Goal: Task Accomplishment & Management: Complete application form

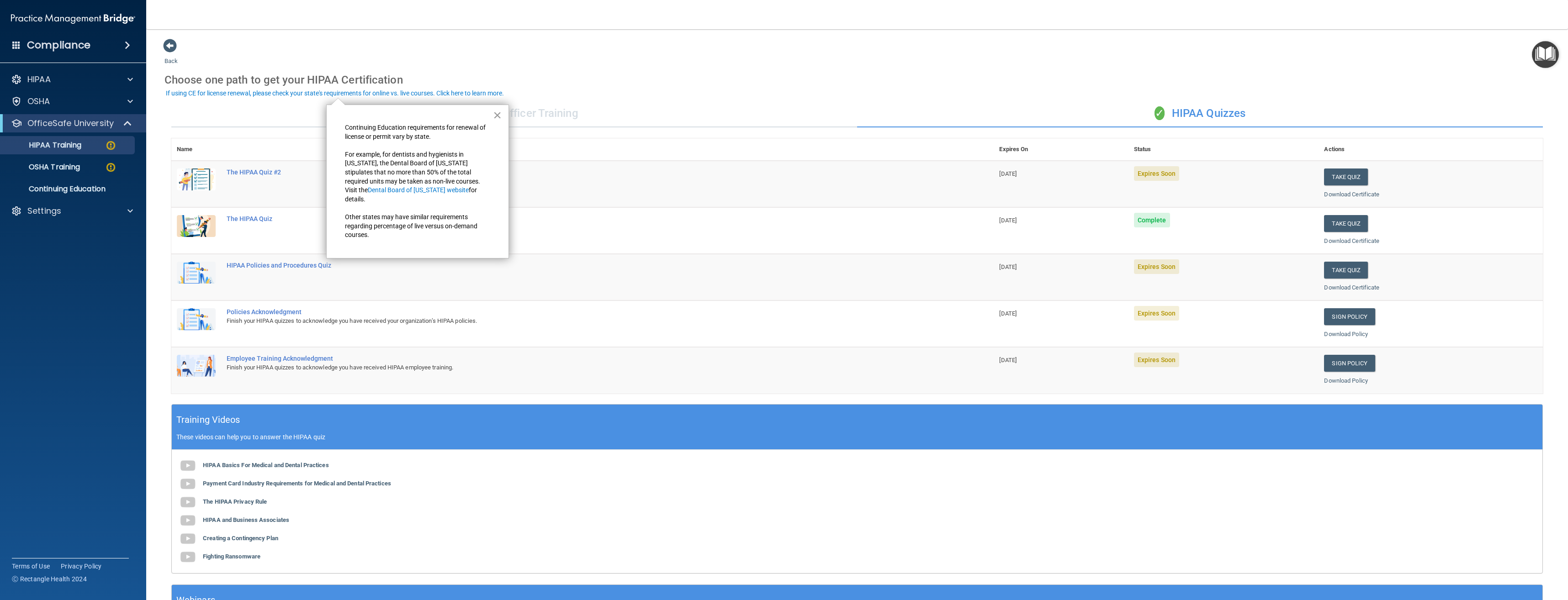
click at [495, 114] on button "×" at bounding box center [497, 115] width 9 height 15
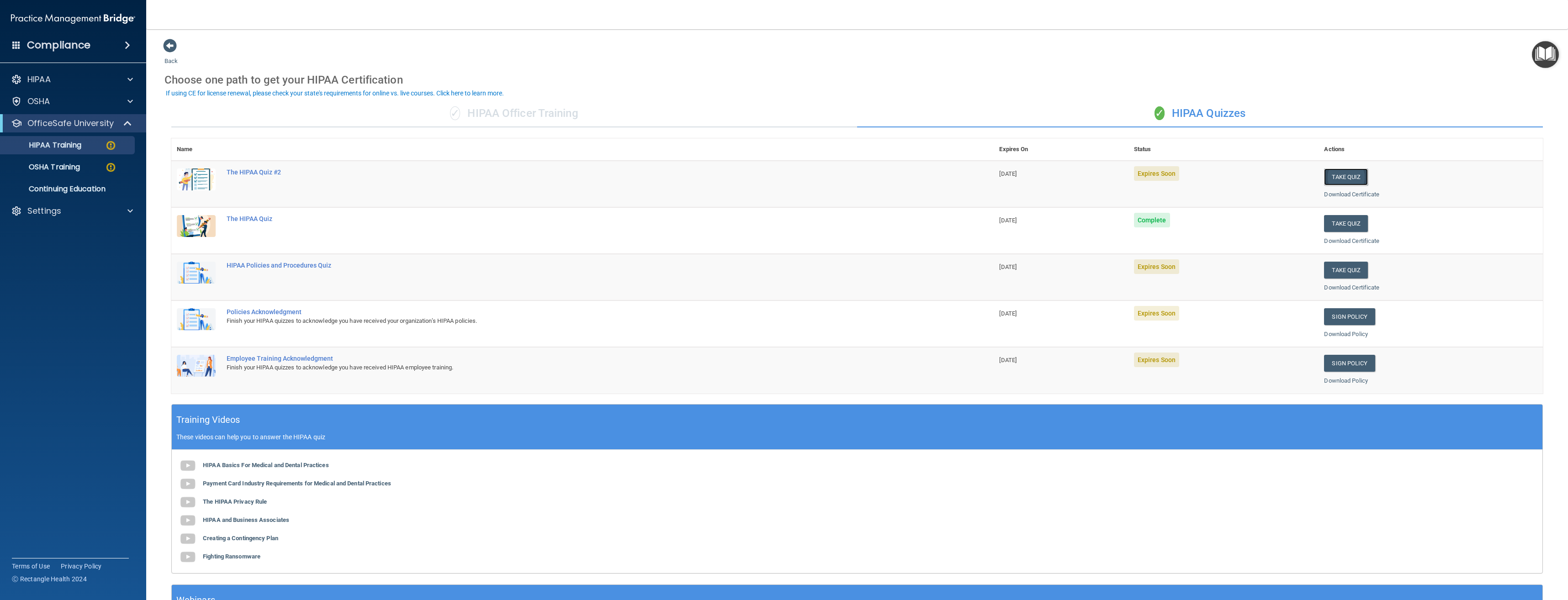
click at [1345, 175] on button "Take Quiz" at bounding box center [1346, 177] width 44 height 17
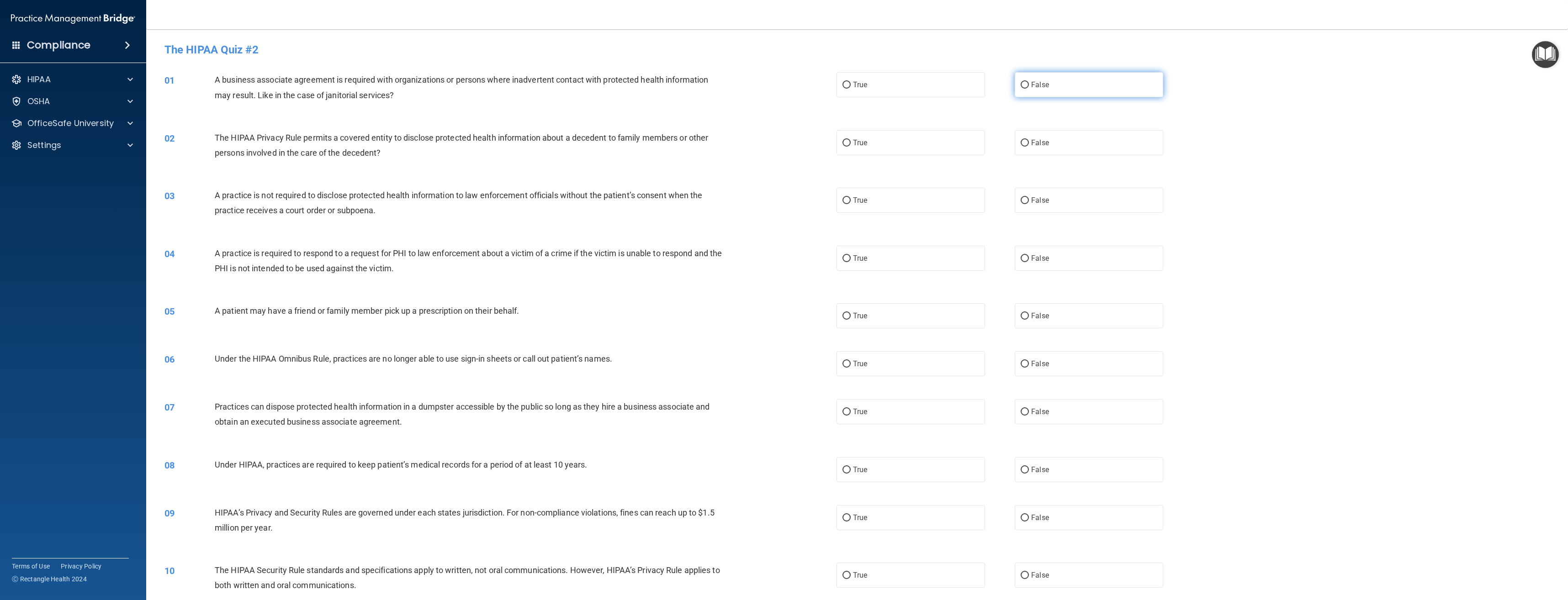
click at [1021, 83] on input "False" at bounding box center [1025, 85] width 9 height 7
radio input "true"
click at [936, 144] on label "True" at bounding box center [911, 142] width 149 height 25
click at [851, 144] on input "True" at bounding box center [847, 143] width 9 height 7
radio input "true"
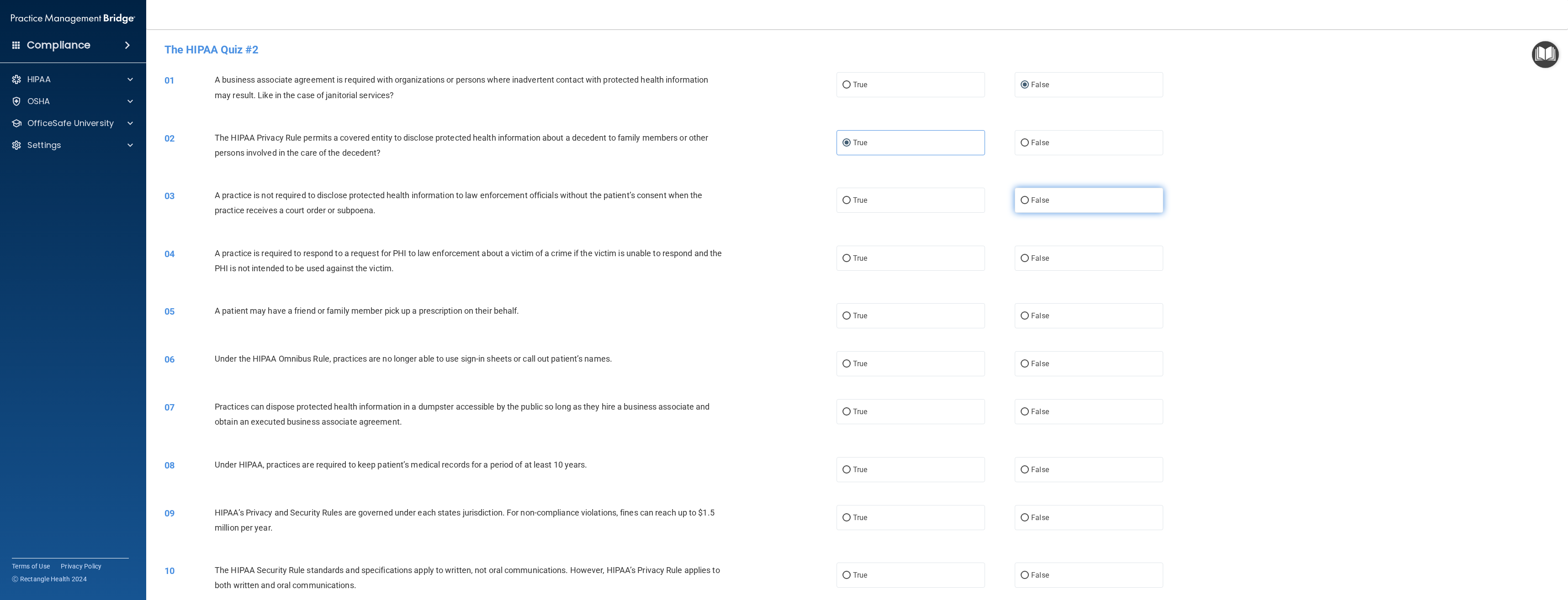
click at [1037, 200] on span "False" at bounding box center [1040, 200] width 18 height 9
click at [1029, 200] on input "False" at bounding box center [1025, 200] width 9 height 7
radio input "true"
click at [906, 264] on label "True" at bounding box center [911, 258] width 149 height 25
click at [851, 262] on input "True" at bounding box center [847, 259] width 9 height 7
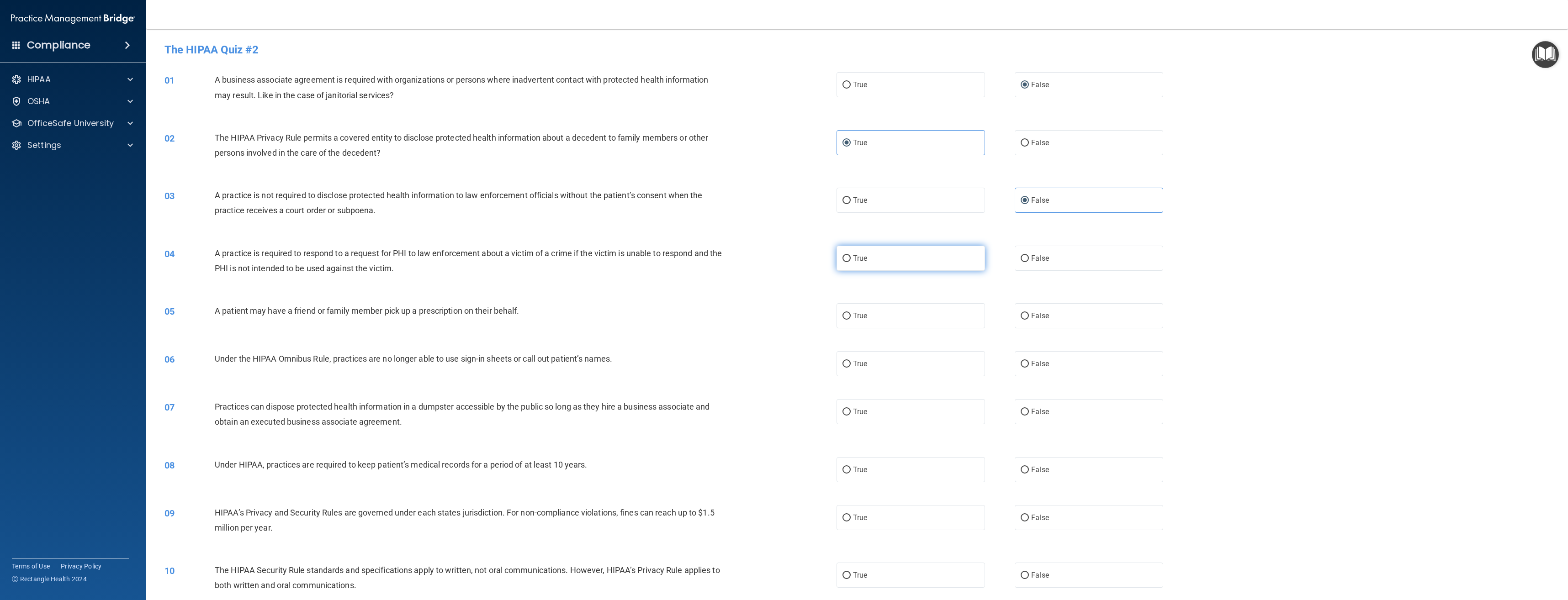
radio input "true"
click at [906, 321] on label "True" at bounding box center [911, 315] width 149 height 25
click at [851, 319] on input "True" at bounding box center [847, 316] width 9 height 7
radio input "true"
click at [1080, 366] on label "False" at bounding box center [1089, 363] width 149 height 25
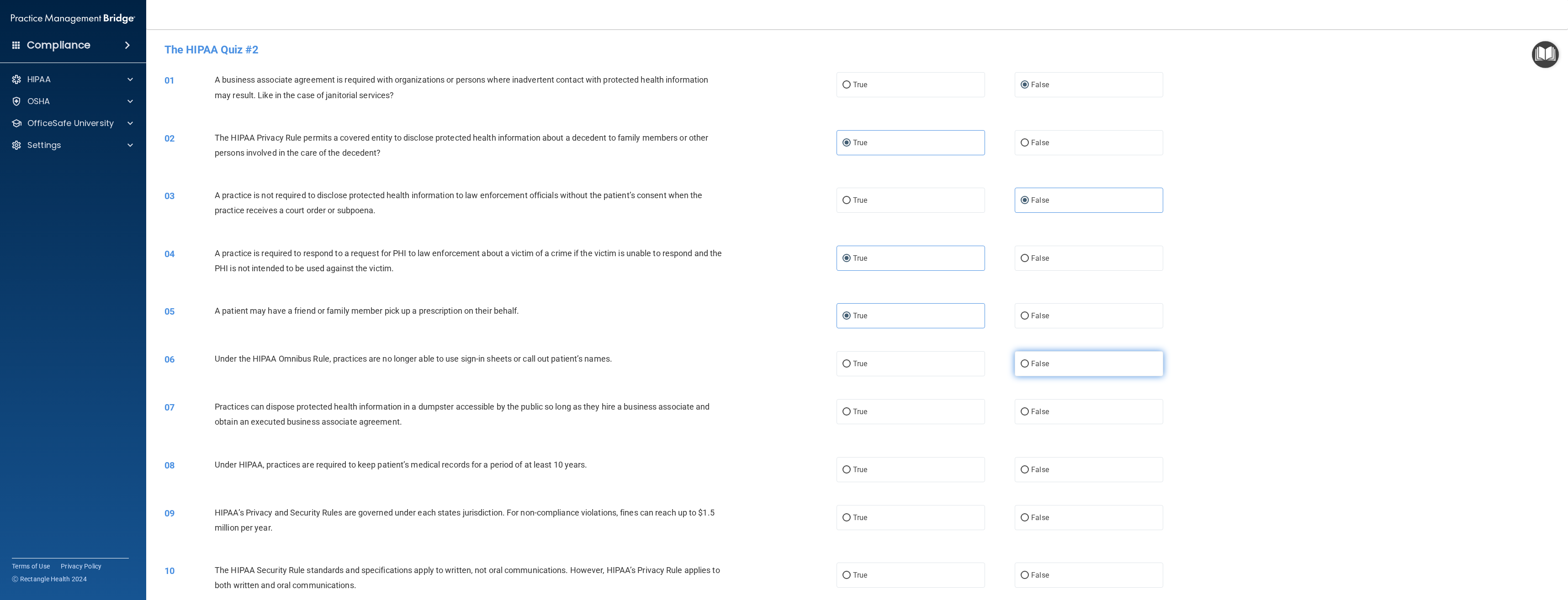
click at [1029, 366] on input "False" at bounding box center [1025, 364] width 9 height 7
radio input "true"
click at [1080, 406] on label "False" at bounding box center [1089, 411] width 149 height 25
click at [1029, 409] on input "False" at bounding box center [1025, 412] width 9 height 7
radio input "true"
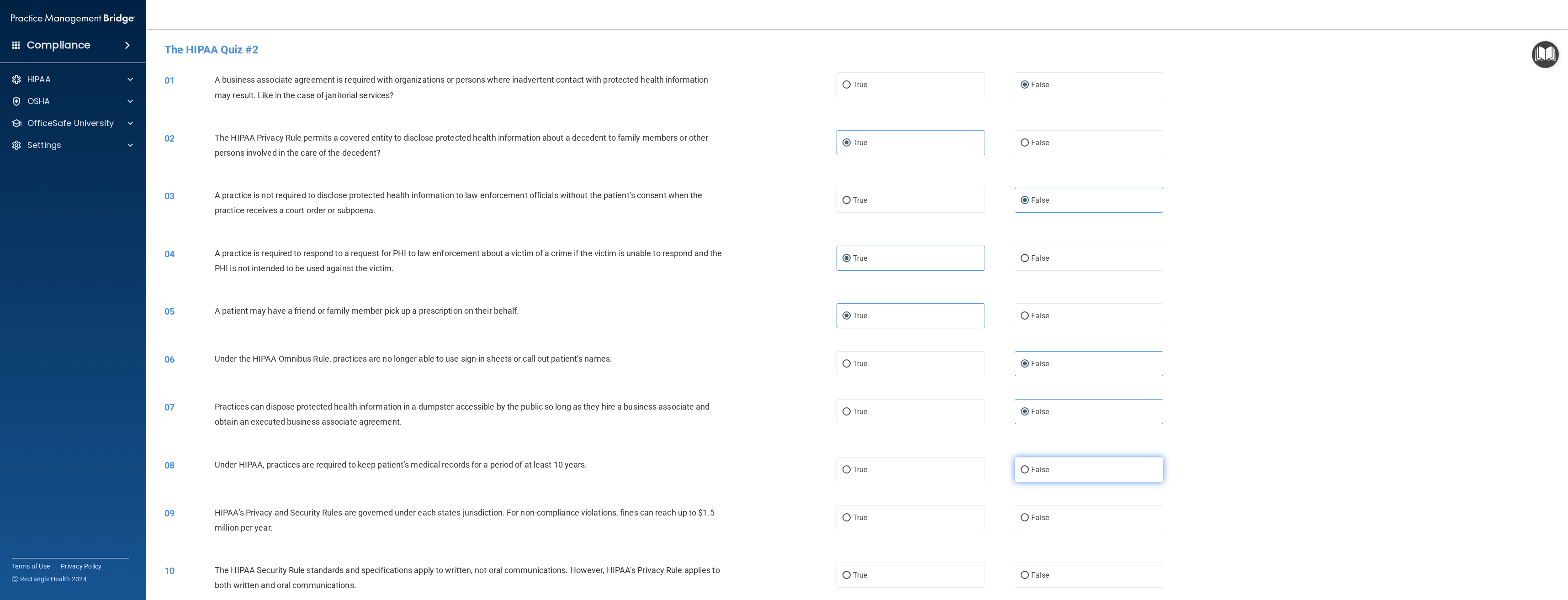
click at [1079, 462] on label "False" at bounding box center [1089, 469] width 149 height 25
click at [1029, 467] on input "False" at bounding box center [1025, 470] width 9 height 7
radio input "true"
click at [1053, 517] on label "False" at bounding box center [1089, 517] width 149 height 25
click at [1029, 517] on input "False" at bounding box center [1025, 518] width 9 height 7
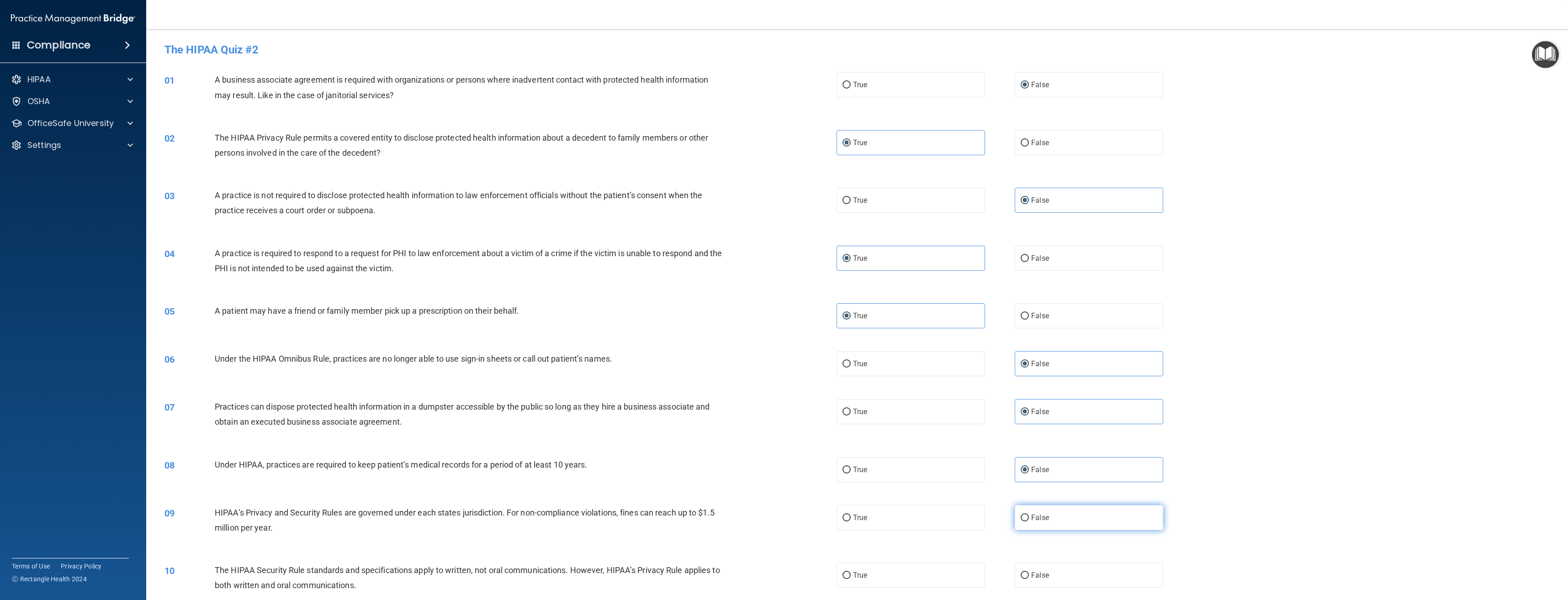
radio input "true"
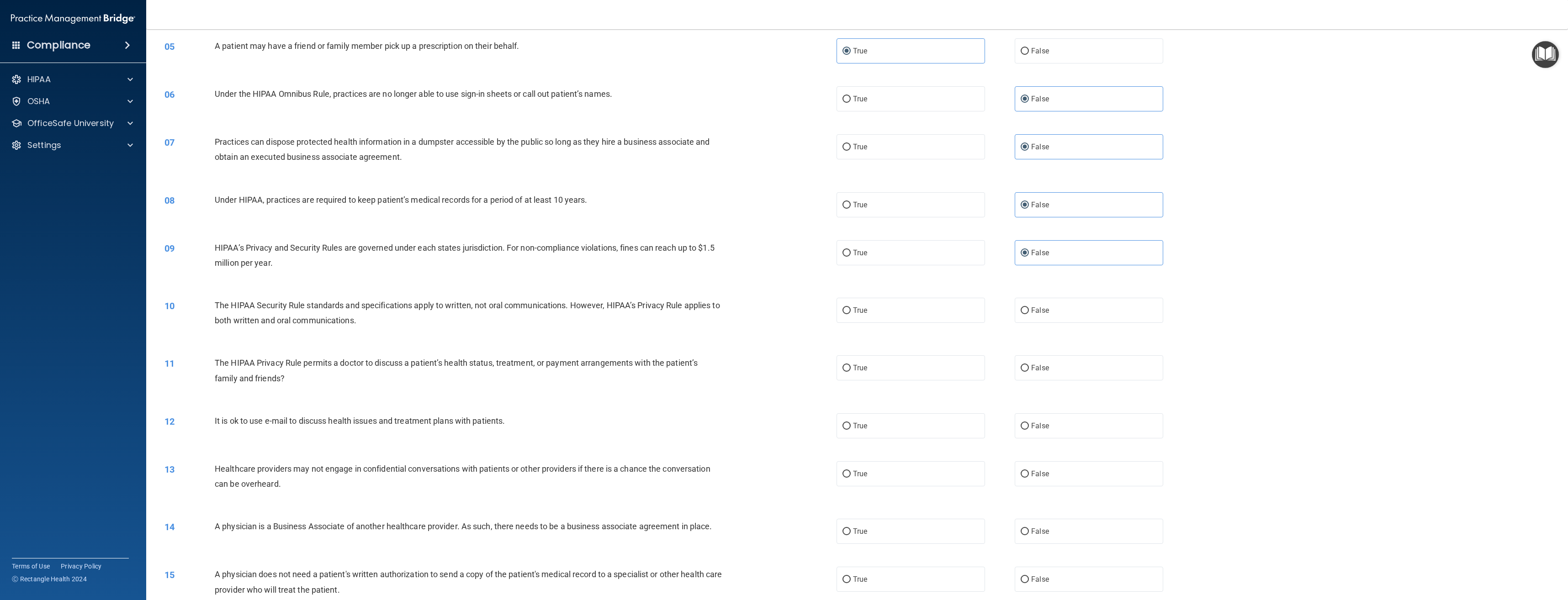
scroll to position [274, 0]
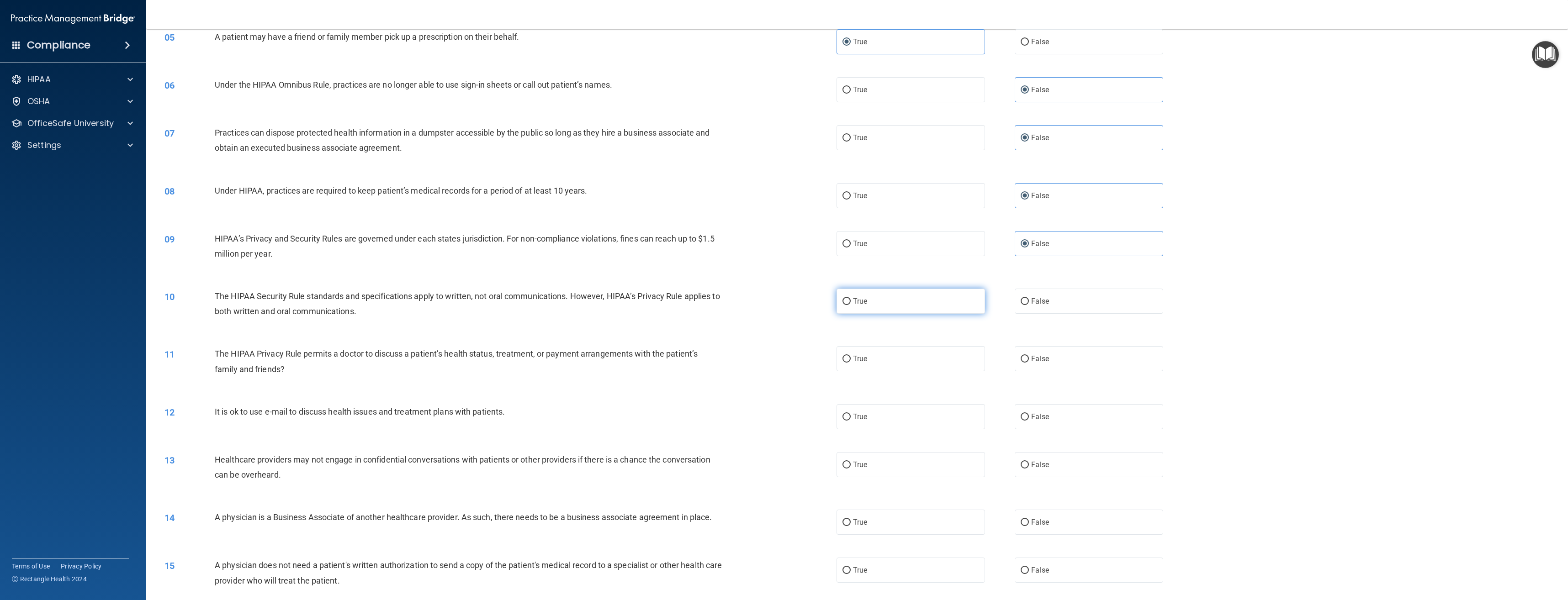
click at [898, 309] on label "True" at bounding box center [911, 301] width 149 height 25
click at [851, 305] on input "True" at bounding box center [847, 301] width 9 height 7
radio input "true"
click at [900, 352] on label "True" at bounding box center [911, 358] width 149 height 25
click at [851, 356] on input "True" at bounding box center [847, 359] width 9 height 7
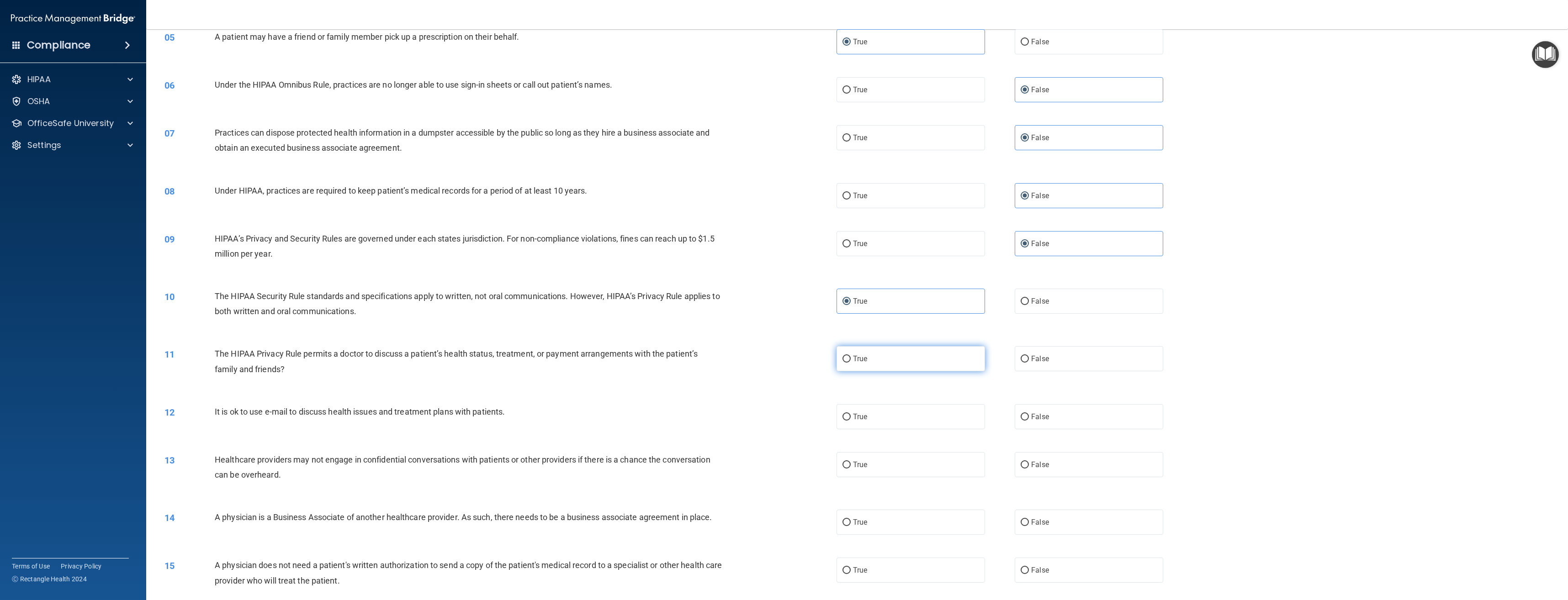
radio input "true"
click at [892, 418] on label "True" at bounding box center [911, 416] width 149 height 25
click at [851, 418] on input "True" at bounding box center [847, 417] width 9 height 7
radio input "true"
click at [1052, 465] on label "False" at bounding box center [1089, 464] width 149 height 25
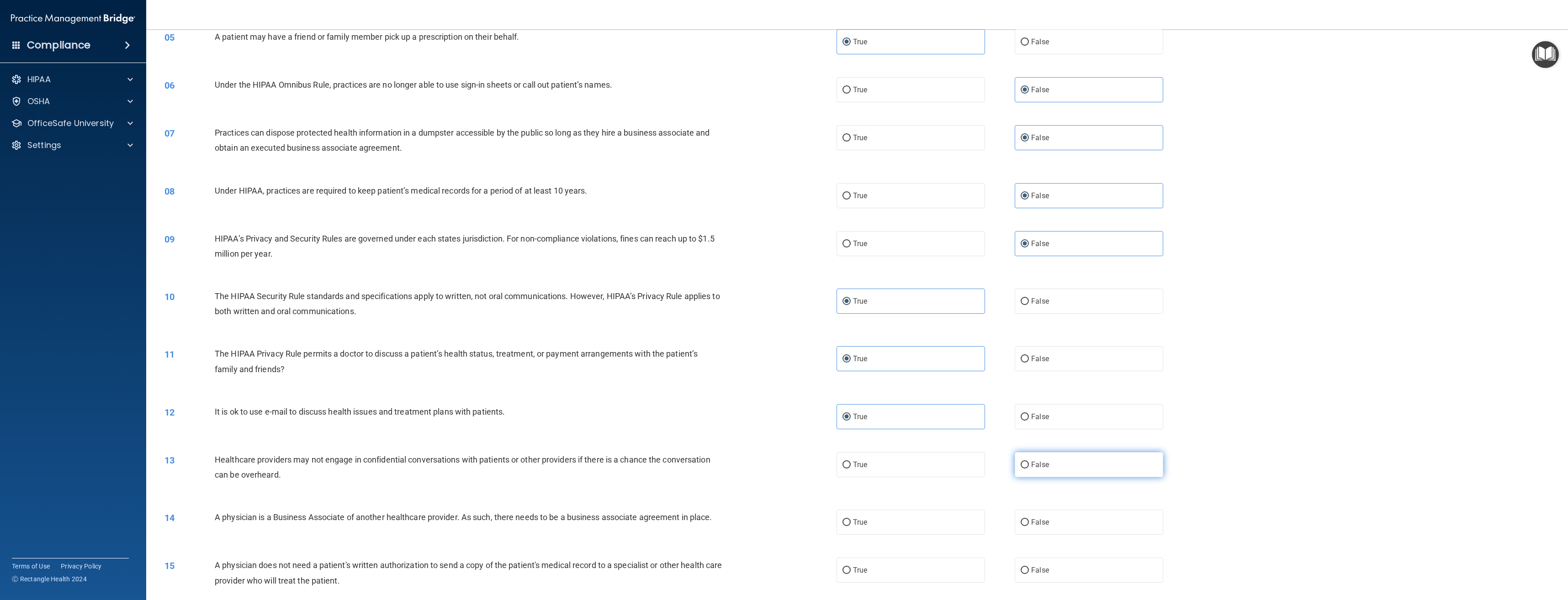
click at [1029, 465] on input "False" at bounding box center [1025, 465] width 9 height 7
radio input "true"
click at [1045, 524] on label "False" at bounding box center [1089, 522] width 149 height 25
click at [1029, 524] on input "False" at bounding box center [1025, 522] width 9 height 7
radio input "true"
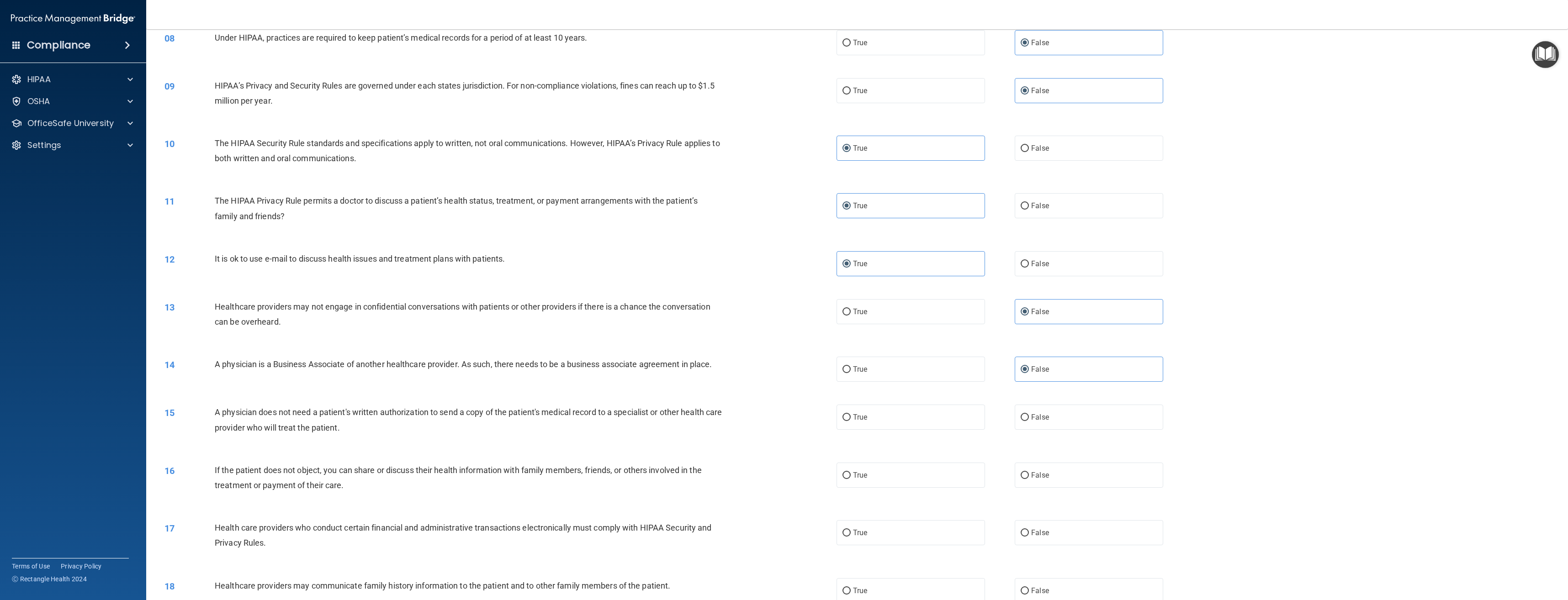
scroll to position [457, 0]
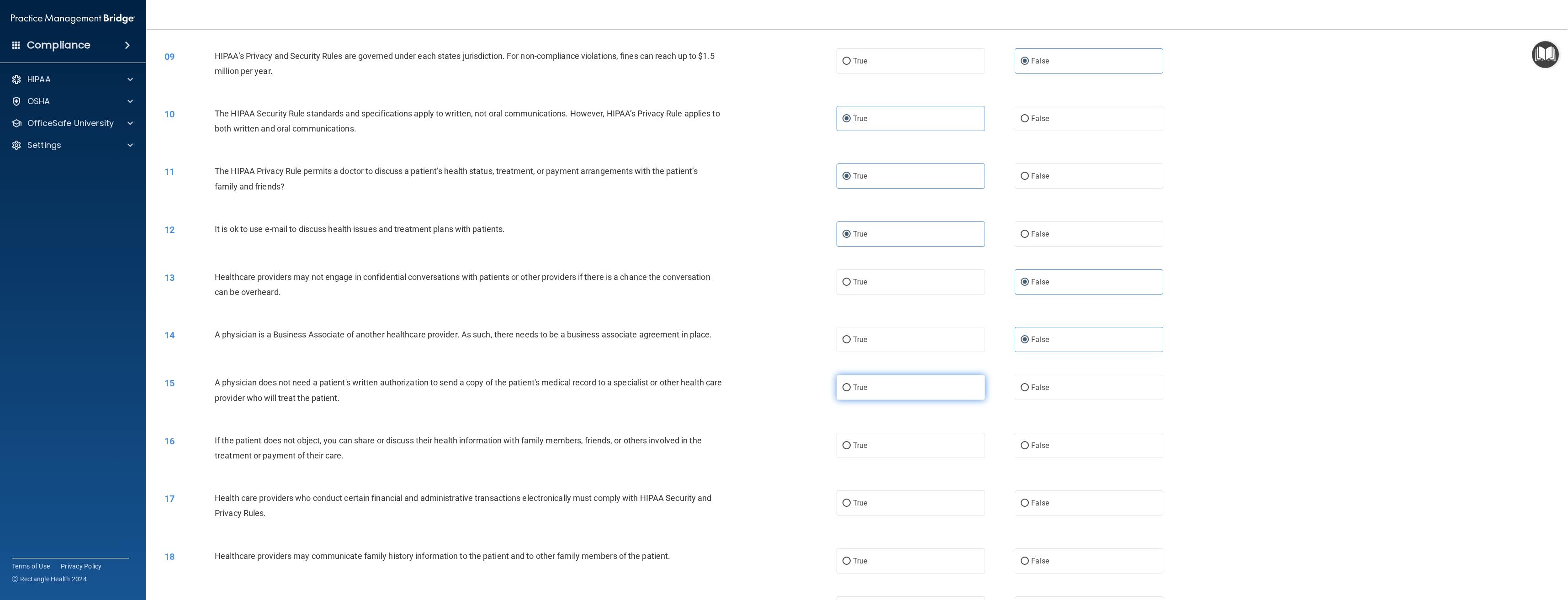
click at [928, 394] on label "True" at bounding box center [911, 387] width 149 height 25
click at [851, 391] on input "True" at bounding box center [847, 388] width 9 height 7
radio input "true"
click at [911, 448] on label "True" at bounding box center [911, 445] width 149 height 25
click at [851, 448] on input "True" at bounding box center [847, 445] width 9 height 7
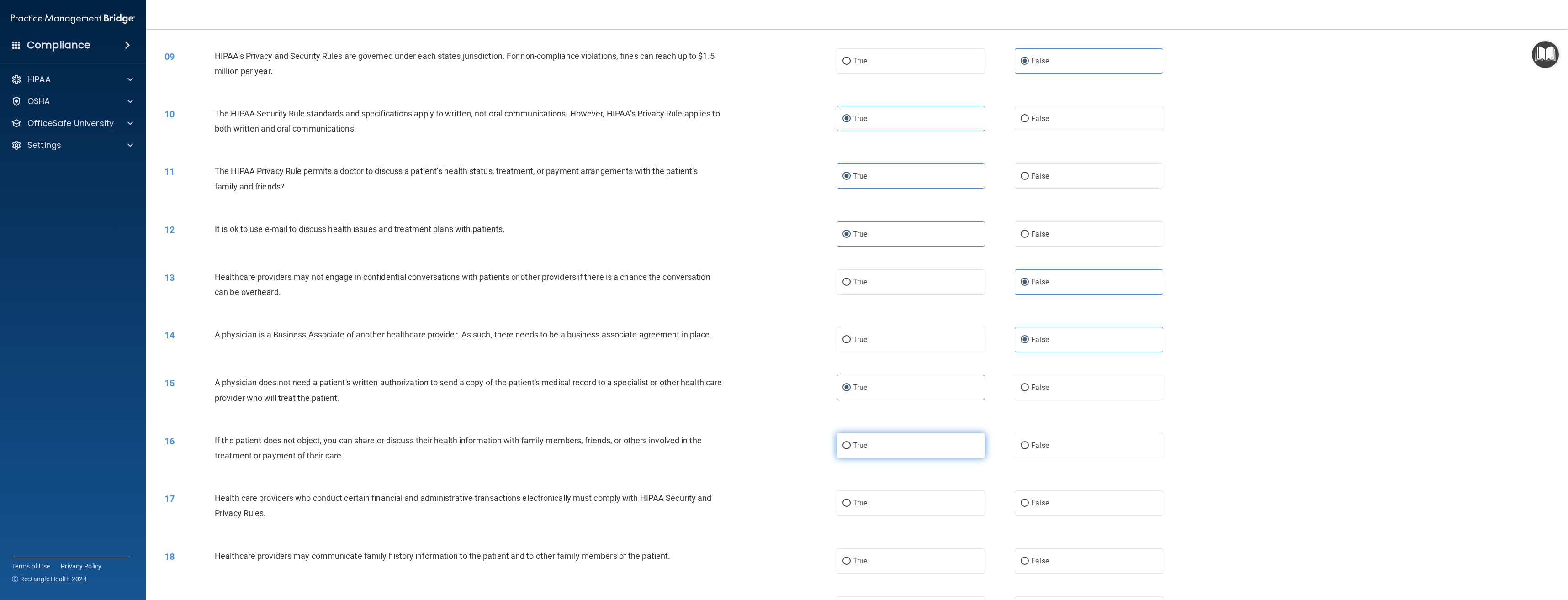
radio input "true"
click at [904, 502] on label "True" at bounding box center [911, 503] width 149 height 25
click at [851, 502] on input "True" at bounding box center [847, 503] width 9 height 7
radio input "true"
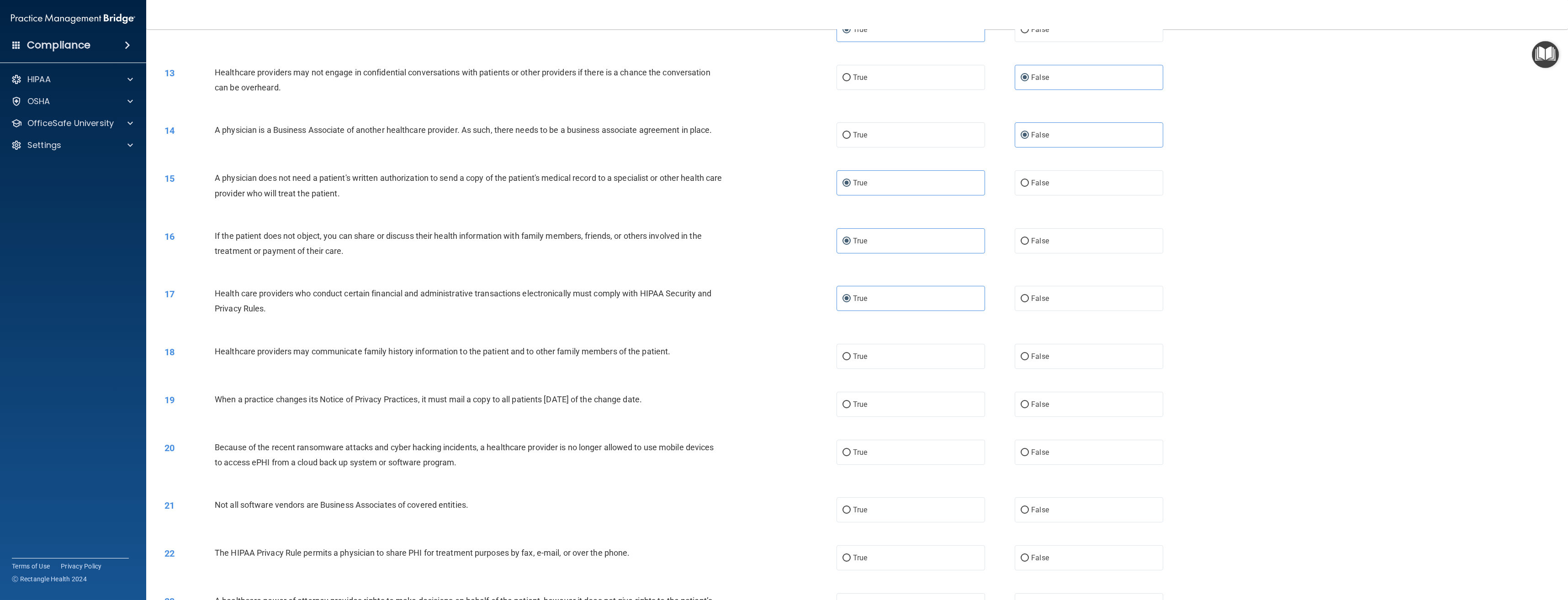
scroll to position [731, 0]
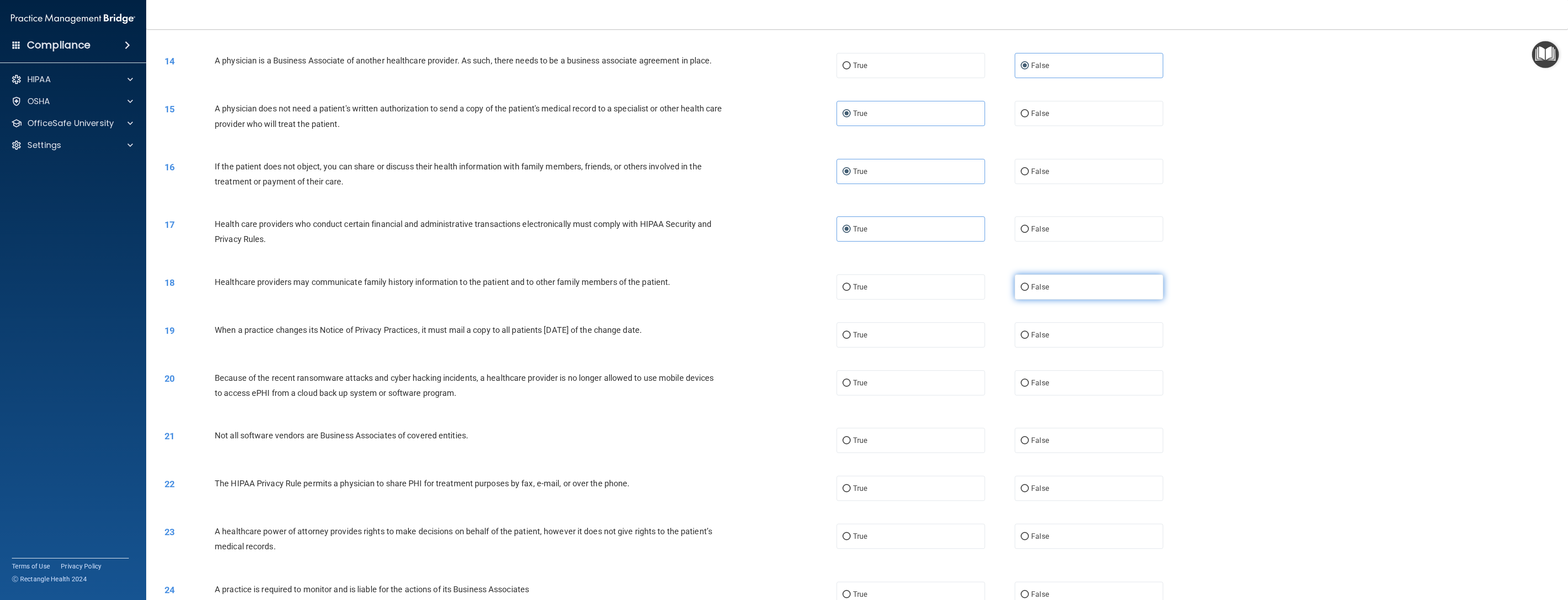
click at [1040, 284] on span "False" at bounding box center [1040, 287] width 18 height 9
click at [1029, 284] on input "False" at bounding box center [1025, 287] width 9 height 7
radio input "true"
click at [1043, 343] on label "False" at bounding box center [1089, 335] width 149 height 25
click at [1029, 339] on input "False" at bounding box center [1025, 335] width 9 height 7
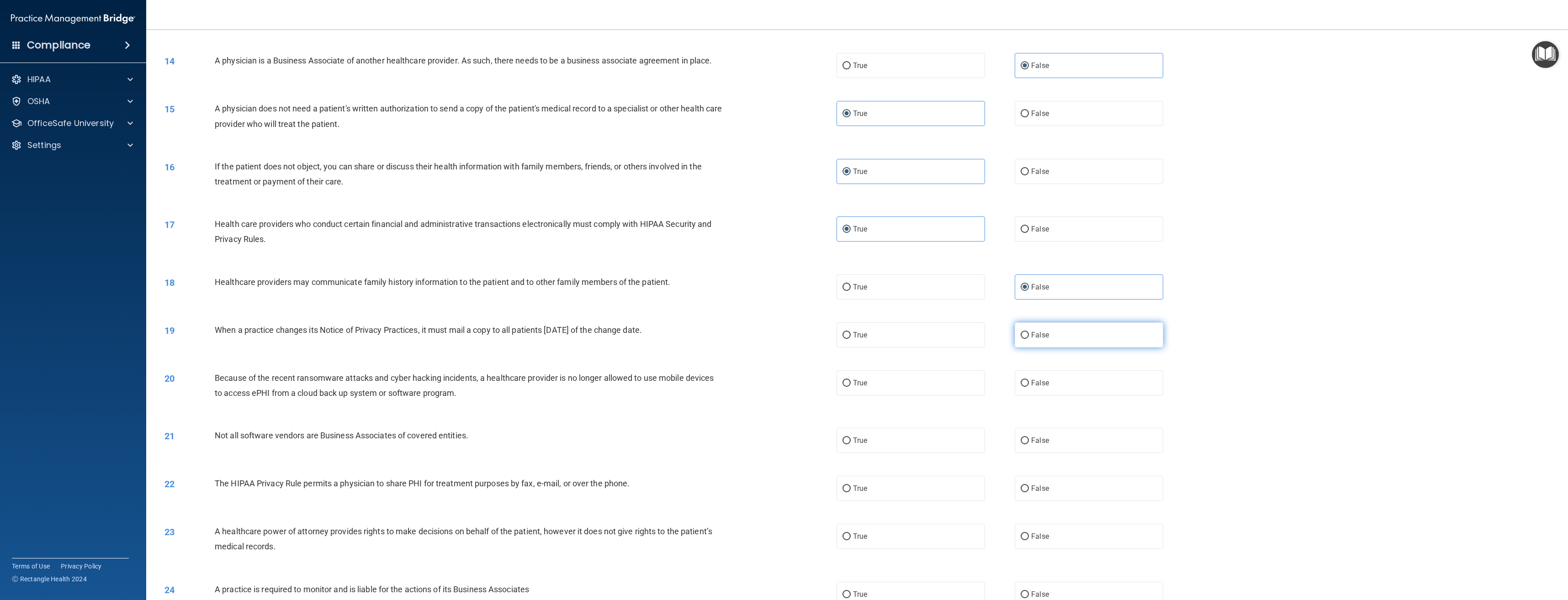
radio input "true"
click at [1045, 383] on label "False" at bounding box center [1089, 383] width 149 height 25
click at [1029, 383] on input "False" at bounding box center [1025, 383] width 9 height 7
radio input "true"
click at [931, 444] on label "True" at bounding box center [911, 440] width 149 height 25
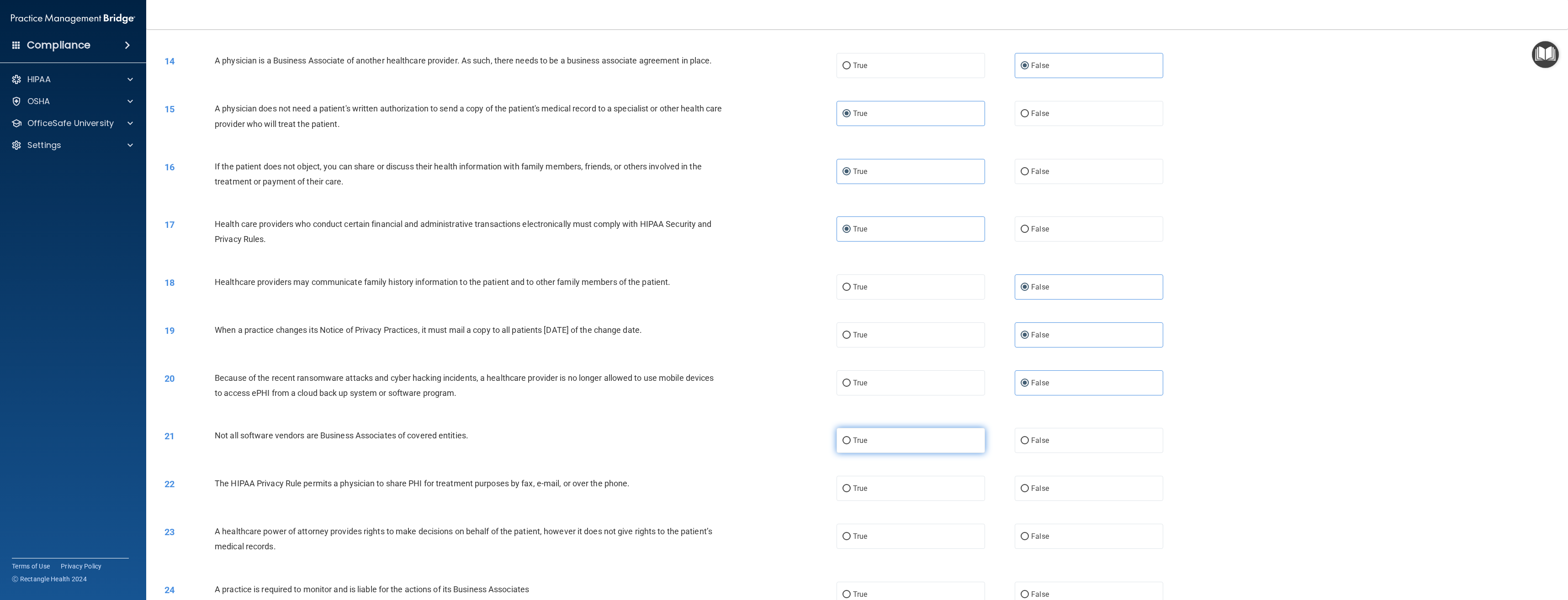
click at [851, 444] on input "True" at bounding box center [847, 441] width 9 height 7
radio input "true"
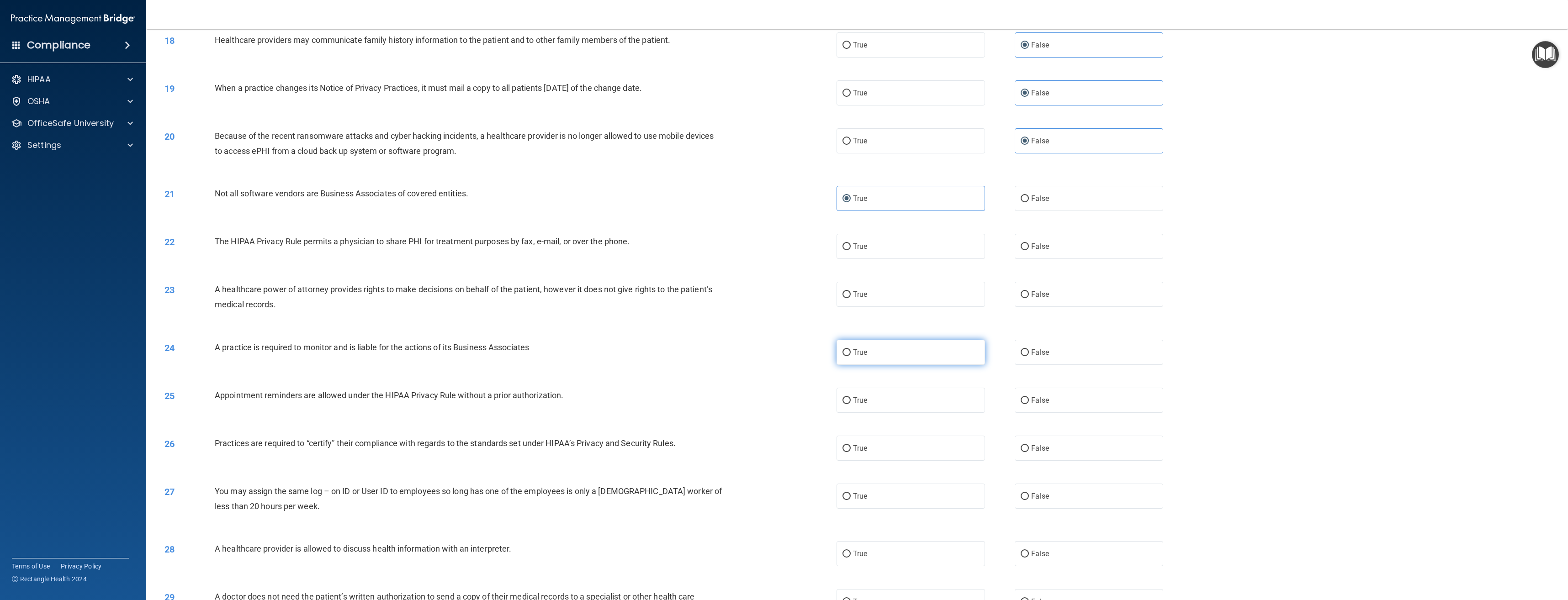
scroll to position [1005, 0]
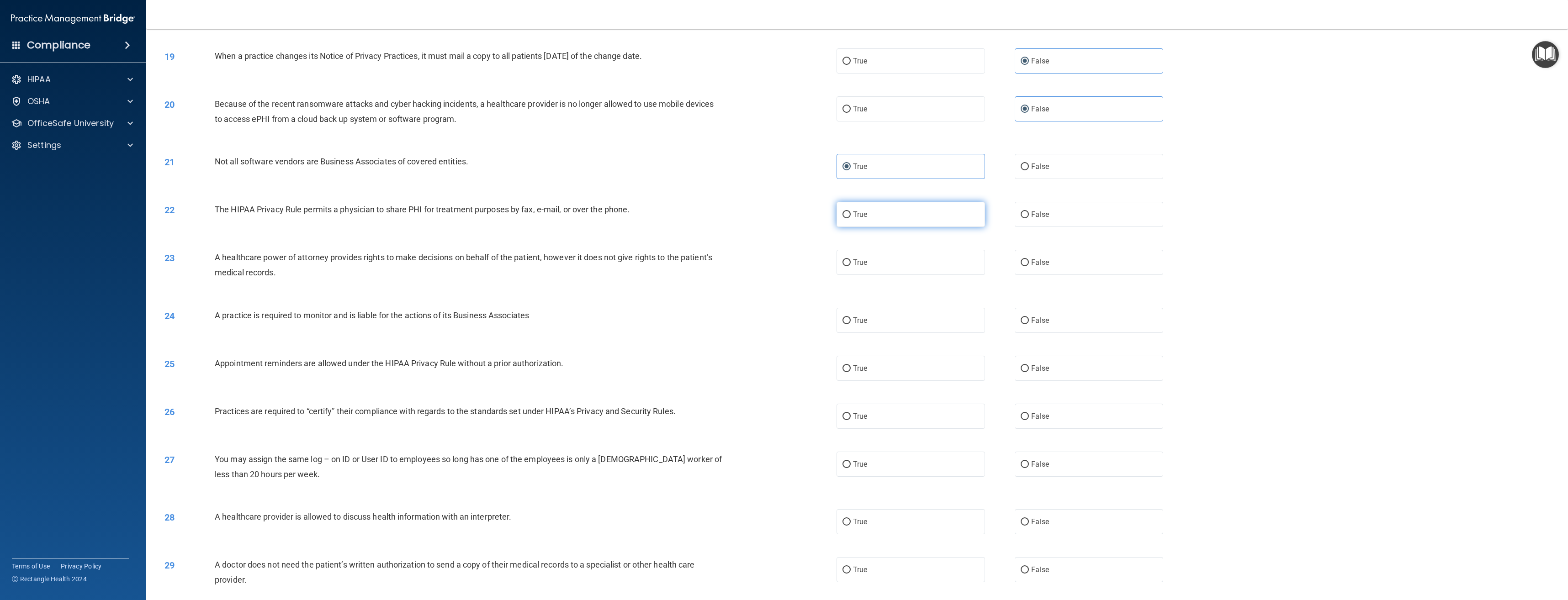
click at [875, 217] on label "True" at bounding box center [911, 214] width 149 height 25
click at [851, 217] on input "True" at bounding box center [847, 215] width 9 height 7
radio input "true"
click at [1052, 268] on label "False" at bounding box center [1089, 262] width 149 height 25
click at [1029, 267] on input "False" at bounding box center [1025, 262] width 9 height 7
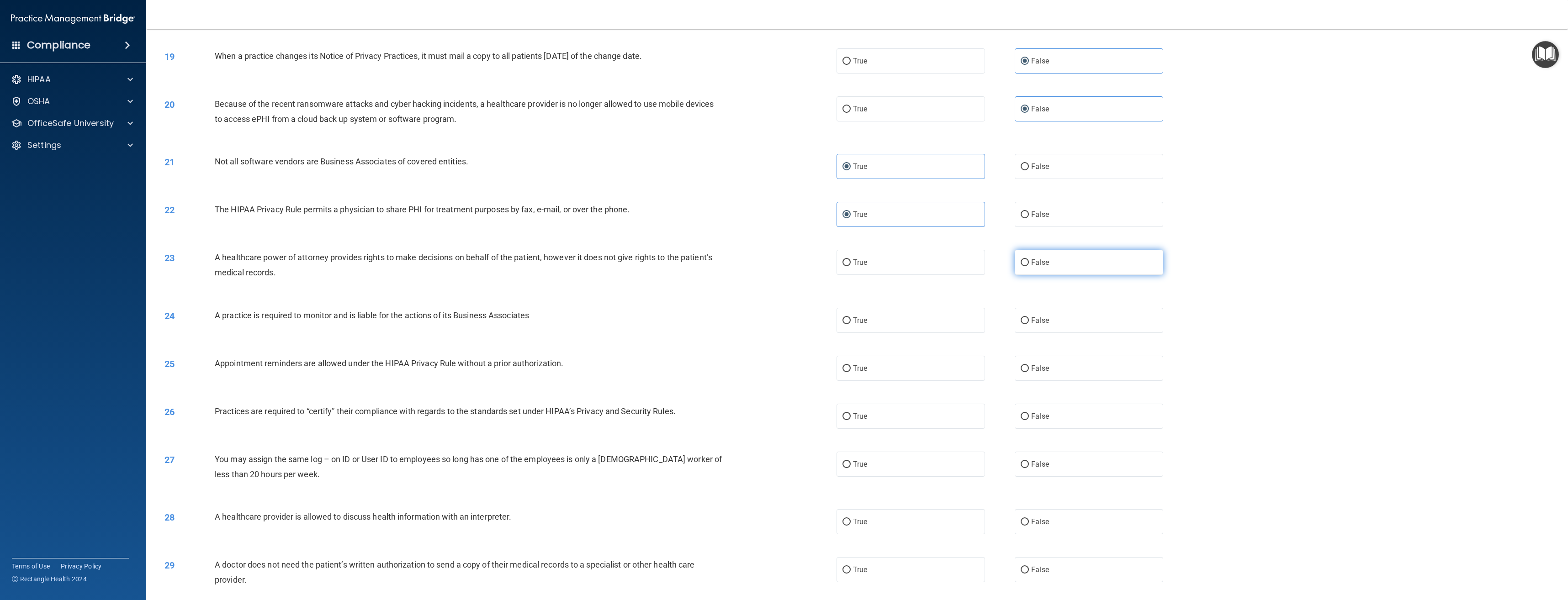
radio input "true"
click at [1047, 330] on label "False" at bounding box center [1089, 320] width 149 height 25
click at [1029, 324] on input "False" at bounding box center [1025, 321] width 9 height 7
radio input "true"
click at [922, 376] on label "True" at bounding box center [911, 368] width 149 height 25
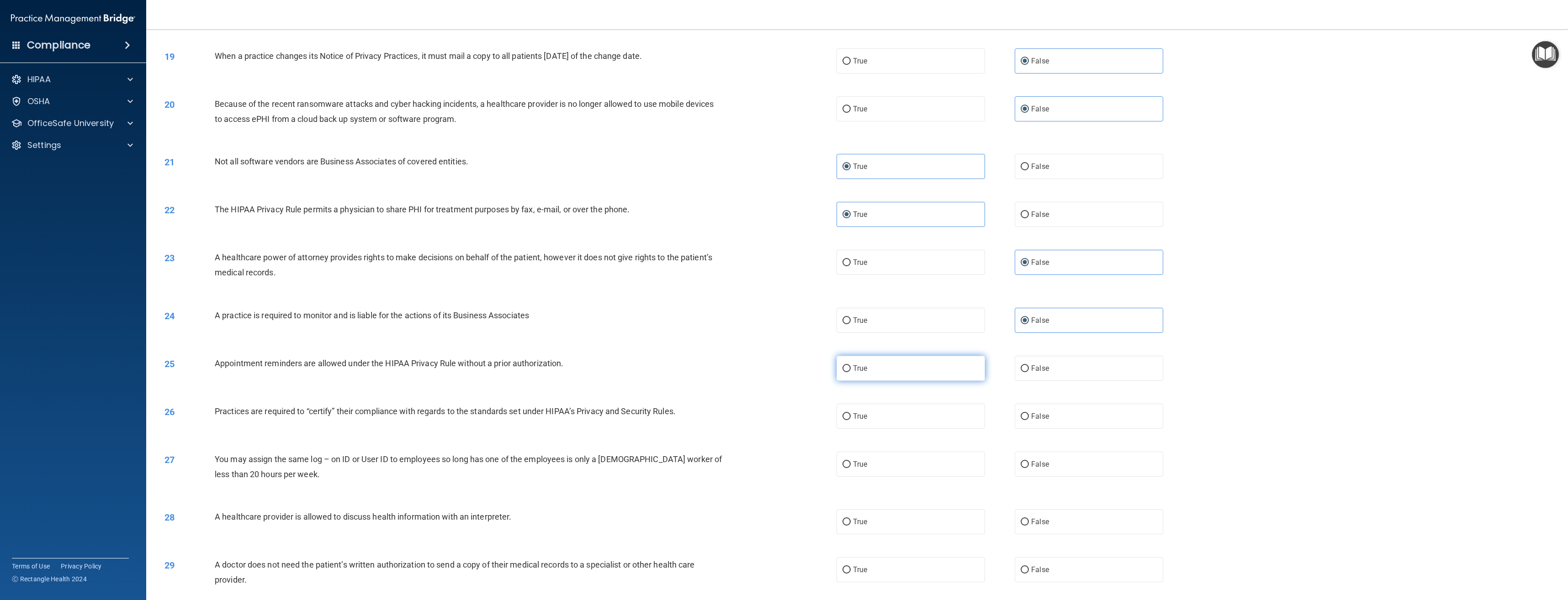
click at [851, 372] on input "True" at bounding box center [847, 368] width 9 height 7
radio input "true"
click at [1065, 420] on label "False" at bounding box center [1089, 416] width 149 height 25
click at [1029, 420] on input "False" at bounding box center [1025, 416] width 9 height 7
radio input "true"
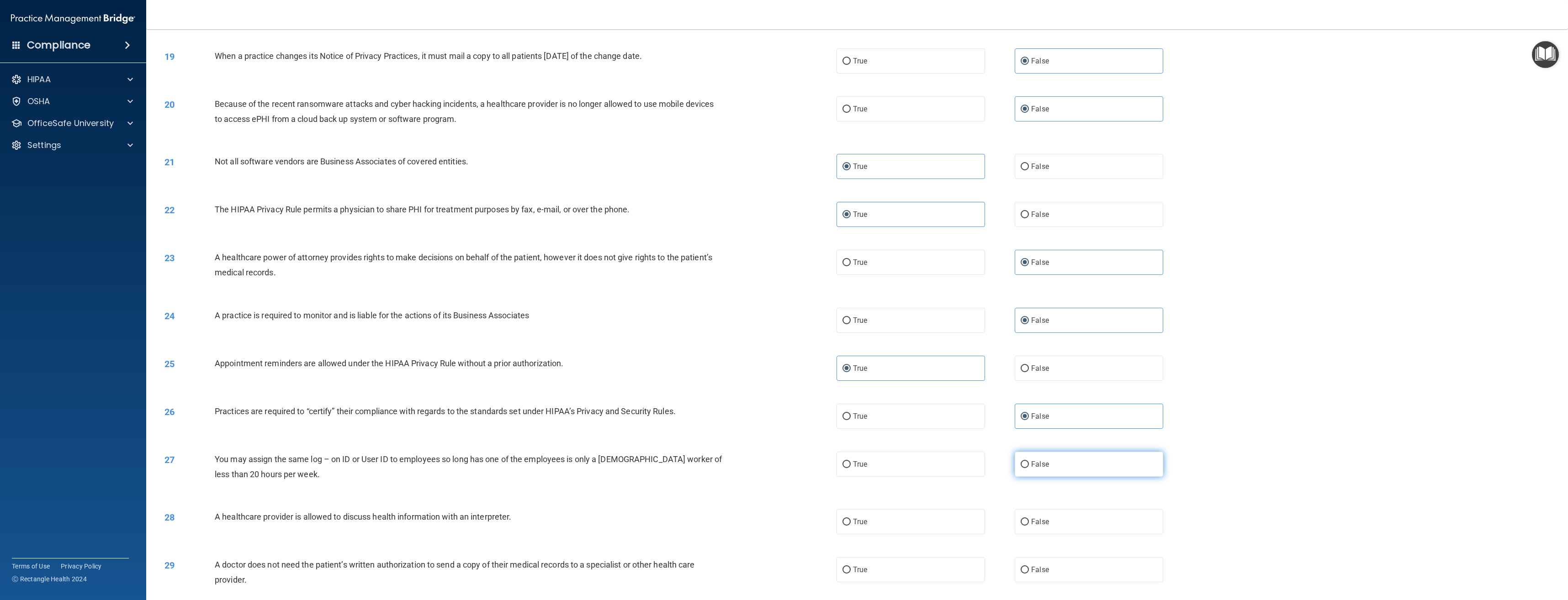
click at [1046, 461] on label "False" at bounding box center [1089, 464] width 149 height 25
click at [1029, 461] on input "False" at bounding box center [1025, 464] width 9 height 7
radio input "true"
click at [929, 529] on label "True" at bounding box center [911, 522] width 149 height 25
click at [851, 526] on input "True" at bounding box center [847, 522] width 9 height 7
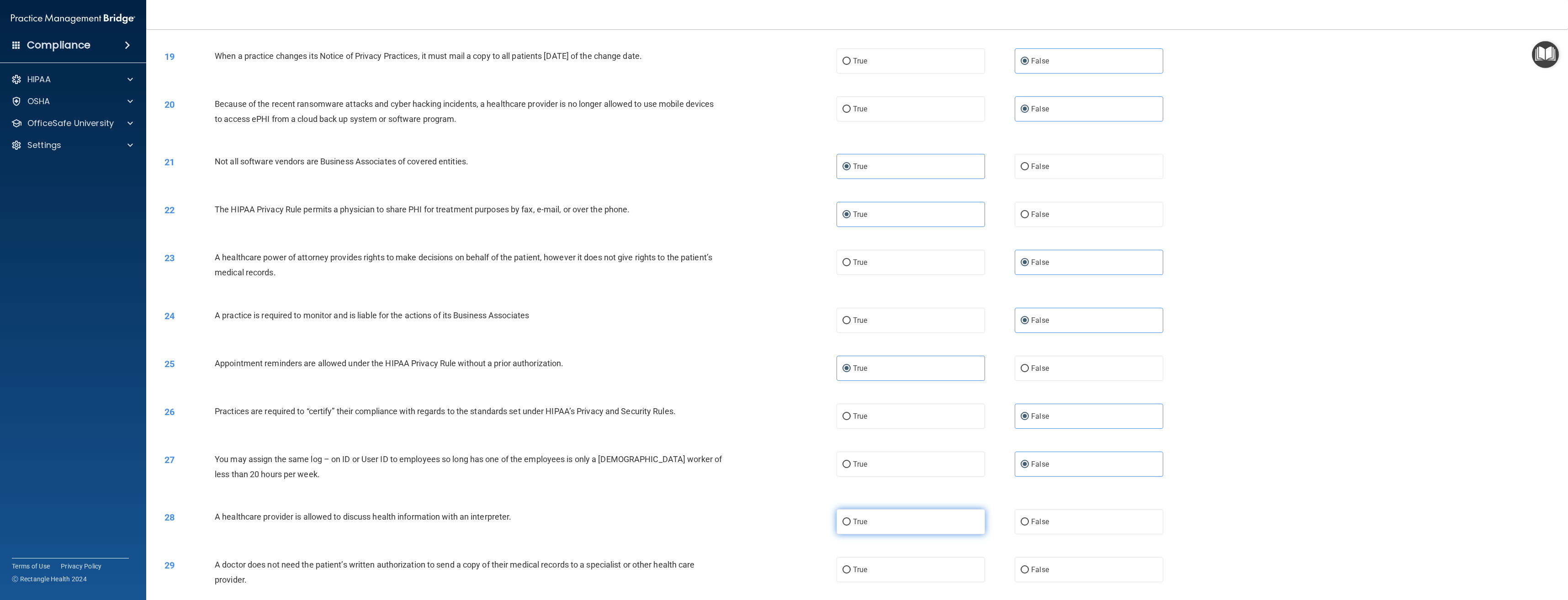
radio input "true"
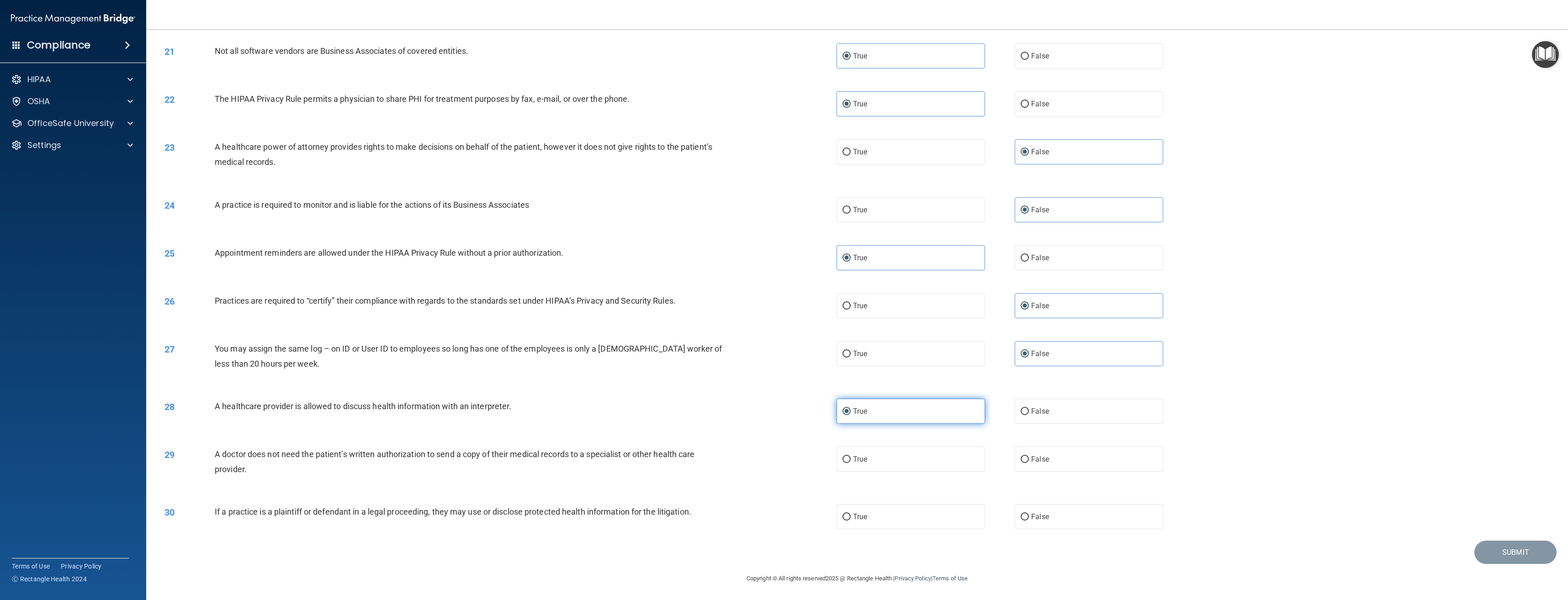
scroll to position [1116, 0]
click at [895, 462] on label "True" at bounding box center [911, 458] width 149 height 25
click at [851, 462] on input "True" at bounding box center [847, 459] width 9 height 7
radio input "true"
click at [886, 508] on label "True" at bounding box center [911, 516] width 149 height 25
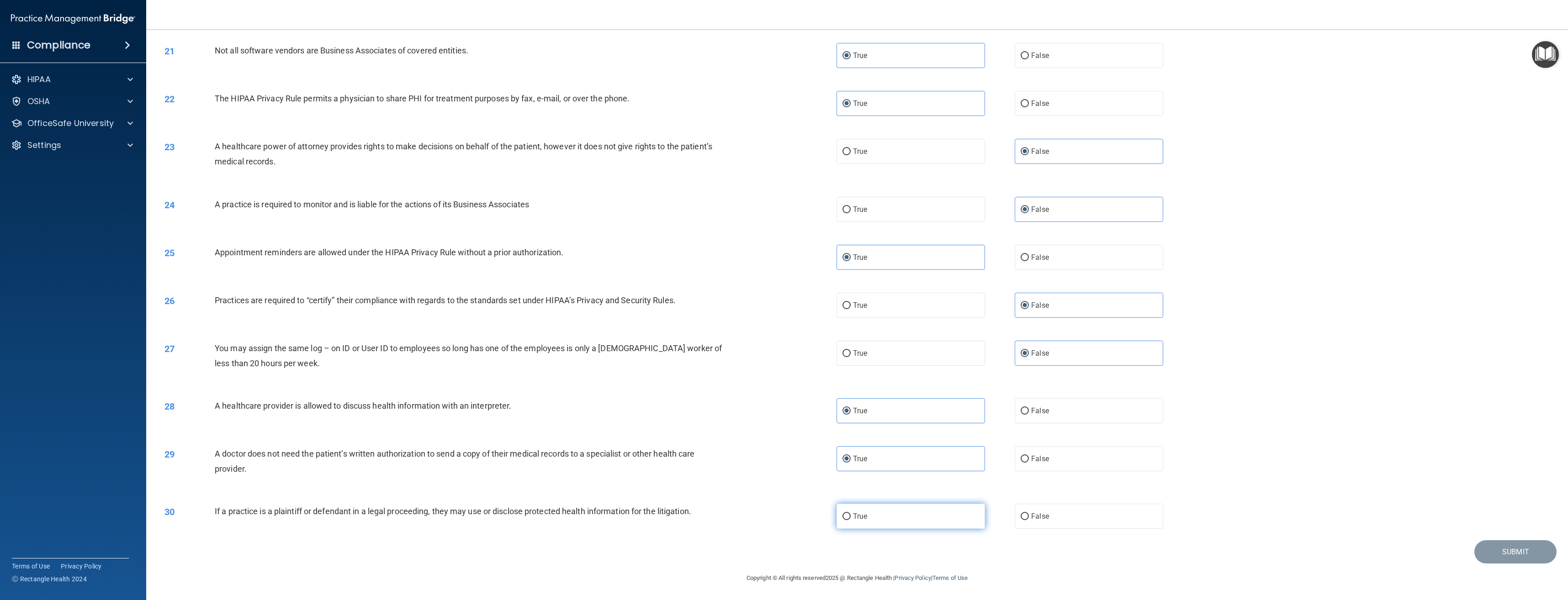
click at [851, 514] on input "True" at bounding box center [847, 517] width 9 height 7
radio input "true"
click at [1497, 558] on button "Submit" at bounding box center [1515, 552] width 82 height 23
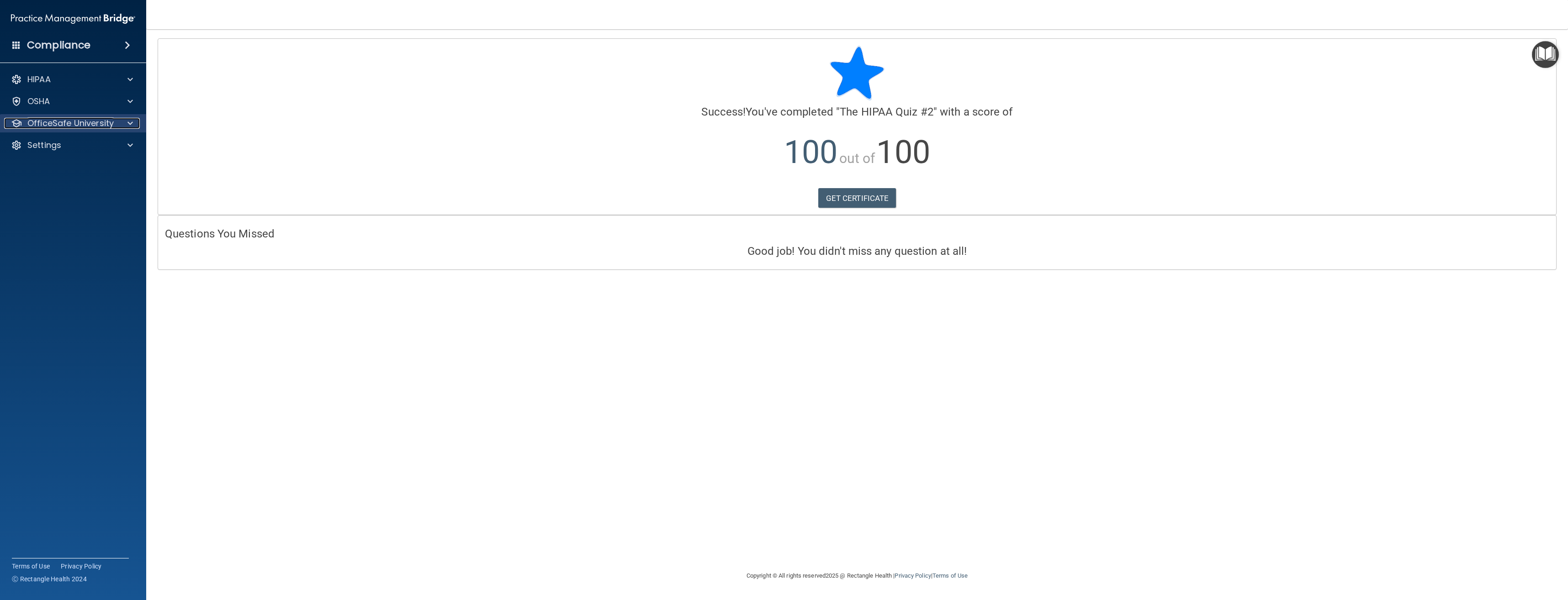
click at [78, 122] on p "OfficeSafe University" at bounding box center [71, 124] width 86 height 11
click at [83, 144] on div "HIPAA Training" at bounding box center [68, 145] width 125 height 9
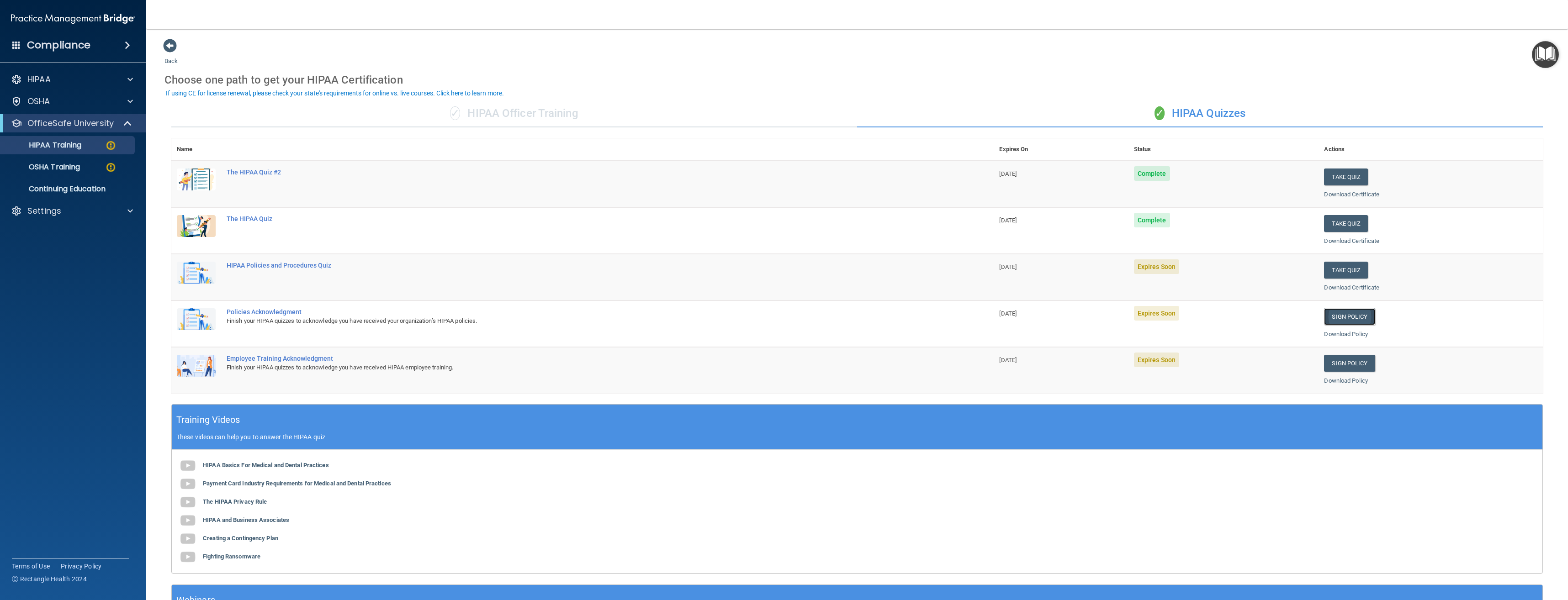
click at [1340, 315] on link "Sign Policy" at bounding box center [1349, 317] width 51 height 17
click at [1338, 363] on link "Sign Policy" at bounding box center [1349, 363] width 51 height 17
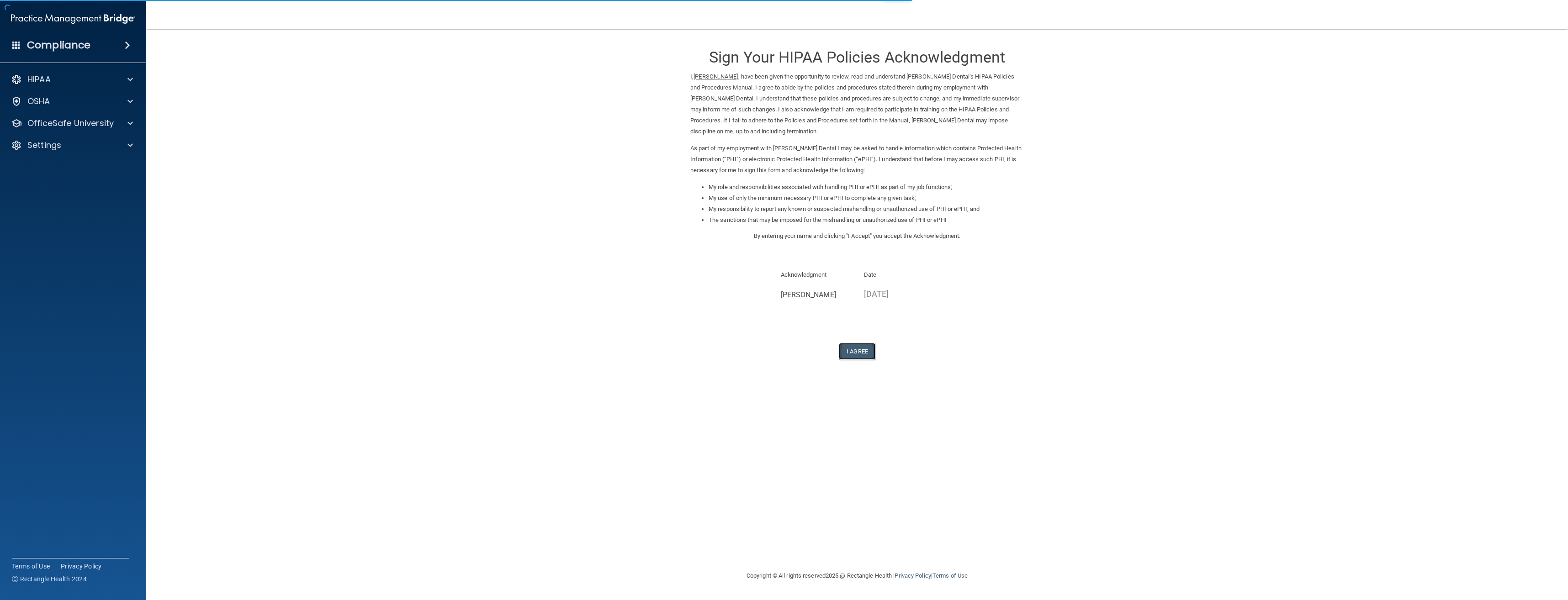
click at [856, 354] on button "I Agree" at bounding box center [857, 352] width 37 height 17
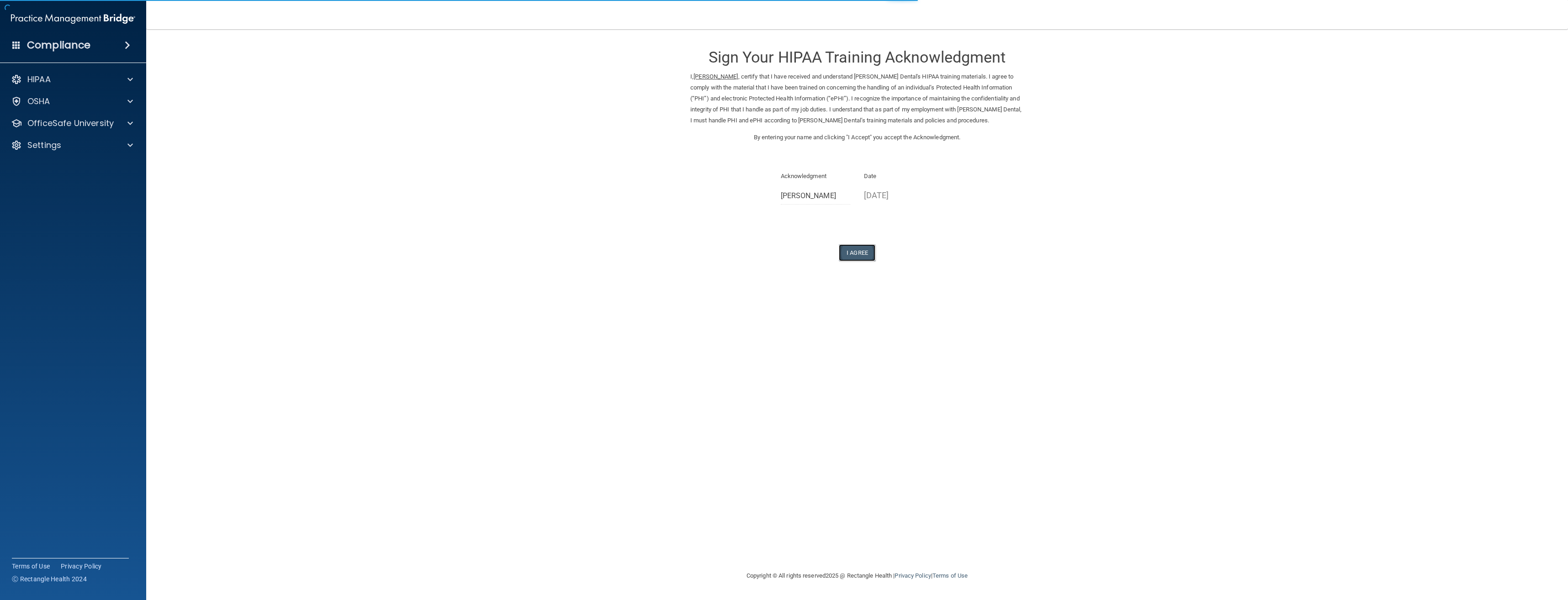
click at [866, 253] on button "I Agree" at bounding box center [857, 253] width 37 height 17
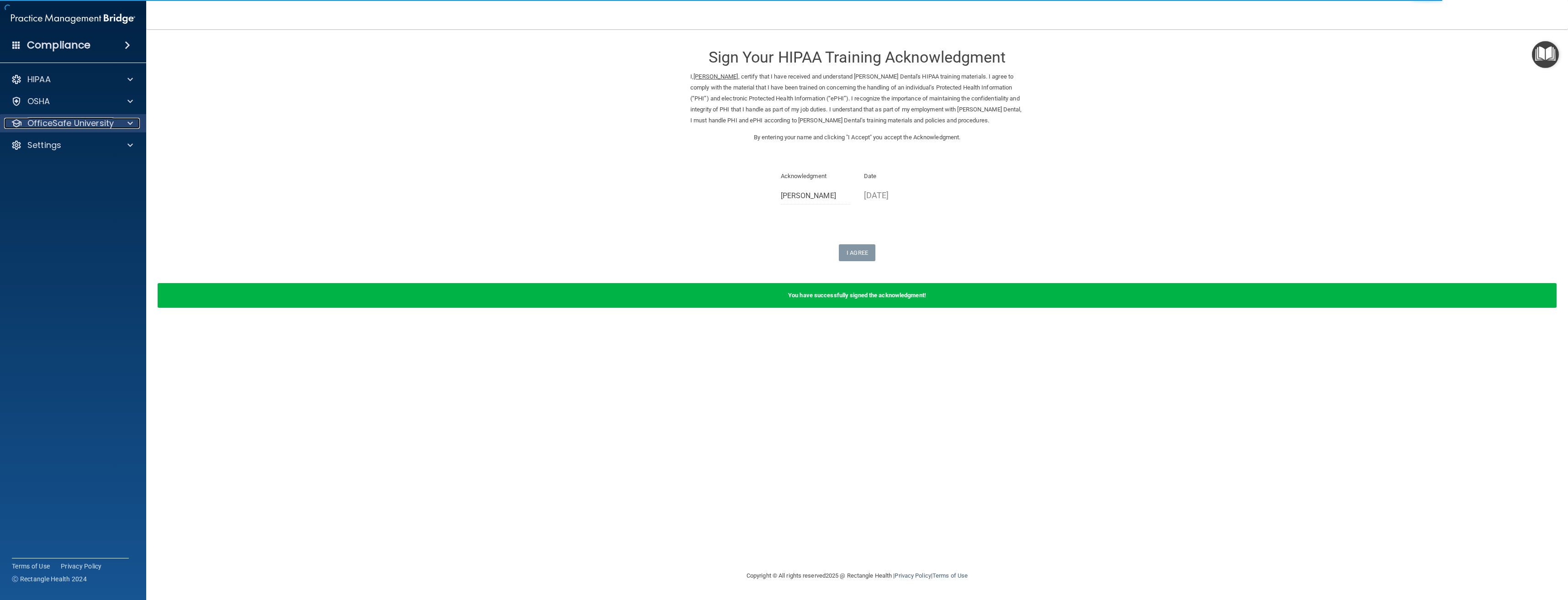
click at [79, 118] on p "OfficeSafe University" at bounding box center [71, 124] width 86 height 11
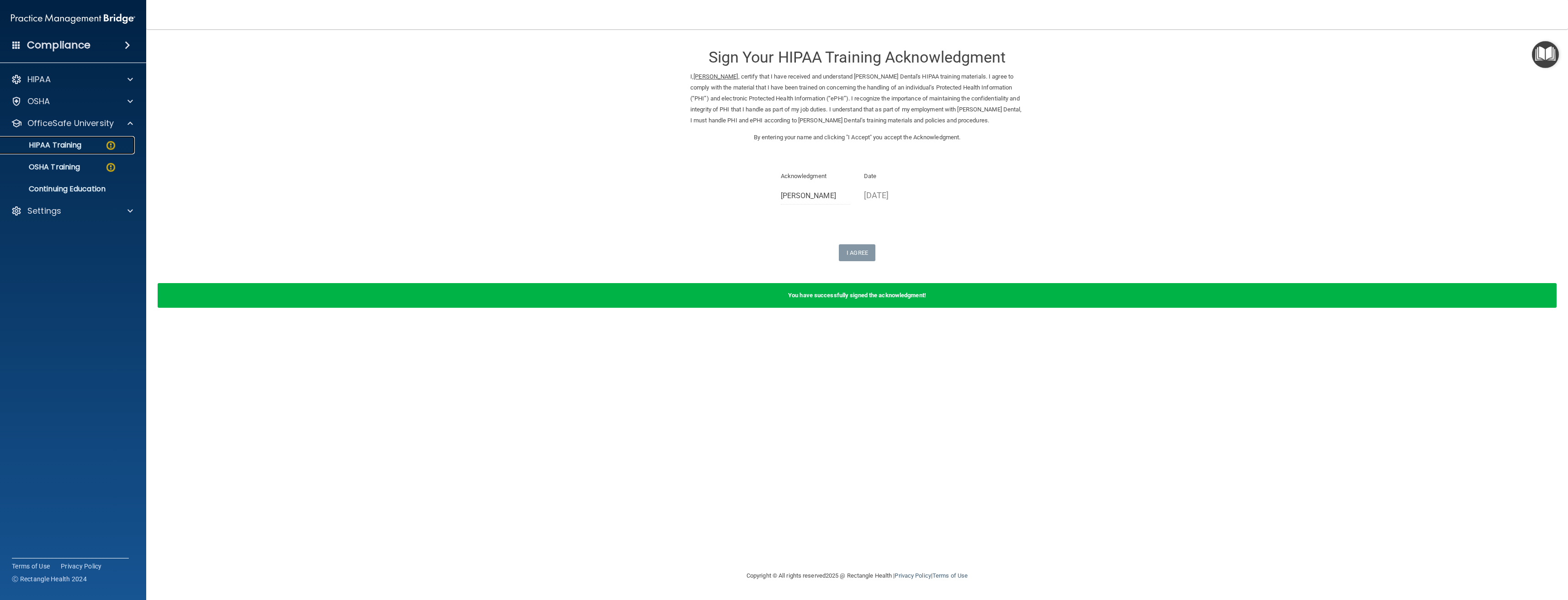
click at [86, 146] on div "HIPAA Training" at bounding box center [68, 145] width 125 height 9
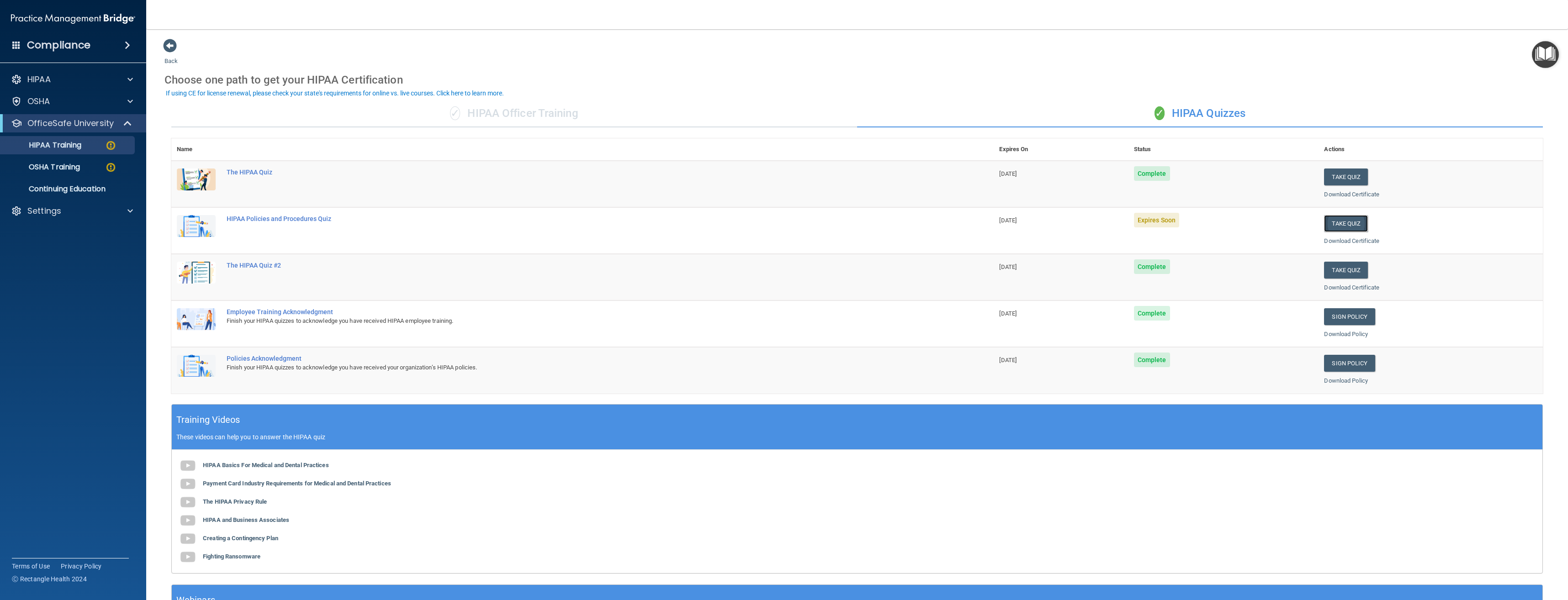
click at [1329, 226] on button "Take Quiz" at bounding box center [1346, 224] width 44 height 17
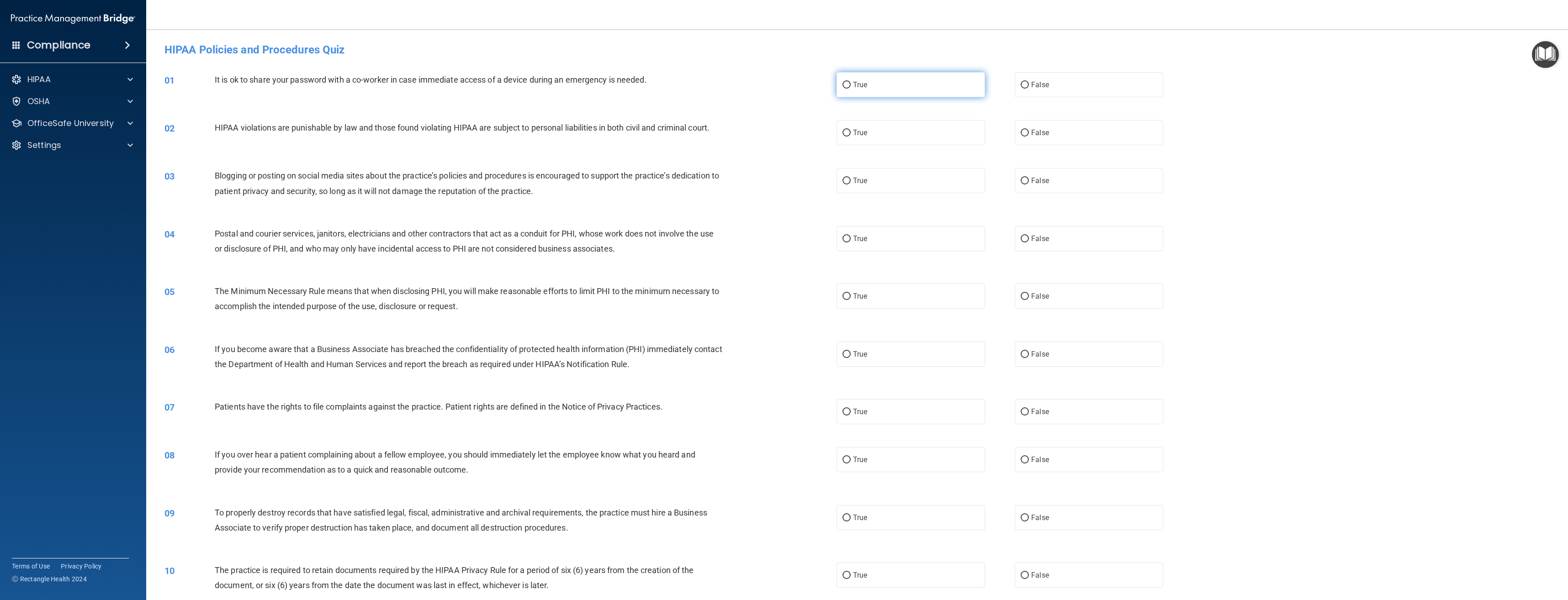
click at [901, 89] on label "True" at bounding box center [911, 85] width 149 height 25
click at [851, 89] on input "True" at bounding box center [847, 85] width 9 height 7
radio input "true"
click at [896, 127] on label "True" at bounding box center [911, 132] width 149 height 25
click at [851, 130] on input "True" at bounding box center [847, 133] width 9 height 7
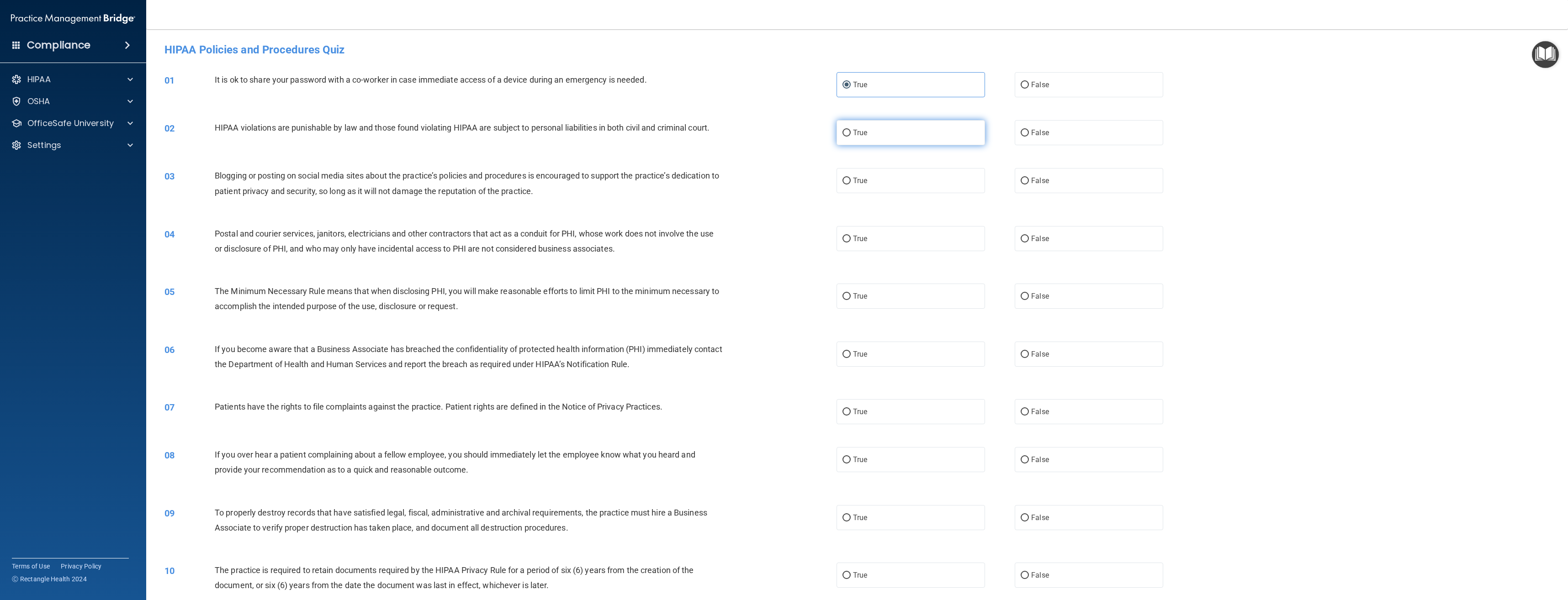
radio input "true"
click at [1040, 186] on label "False" at bounding box center [1089, 180] width 149 height 25
click at [1029, 184] on input "False" at bounding box center [1025, 181] width 9 height 7
radio input "true"
click at [1046, 241] on label "False" at bounding box center [1089, 239] width 149 height 25
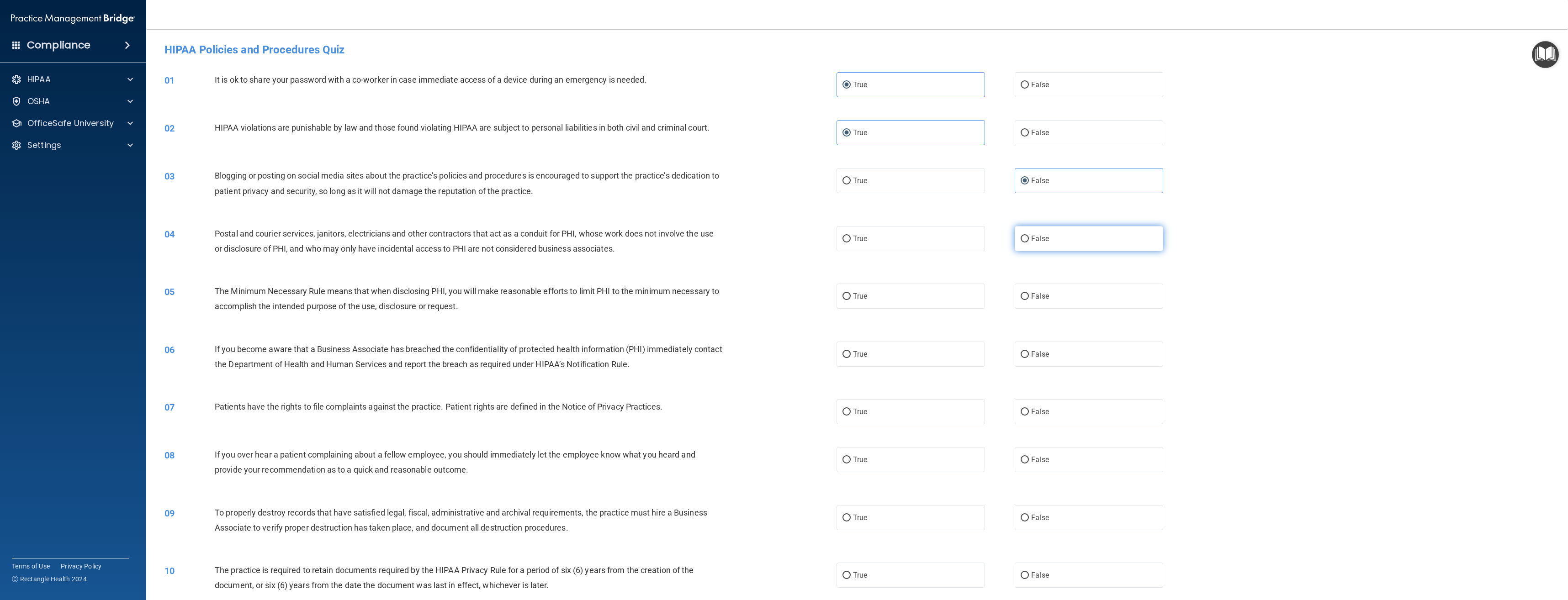
click at [1029, 241] on input "False" at bounding box center [1025, 239] width 9 height 7
radio input "true"
click at [894, 289] on label "True" at bounding box center [911, 296] width 149 height 25
click at [851, 293] on input "True" at bounding box center [847, 296] width 9 height 7
radio input "true"
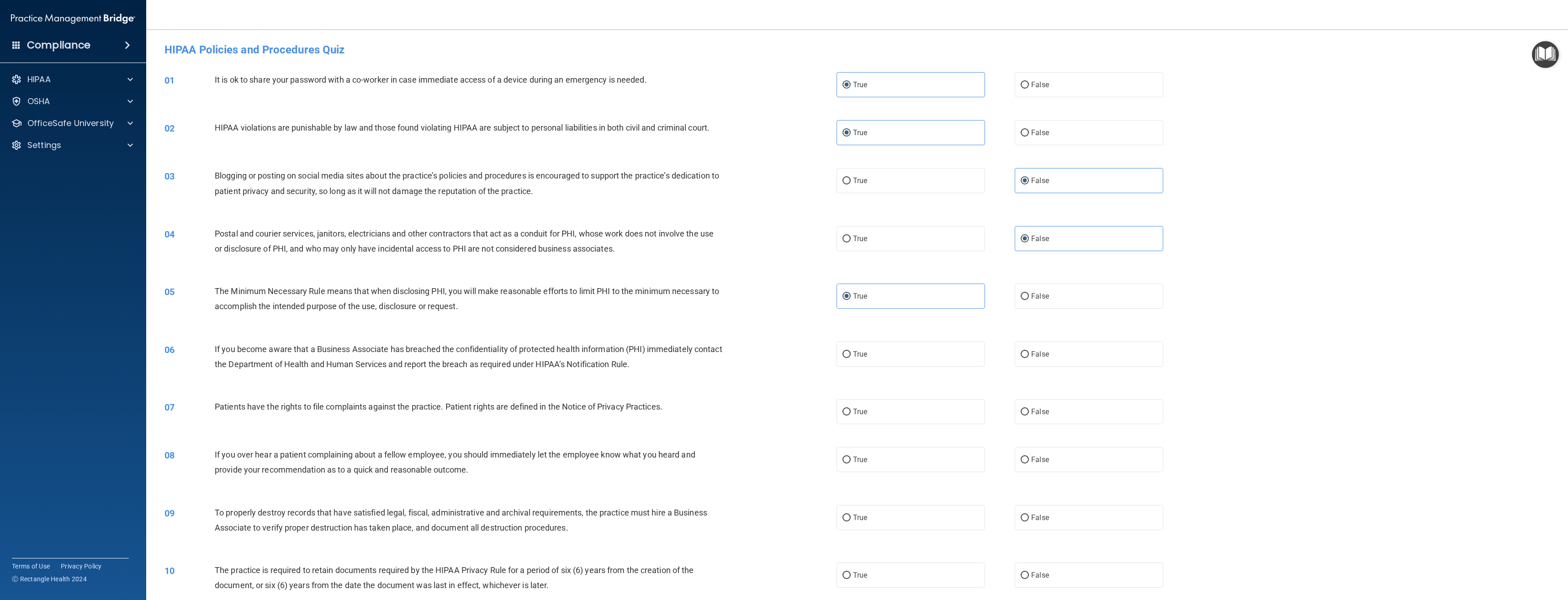
drag, startPoint x: 889, startPoint y: 347, endPoint x: 889, endPoint y: 367, distance: 20.0
click at [889, 347] on label "True" at bounding box center [911, 354] width 149 height 25
click at [851, 351] on input "True" at bounding box center [847, 354] width 9 height 7
radio input "true"
click at [887, 404] on label "True" at bounding box center [911, 411] width 149 height 25
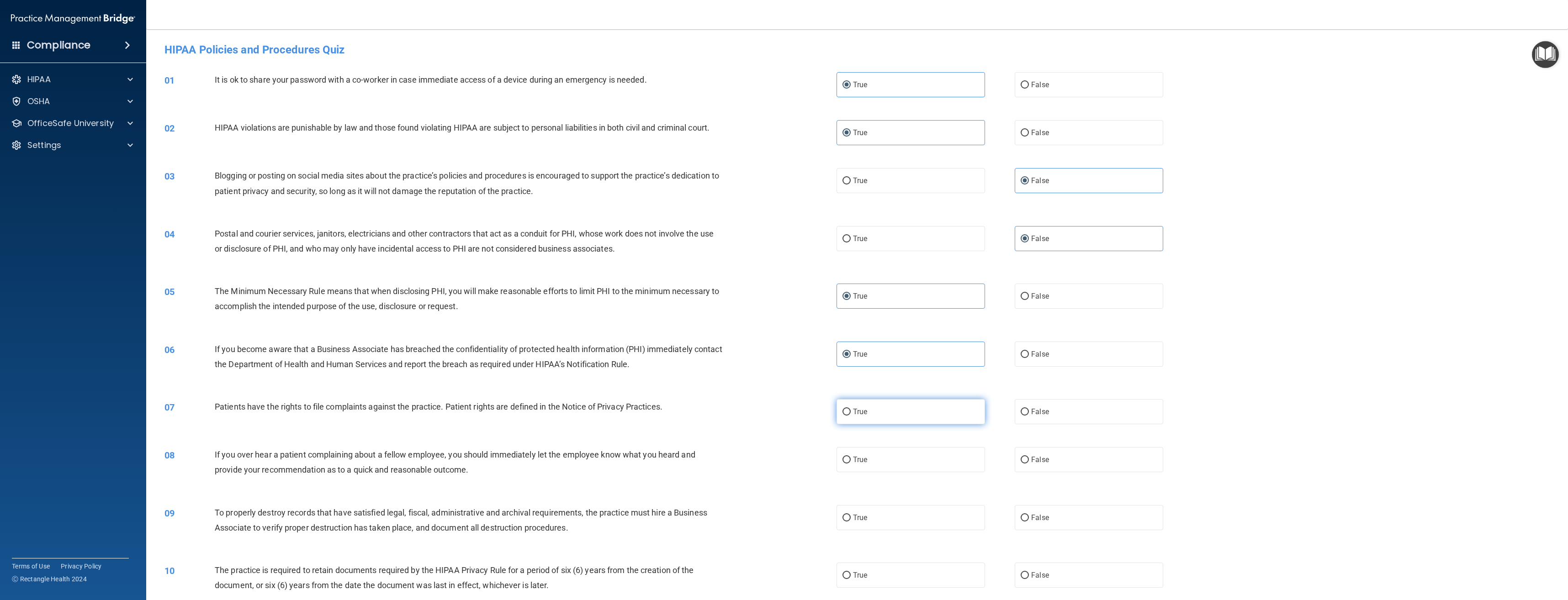
click at [851, 409] on input "True" at bounding box center [847, 412] width 9 height 7
radio input "true"
click at [946, 463] on label "True" at bounding box center [911, 459] width 149 height 25
click at [851, 463] on input "True" at bounding box center [847, 460] width 9 height 7
radio input "true"
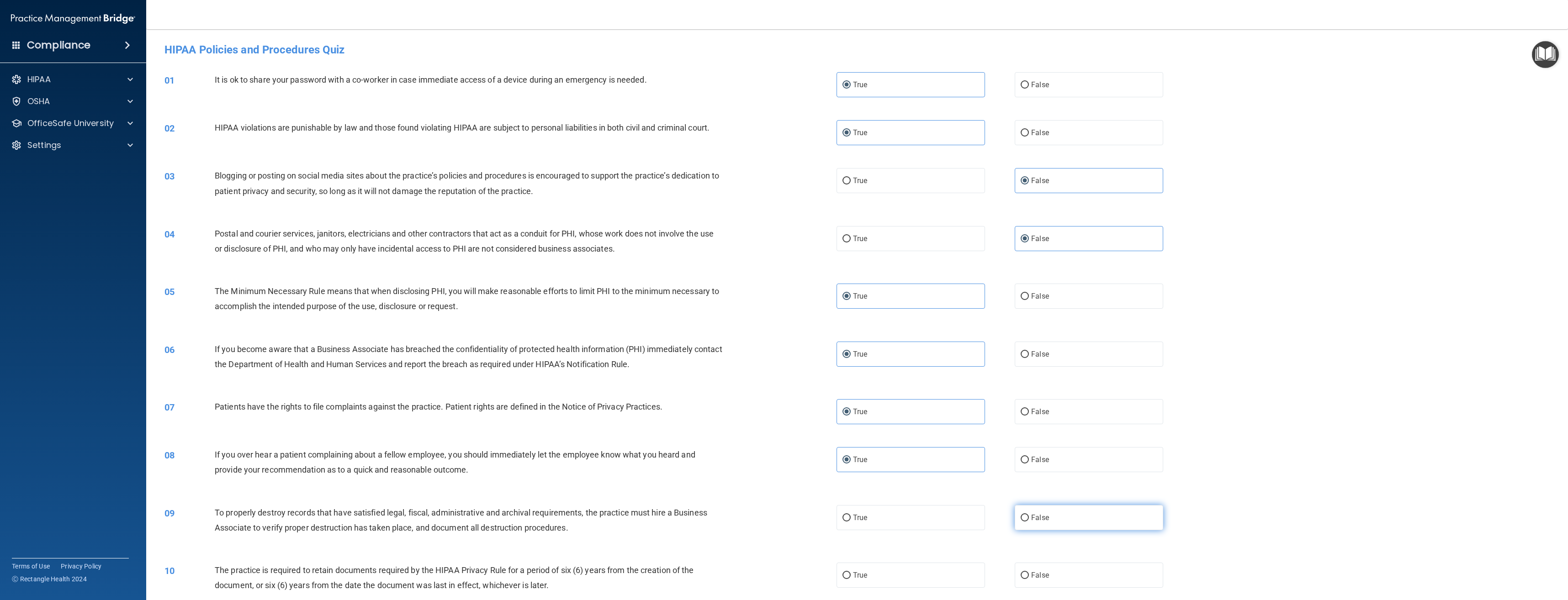
drag, startPoint x: 1039, startPoint y: 517, endPoint x: 1038, endPoint y: 523, distance: 6.1
click at [1040, 517] on span "False" at bounding box center [1040, 518] width 18 height 9
click at [1029, 517] on input "False" at bounding box center [1025, 518] width 9 height 7
radio input "true"
click at [1038, 576] on span "False" at bounding box center [1040, 575] width 18 height 9
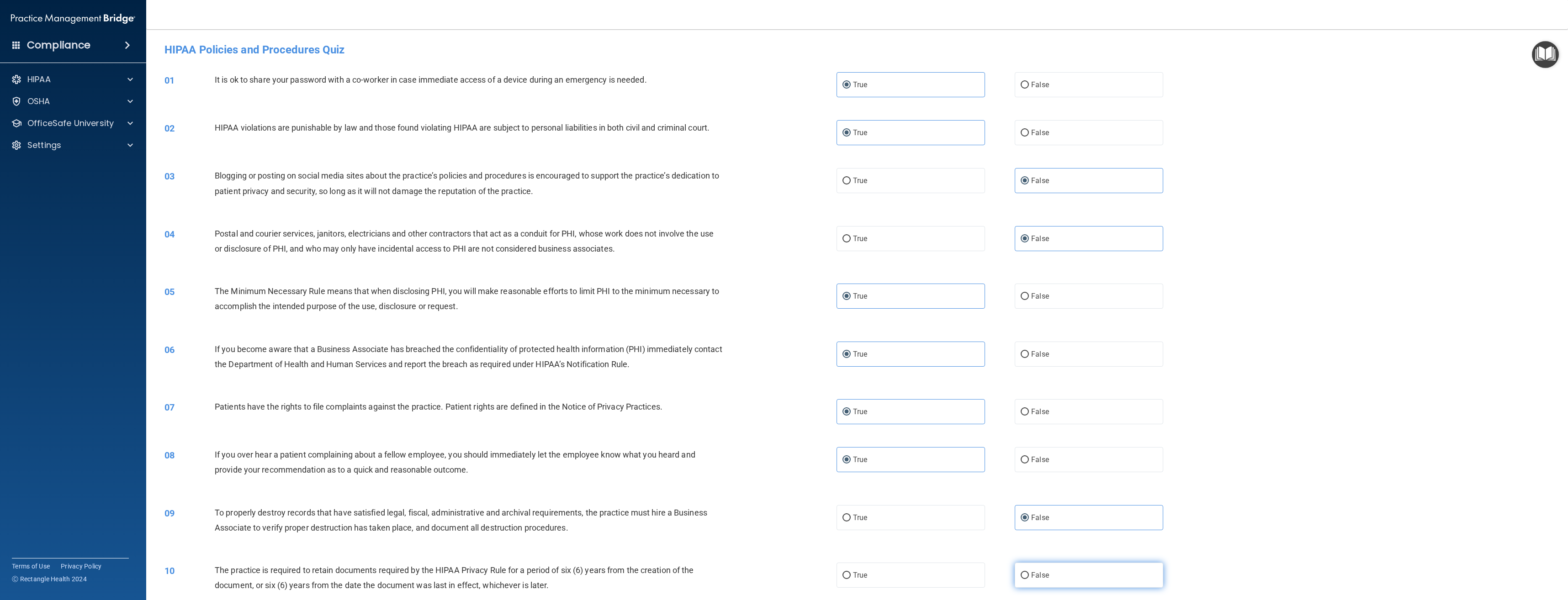
click at [1029, 576] on input "False" at bounding box center [1025, 575] width 9 height 7
radio input "true"
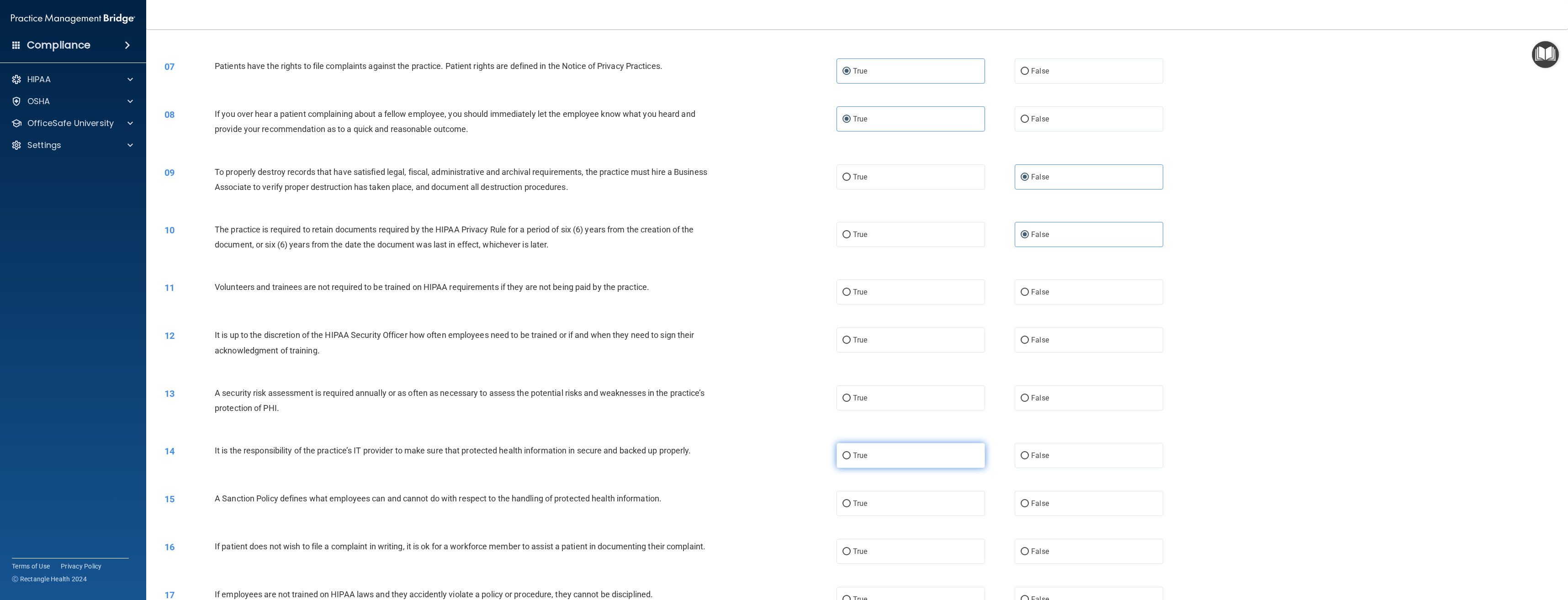
scroll to position [365, 0]
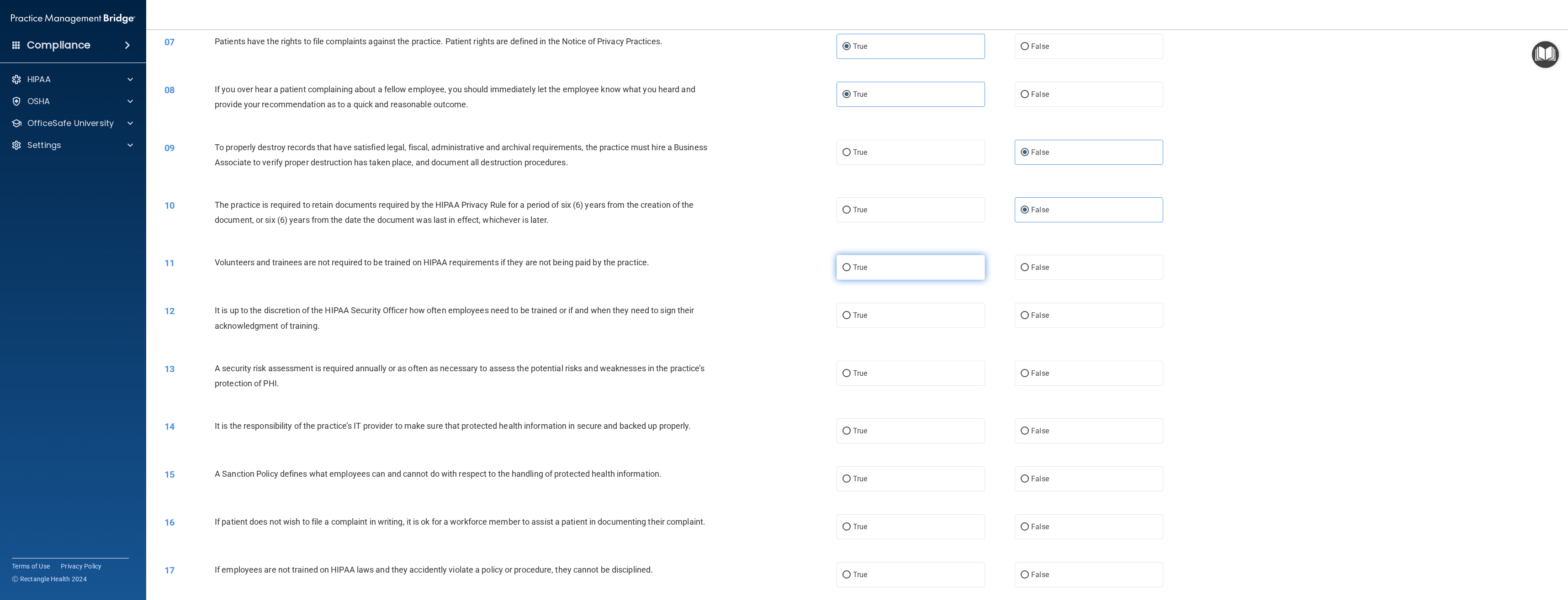
click at [928, 267] on label "True" at bounding box center [911, 267] width 149 height 25
click at [851, 267] on input "True" at bounding box center [847, 268] width 9 height 7
radio input "true"
click at [919, 320] on label "True" at bounding box center [911, 315] width 149 height 25
click at [851, 319] on input "True" at bounding box center [847, 315] width 9 height 7
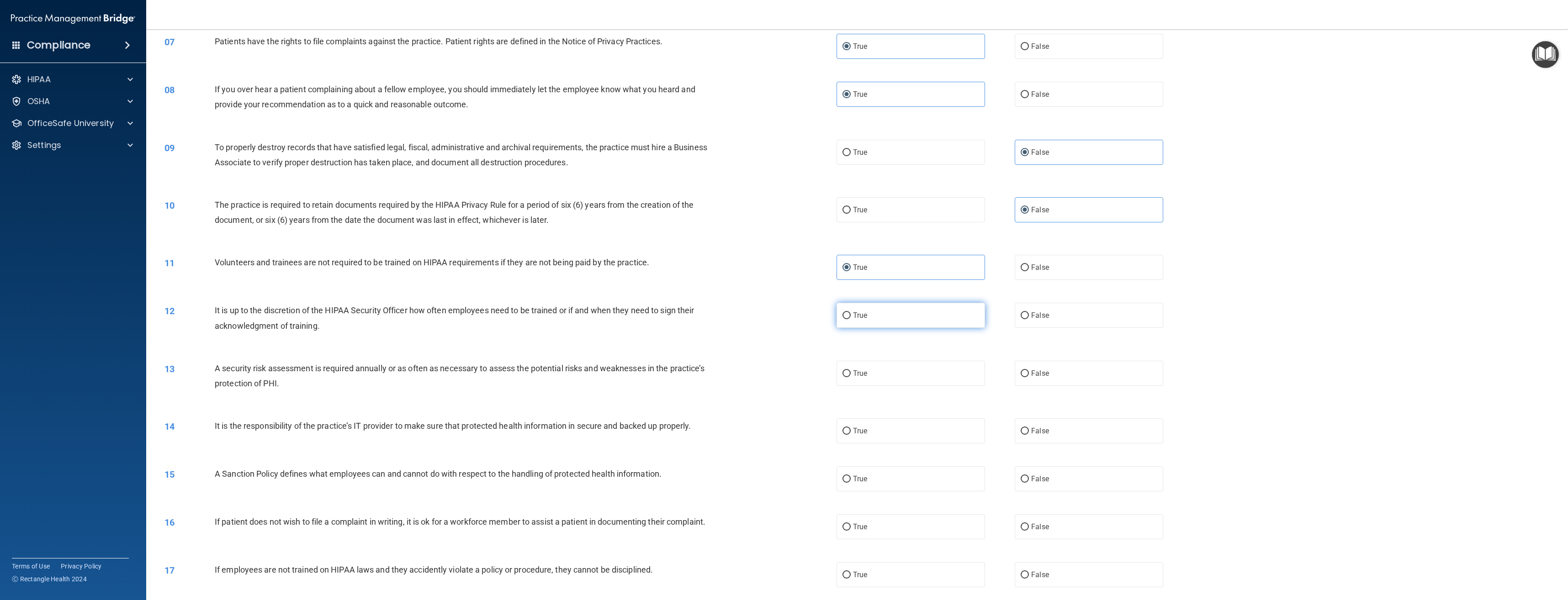
radio input "true"
click at [911, 374] on label "True" at bounding box center [911, 373] width 149 height 25
click at [851, 374] on input "True" at bounding box center [847, 374] width 9 height 7
radio input "true"
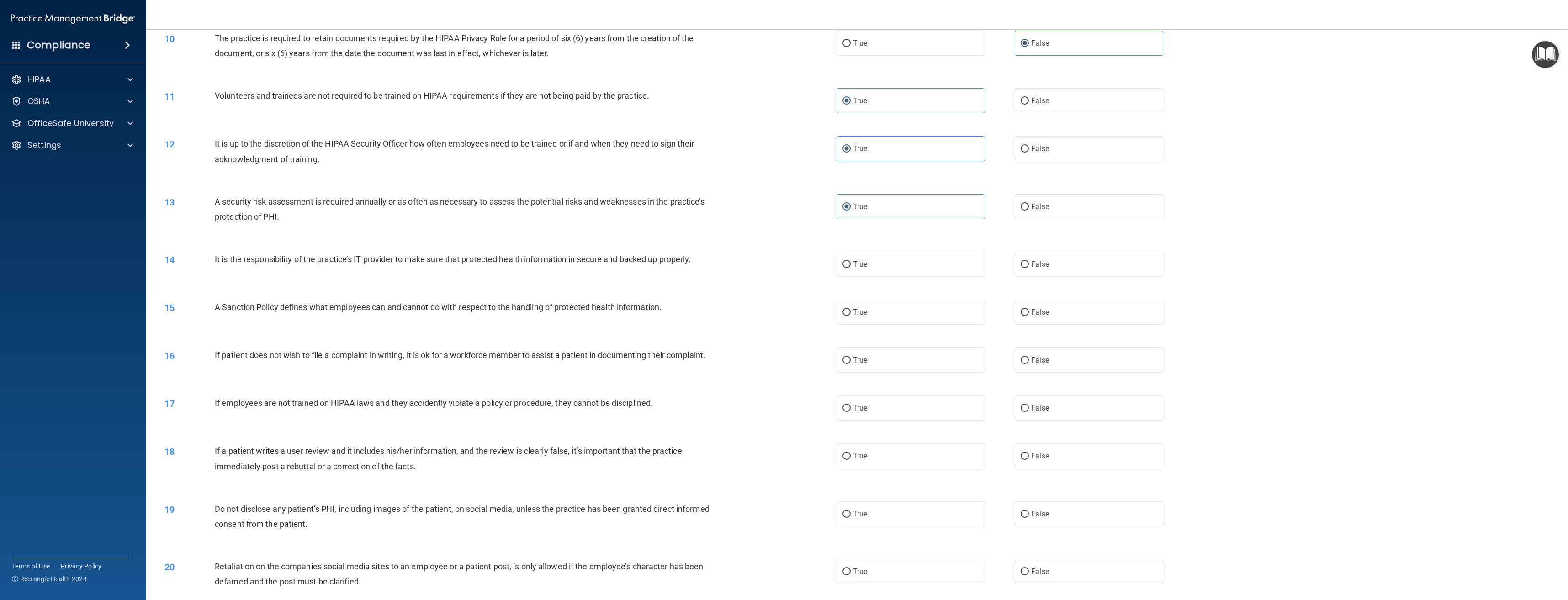
scroll to position [548, 0]
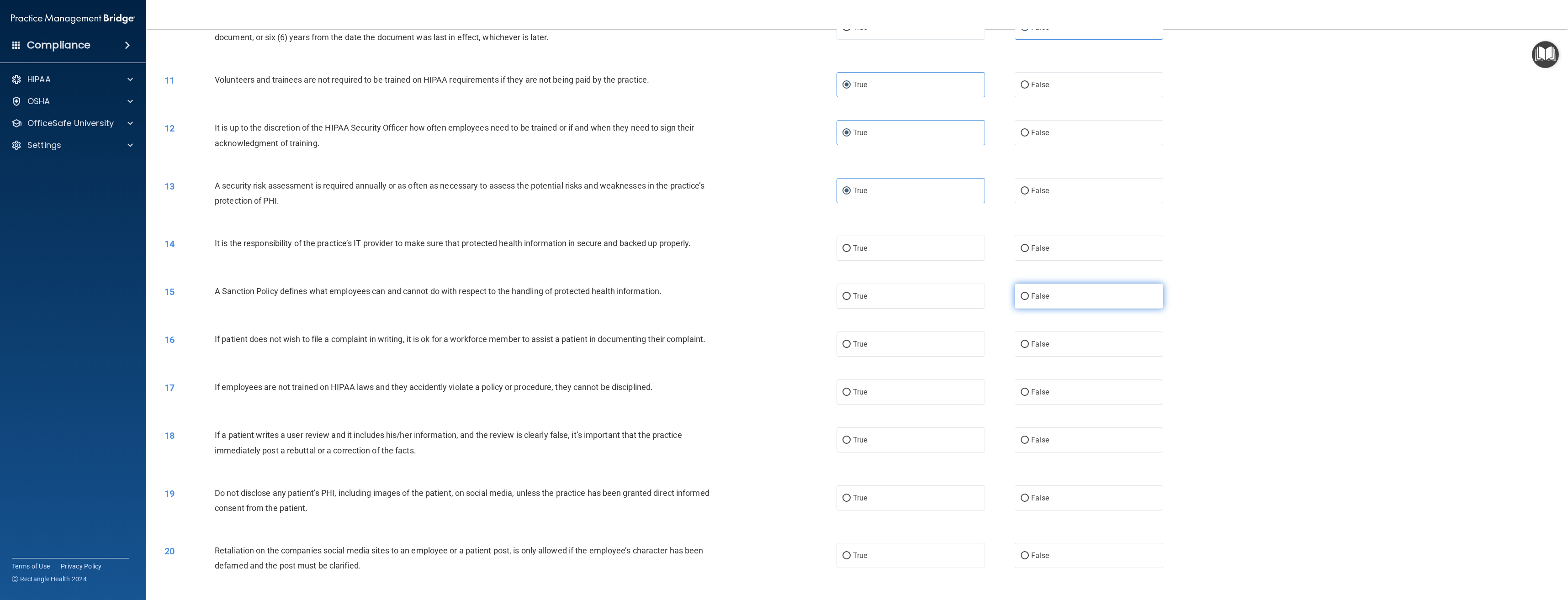
click at [1023, 299] on input "False" at bounding box center [1025, 296] width 9 height 7
radio input "true"
click at [1025, 247] on label "False" at bounding box center [1089, 248] width 149 height 25
click at [1025, 247] on input "False" at bounding box center [1025, 248] width 9 height 7
radio input "true"
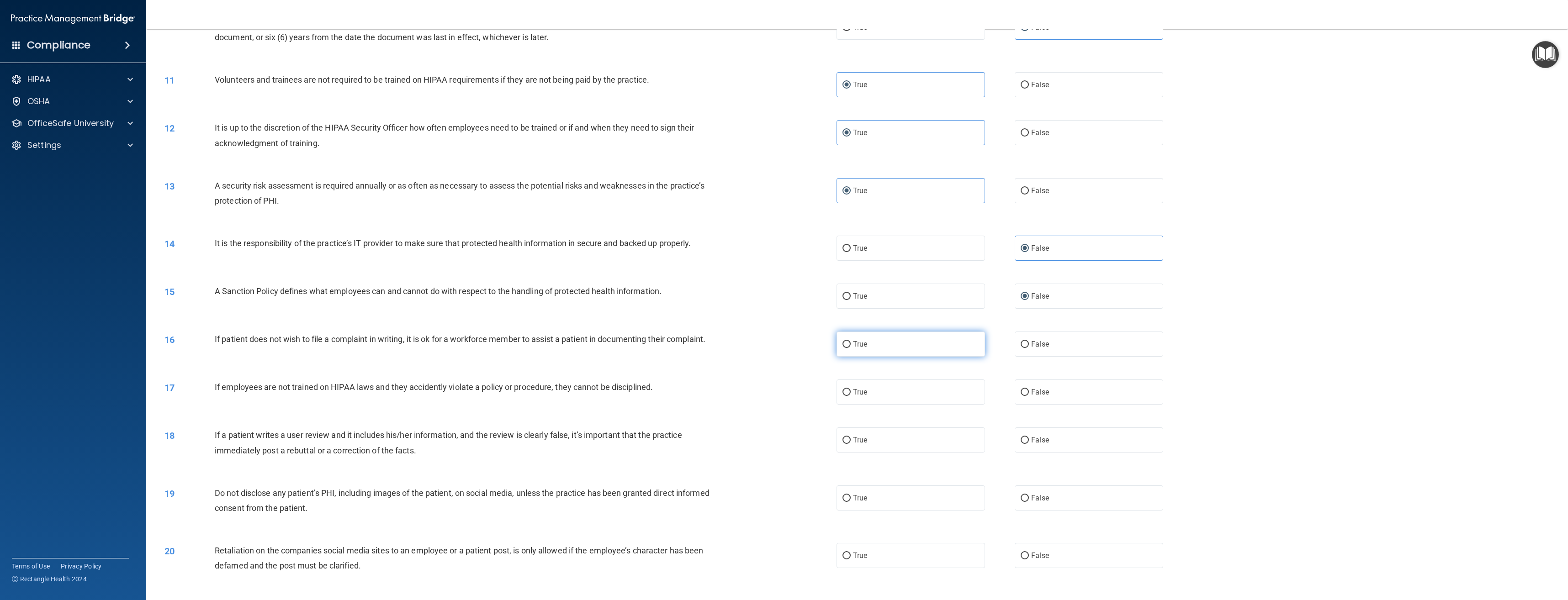
click at [880, 344] on label "True" at bounding box center [911, 344] width 149 height 25
click at [851, 344] on input "True" at bounding box center [847, 344] width 9 height 7
radio input "true"
click at [871, 393] on label "True" at bounding box center [911, 392] width 149 height 25
click at [851, 393] on input "True" at bounding box center [847, 392] width 9 height 7
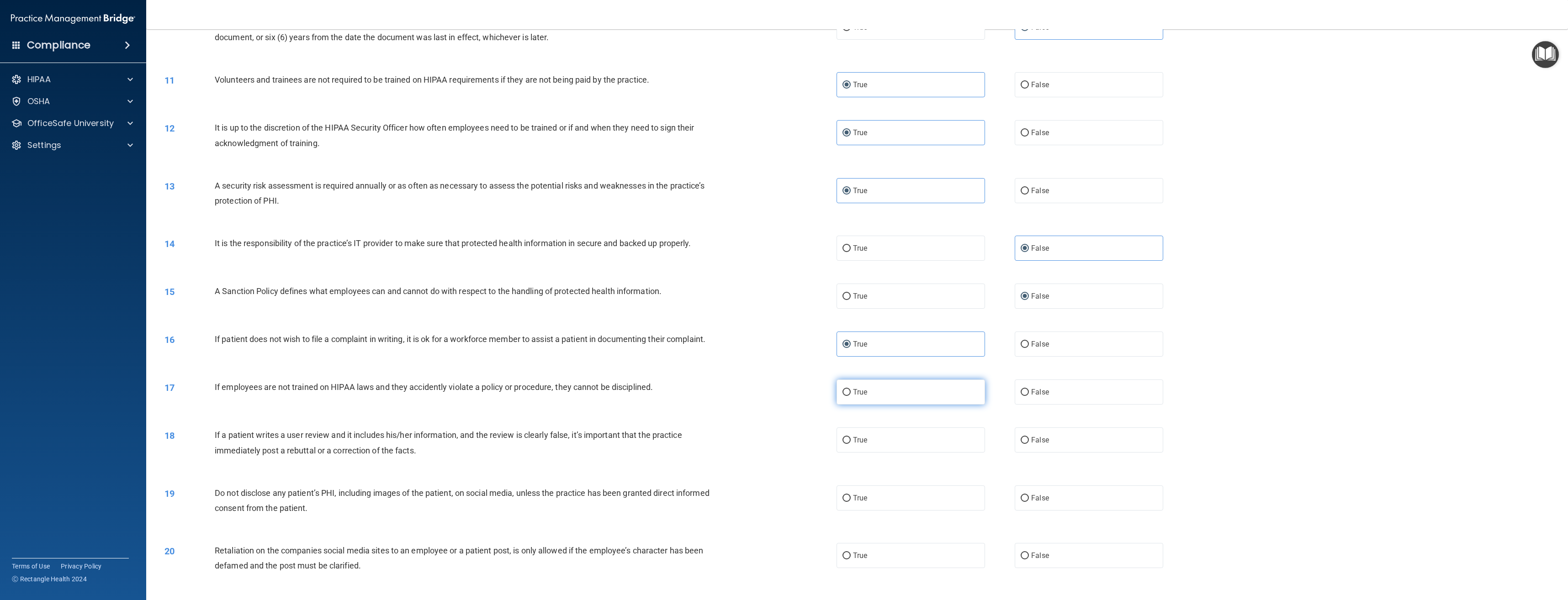
radio input "true"
click at [1041, 437] on span "False" at bounding box center [1040, 440] width 18 height 9
click at [1029, 437] on input "False" at bounding box center [1025, 440] width 9 height 7
radio input "true"
click at [898, 506] on label "True" at bounding box center [911, 498] width 149 height 25
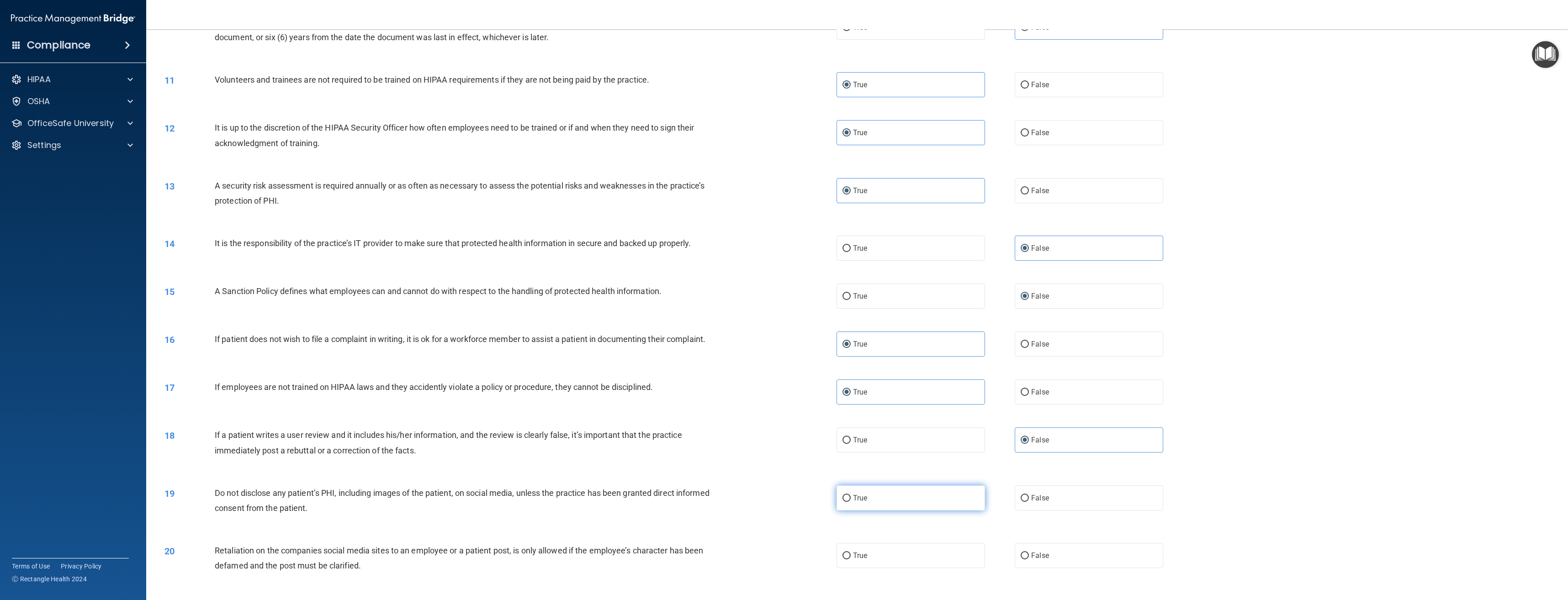
click at [851, 502] on input "True" at bounding box center [847, 498] width 9 height 7
radio input "true"
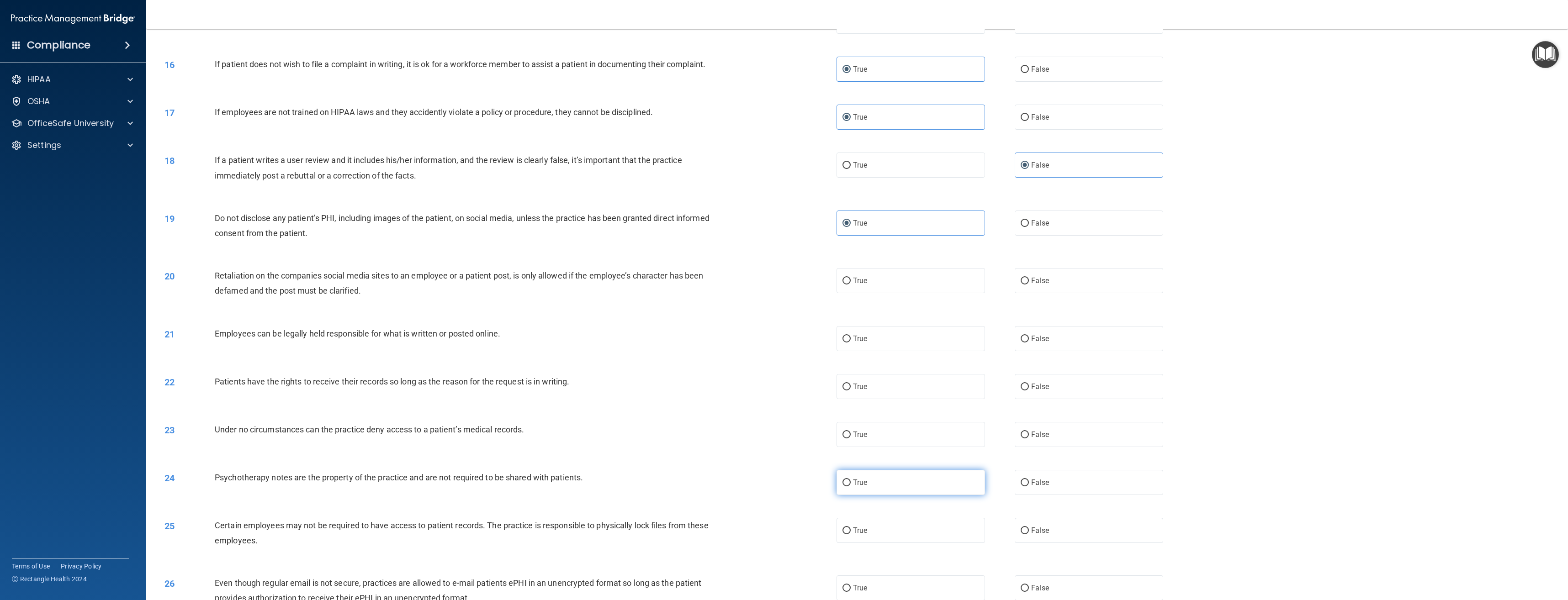
scroll to position [868, 0]
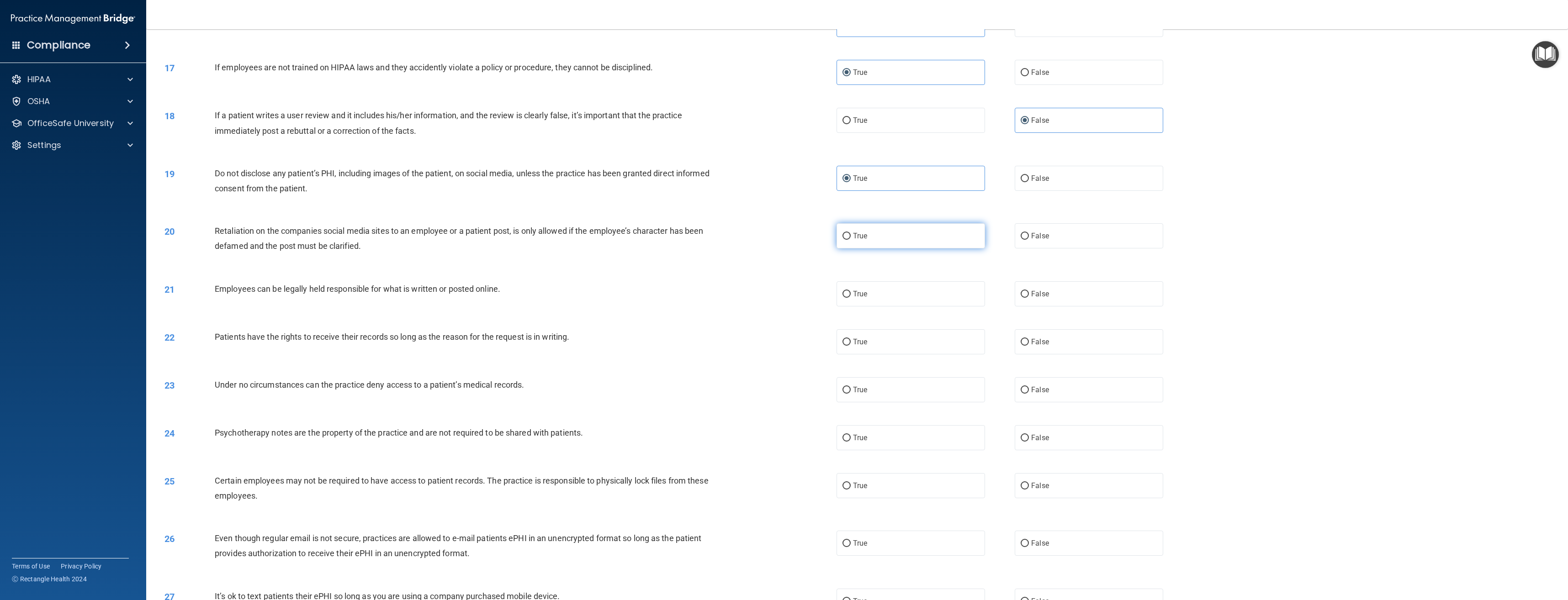
click at [940, 237] on label "True" at bounding box center [911, 235] width 149 height 25
click at [851, 237] on input "True" at bounding box center [847, 236] width 9 height 7
radio input "true"
click at [1046, 302] on label "False" at bounding box center [1089, 293] width 149 height 25
click at [1029, 298] on input "False" at bounding box center [1025, 294] width 9 height 7
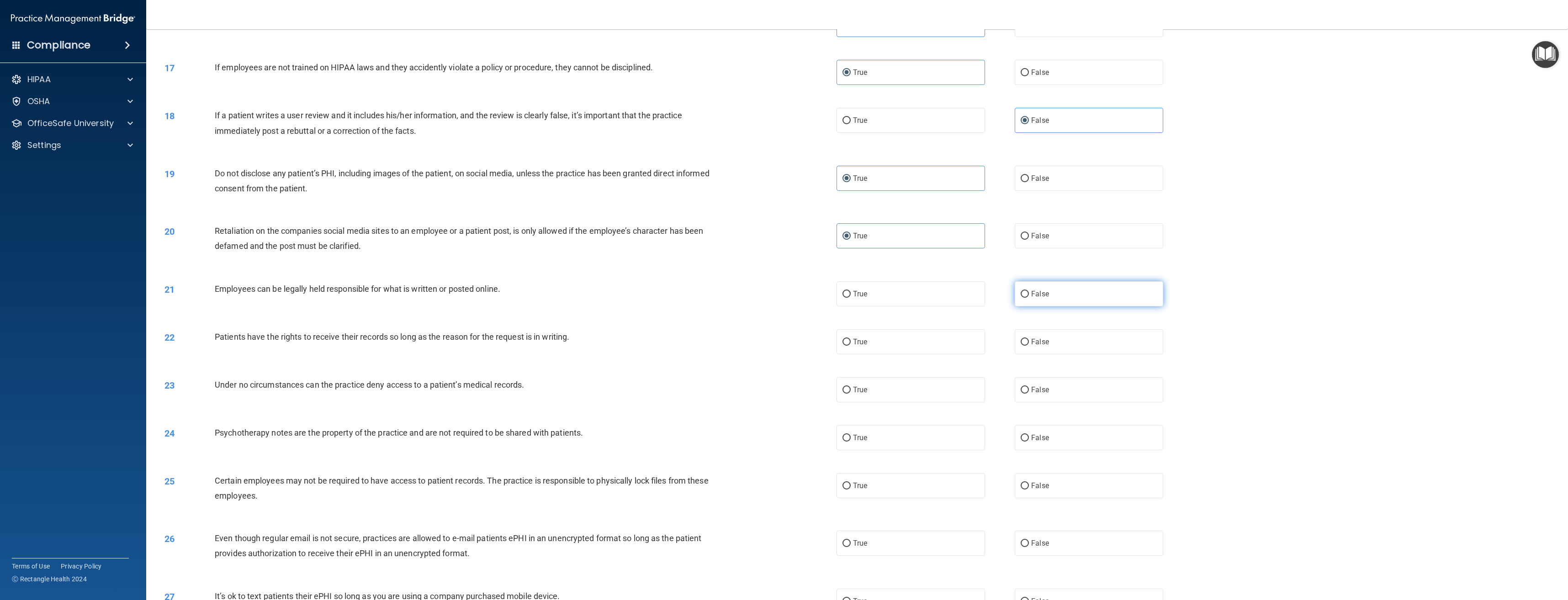
radio input "true"
click at [892, 346] on label "True" at bounding box center [911, 341] width 149 height 25
click at [851, 346] on input "True" at bounding box center [847, 342] width 9 height 7
radio input "true"
click at [1027, 395] on label "False" at bounding box center [1089, 389] width 149 height 25
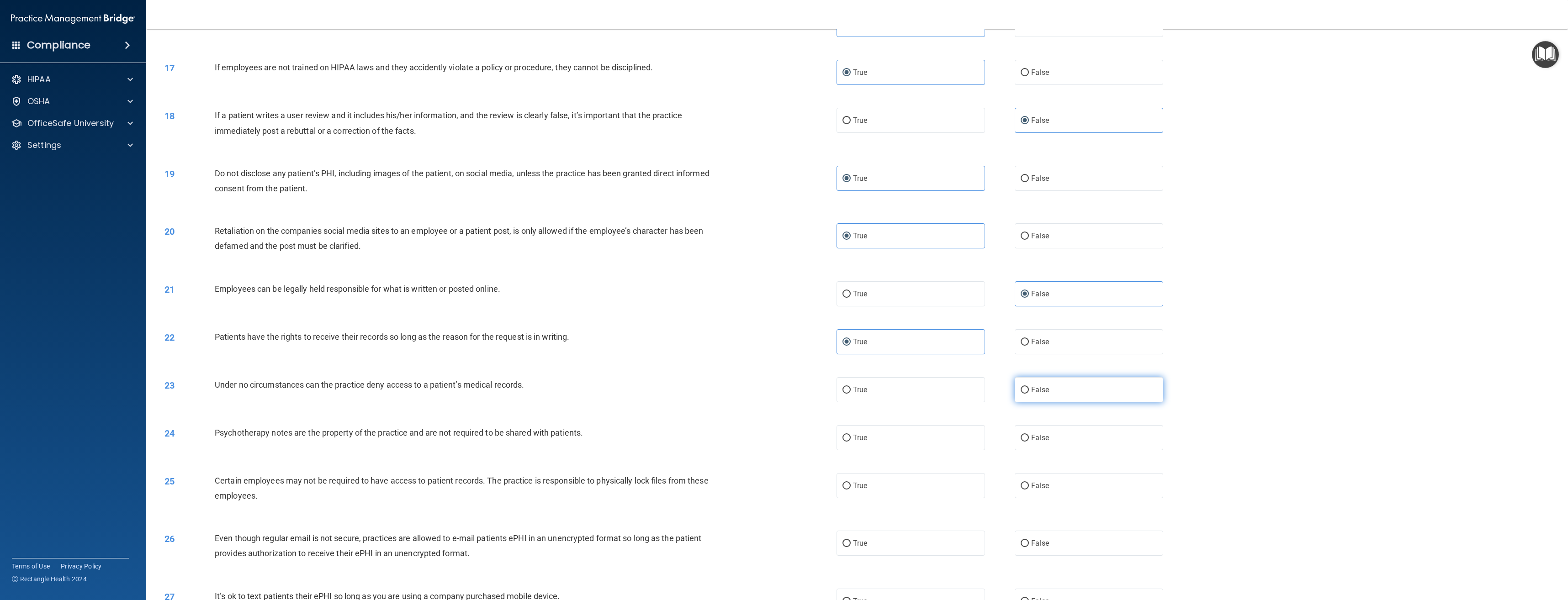
click at [1027, 394] on input "False" at bounding box center [1025, 390] width 9 height 7
radio input "true"
click at [911, 432] on label "True" at bounding box center [911, 438] width 149 height 25
click at [851, 435] on input "True" at bounding box center [847, 438] width 9 height 7
radio input "true"
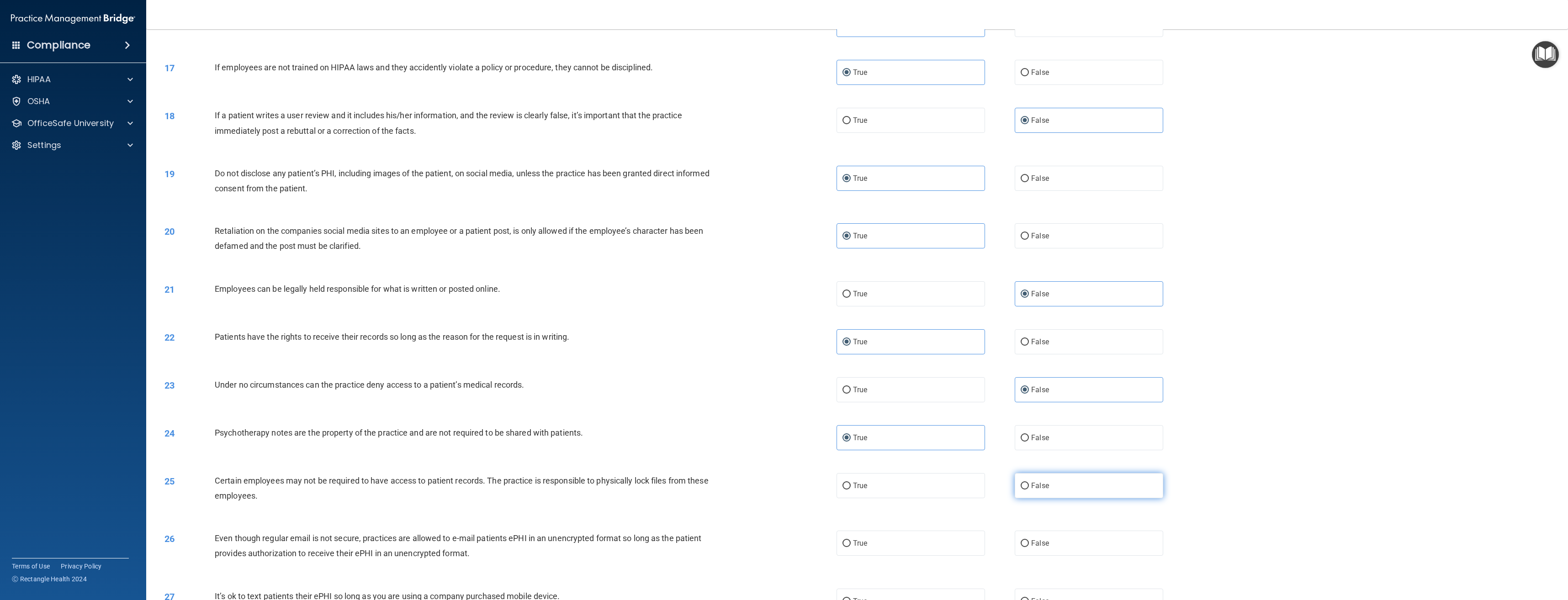
click at [1063, 482] on label "False" at bounding box center [1089, 486] width 149 height 25
click at [1029, 483] on input "False" at bounding box center [1025, 486] width 9 height 7
radio input "true"
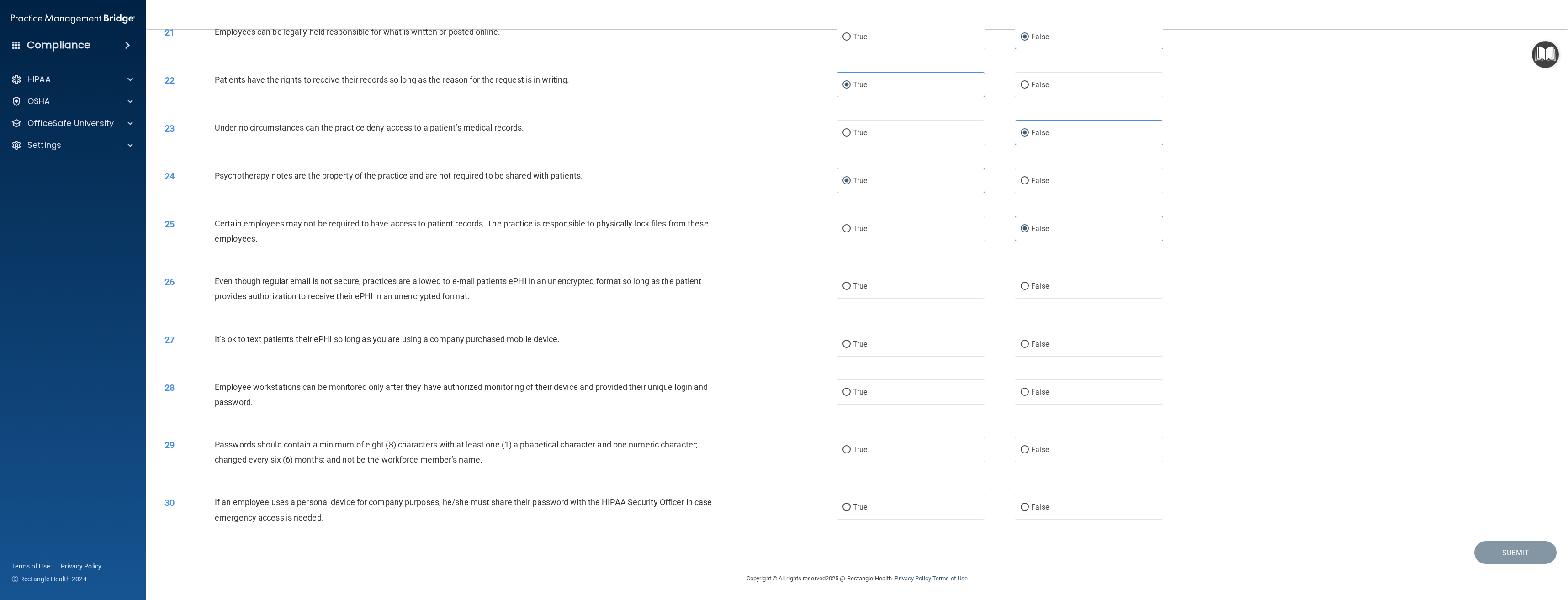
scroll to position [1125, 0]
click at [956, 295] on label "True" at bounding box center [911, 285] width 149 height 25
click at [851, 290] on input "True" at bounding box center [847, 286] width 9 height 7
radio input "true"
drag, startPoint x: 1031, startPoint y: 351, endPoint x: 1032, endPoint y: 385, distance: 34.0
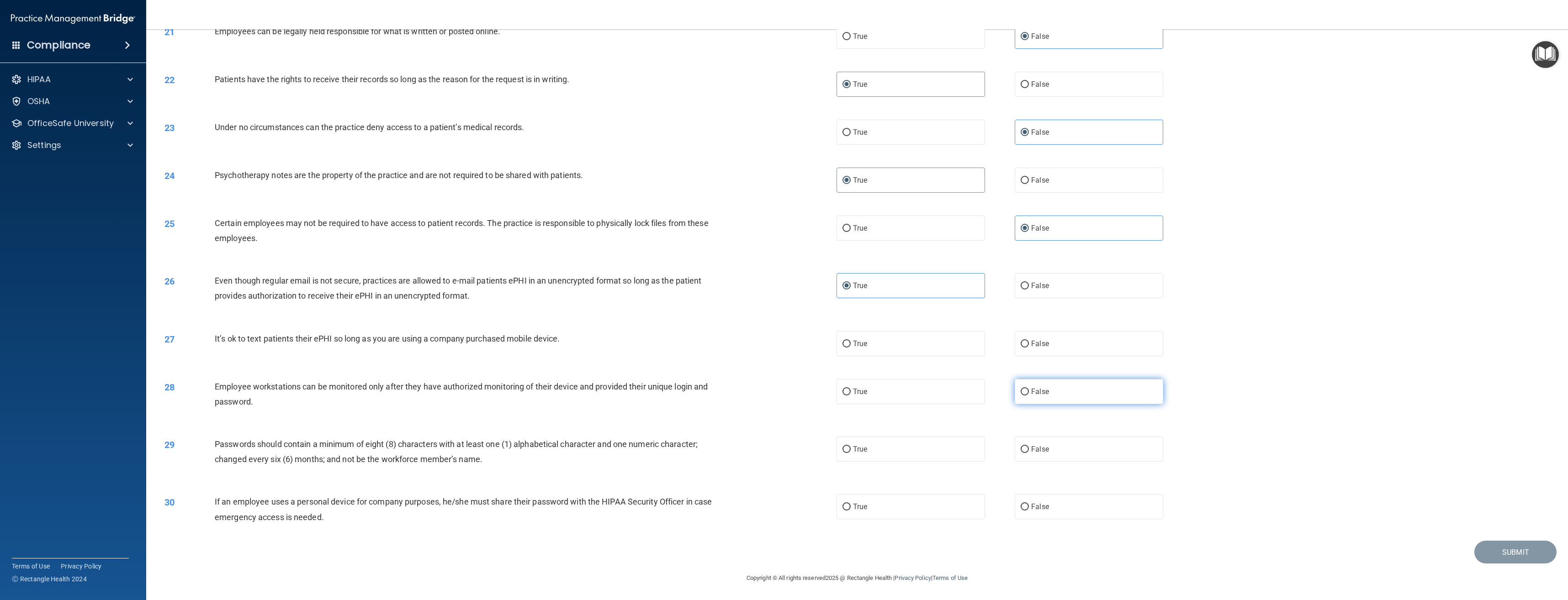
click at [1031, 351] on label "False" at bounding box center [1089, 343] width 149 height 25
click at [1029, 347] on input "False" at bounding box center [1025, 344] width 9 height 7
radio input "true"
click at [1032, 388] on span "False" at bounding box center [1040, 391] width 18 height 9
click at [1029, 389] on input "False" at bounding box center [1025, 392] width 9 height 7
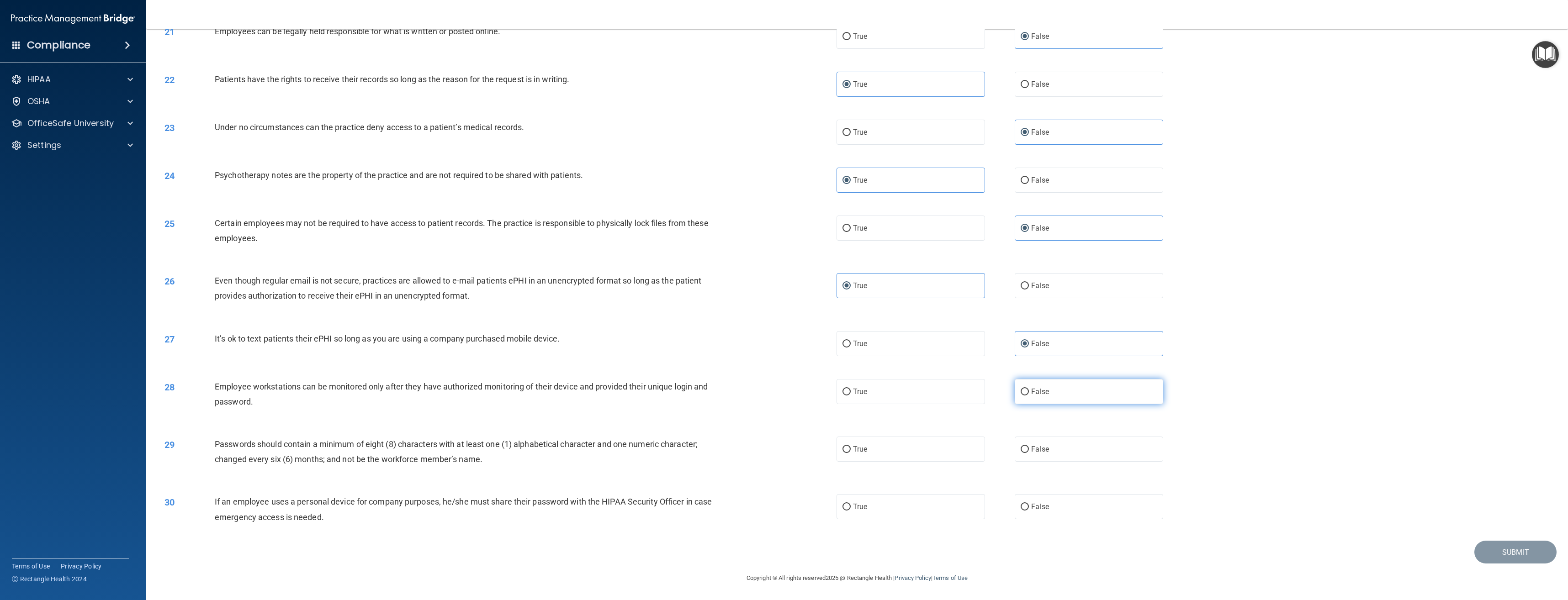
radio input "true"
click at [950, 453] on label "True" at bounding box center [911, 449] width 149 height 25
click at [851, 453] on input "True" at bounding box center [847, 449] width 9 height 7
radio input "true"
click at [1049, 511] on label "False" at bounding box center [1089, 506] width 149 height 25
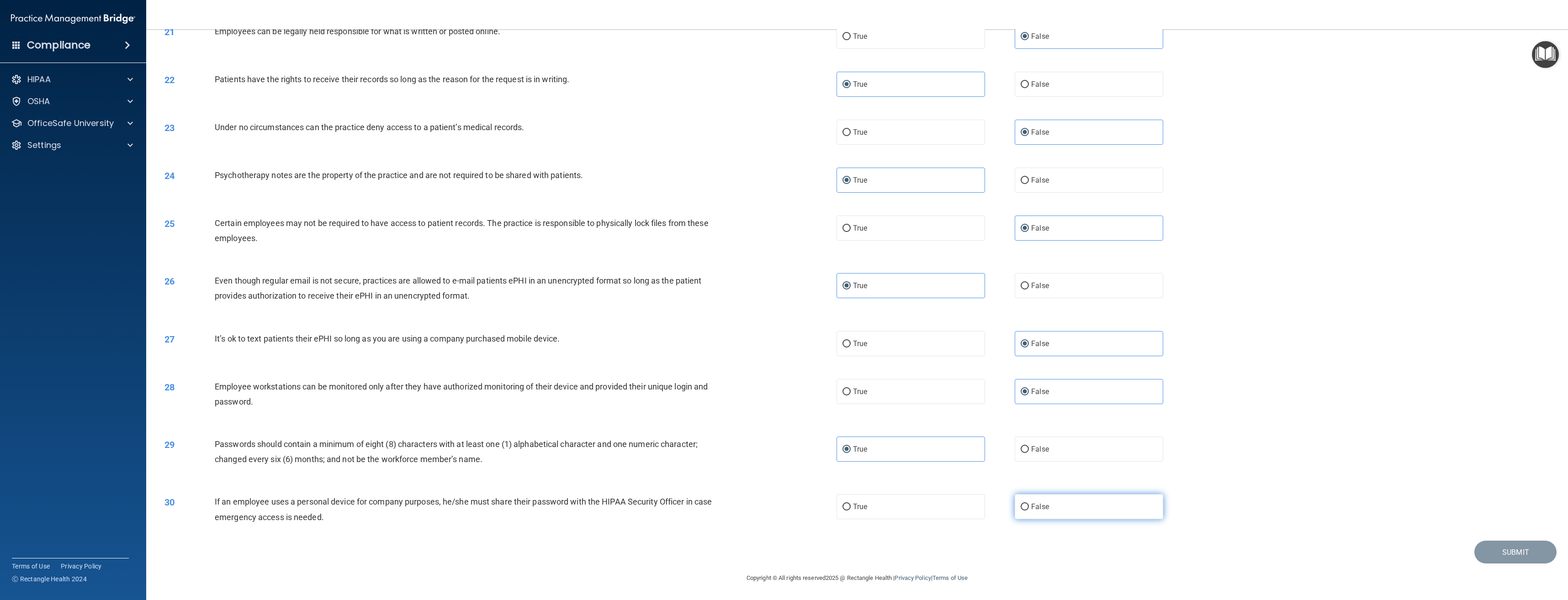
click at [1029, 511] on input "False" at bounding box center [1025, 507] width 9 height 7
radio input "true"
click at [1516, 559] on button "Submit" at bounding box center [1515, 553] width 82 height 23
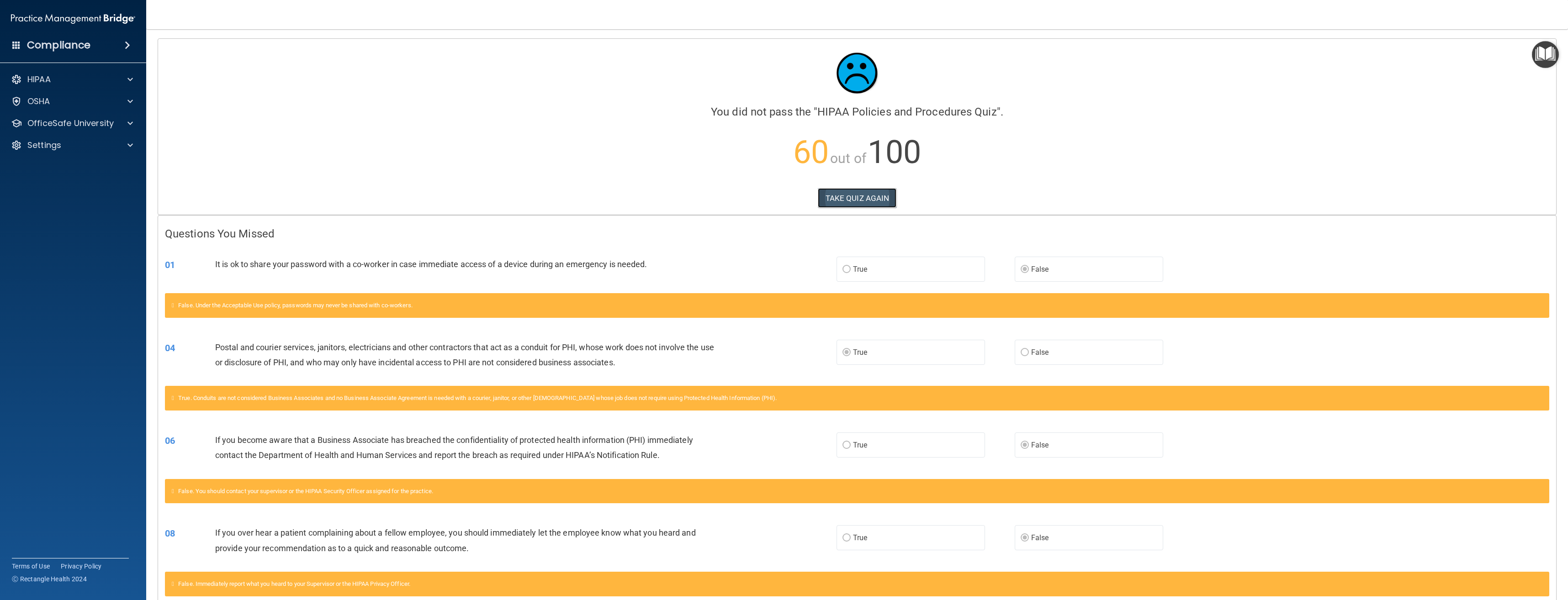
click at [870, 200] on button "TAKE QUIZ AGAIN" at bounding box center [858, 198] width 79 height 20
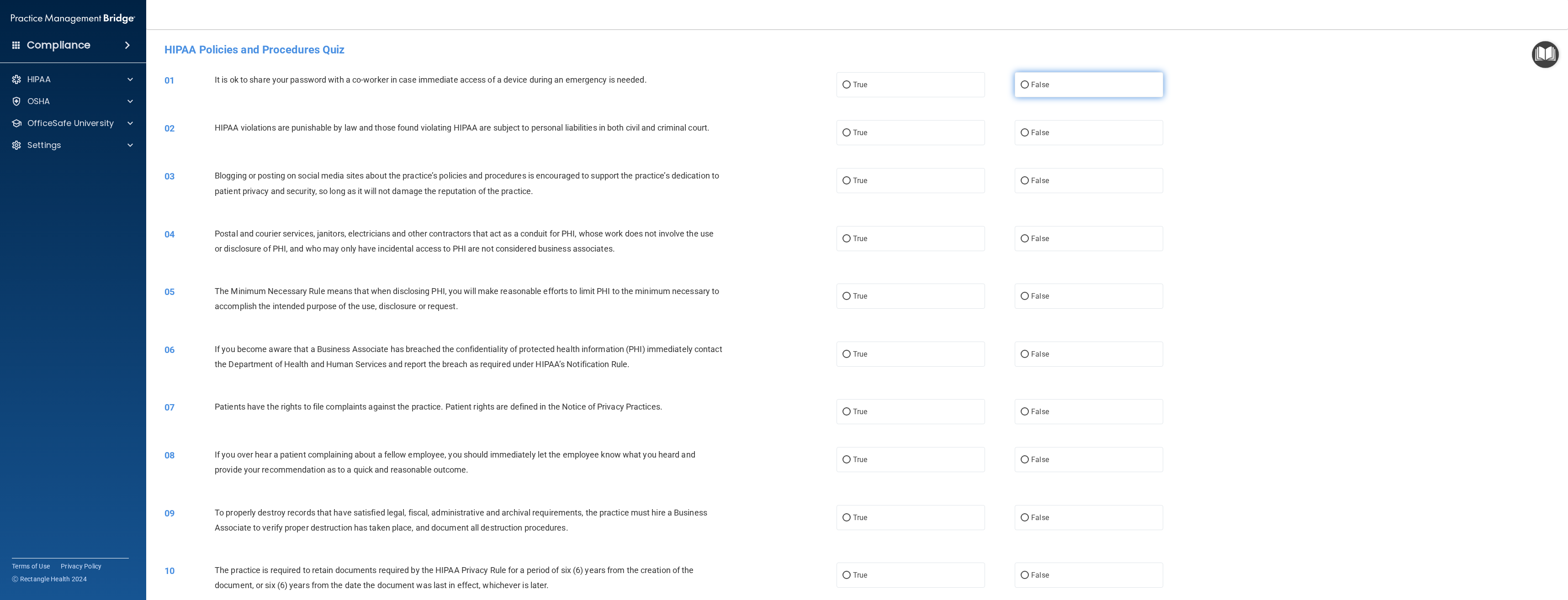
click at [1106, 86] on label "False" at bounding box center [1089, 85] width 149 height 25
click at [1029, 86] on input "False" at bounding box center [1025, 85] width 9 height 7
radio input "true"
click at [931, 133] on label "True" at bounding box center [911, 132] width 149 height 25
click at [851, 133] on input "True" at bounding box center [847, 133] width 9 height 7
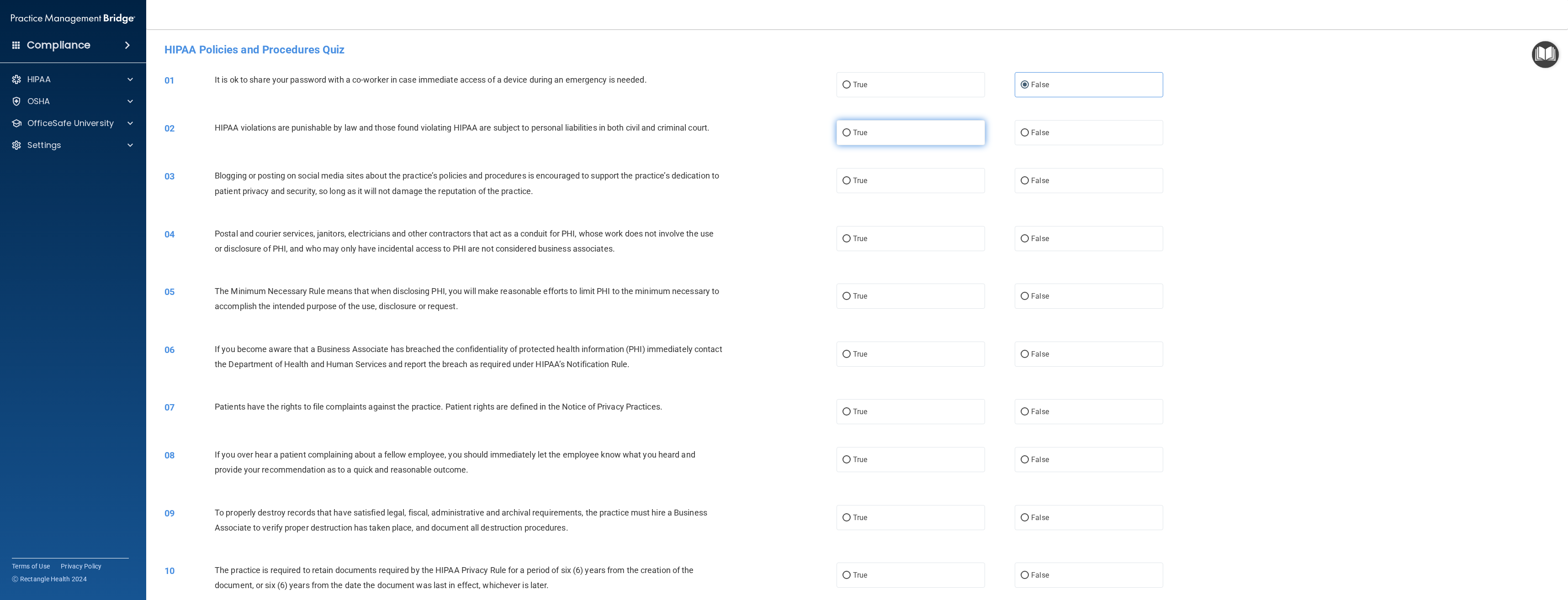
radio input "true"
drag, startPoint x: 1073, startPoint y: 186, endPoint x: 1045, endPoint y: 198, distance: 30.5
click at [1071, 186] on label "False" at bounding box center [1089, 180] width 149 height 25
click at [1029, 184] on input "False" at bounding box center [1025, 181] width 9 height 7
radio input "true"
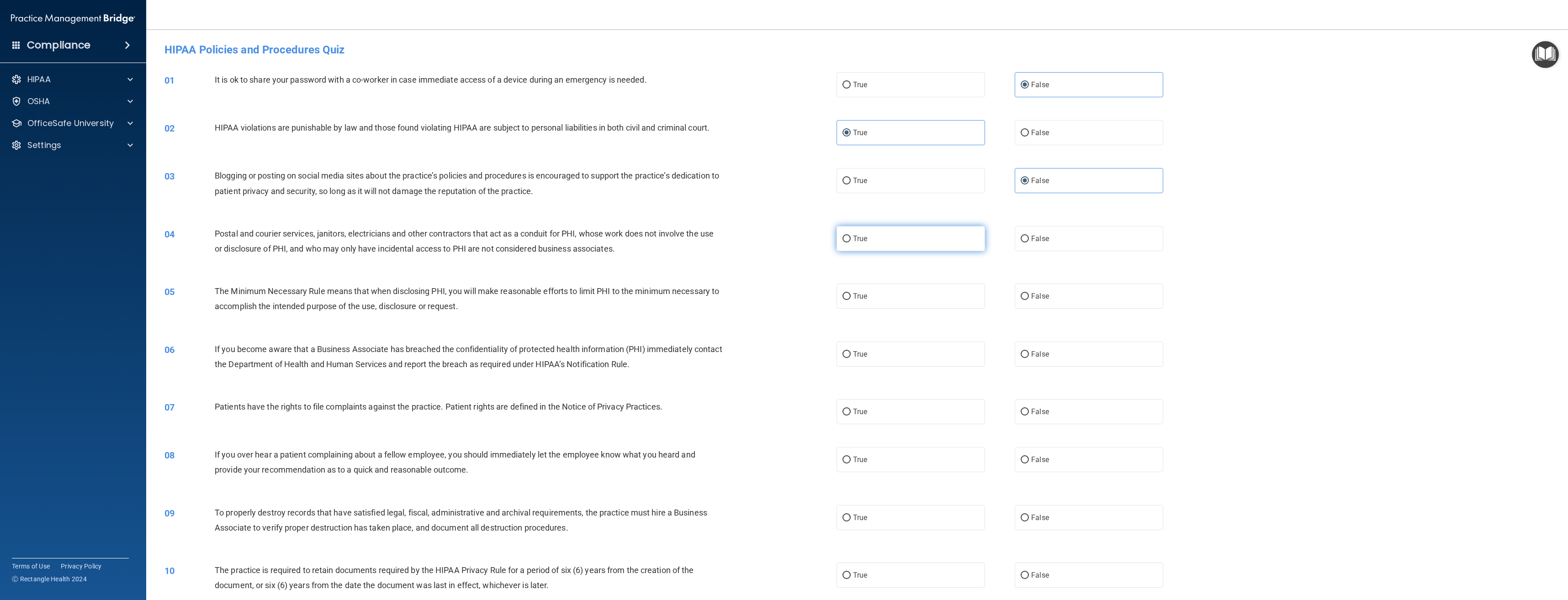
click at [931, 245] on label "True" at bounding box center [911, 239] width 149 height 25
click at [851, 243] on input "True" at bounding box center [847, 239] width 9 height 7
radio input "true"
click at [929, 287] on label "True" at bounding box center [911, 296] width 149 height 25
click at [851, 293] on input "True" at bounding box center [847, 296] width 9 height 7
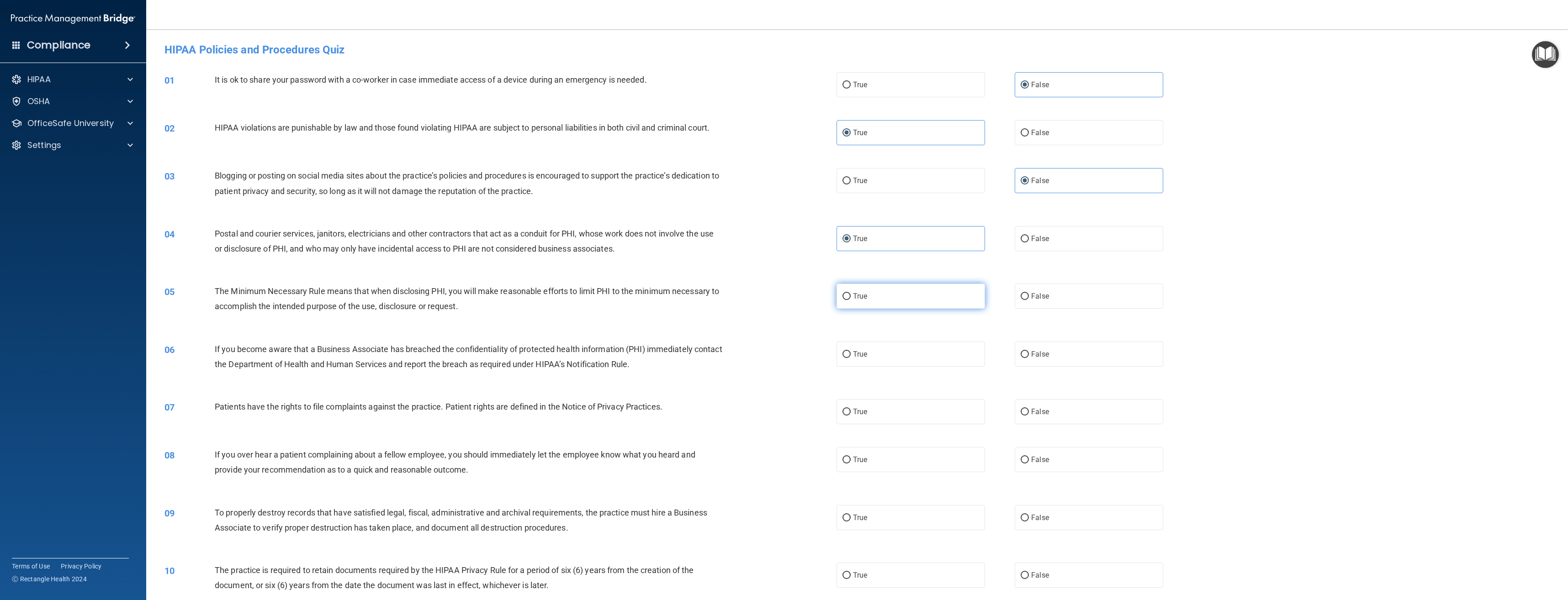
radio input "true"
click at [1038, 357] on span "False" at bounding box center [1040, 354] width 18 height 9
click at [1029, 357] on input "False" at bounding box center [1025, 354] width 9 height 7
radio input "true"
click at [940, 403] on label "True" at bounding box center [911, 411] width 149 height 25
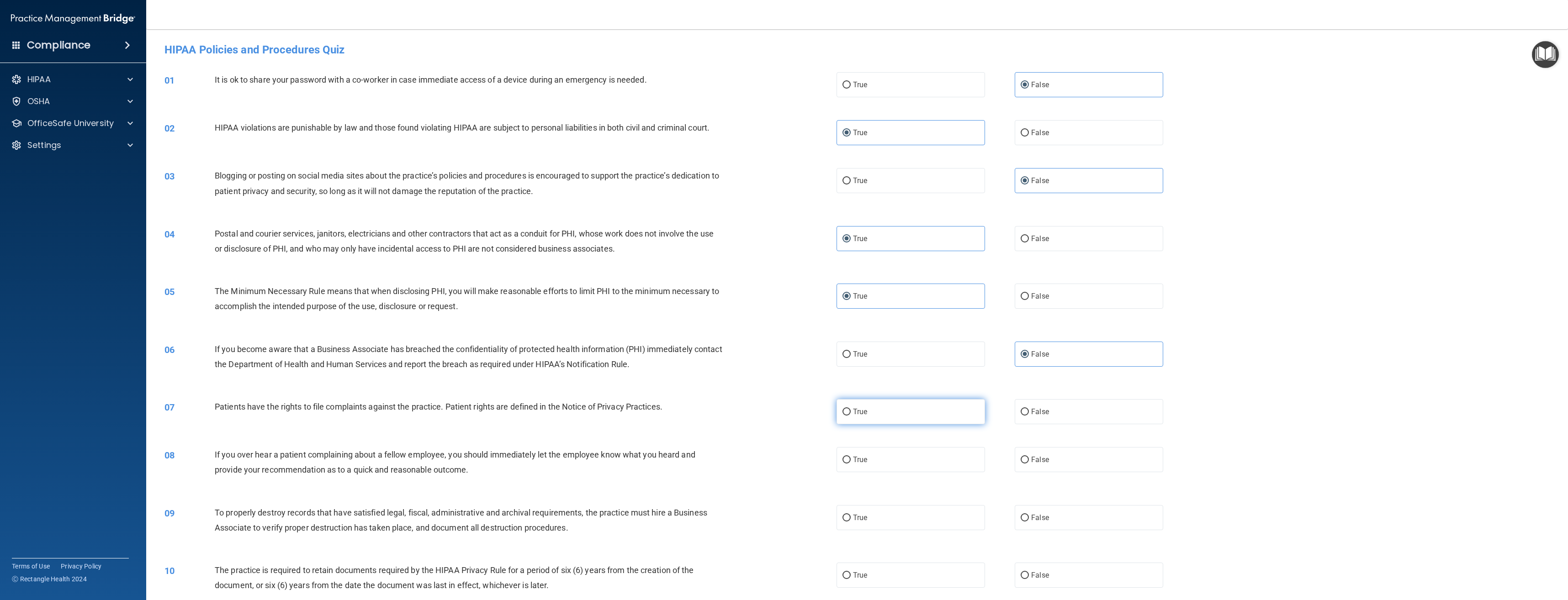
click at [851, 409] on input "True" at bounding box center [847, 412] width 9 height 7
radio input "true"
click at [1049, 455] on label "False" at bounding box center [1089, 459] width 149 height 25
click at [1029, 457] on input "False" at bounding box center [1025, 460] width 9 height 7
radio input "true"
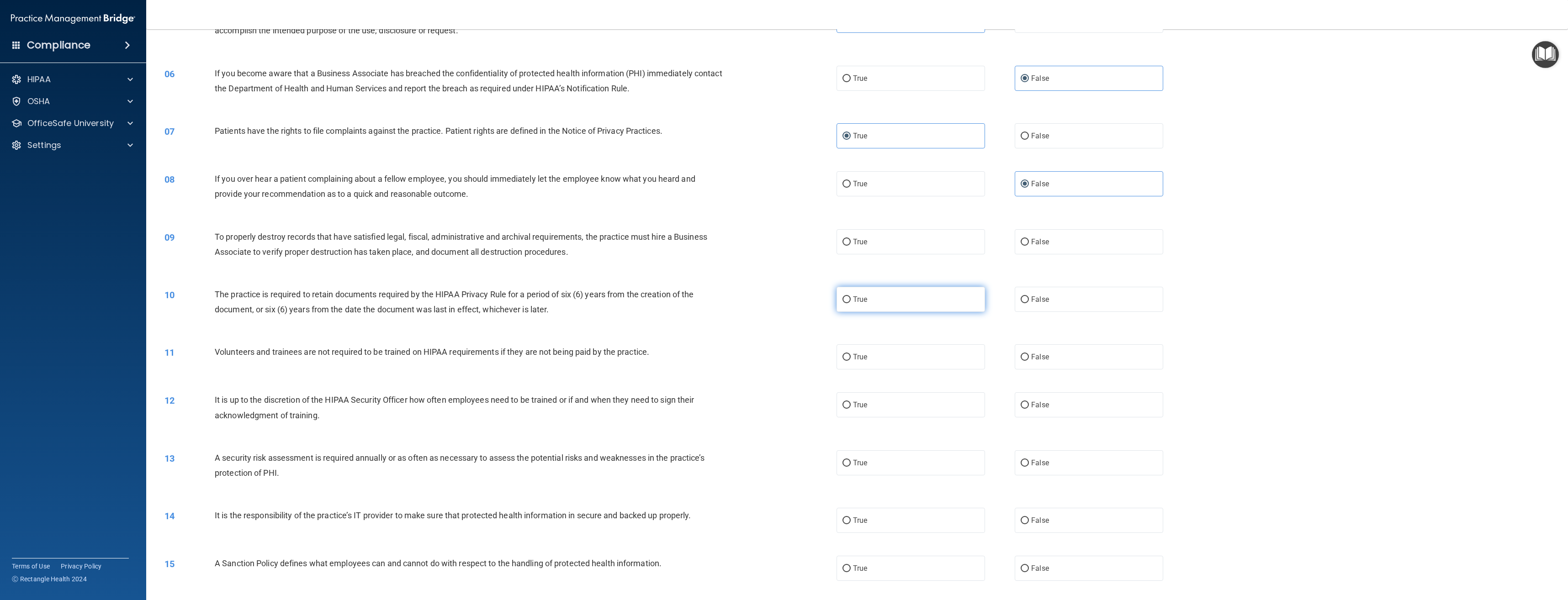
scroll to position [319, 0]
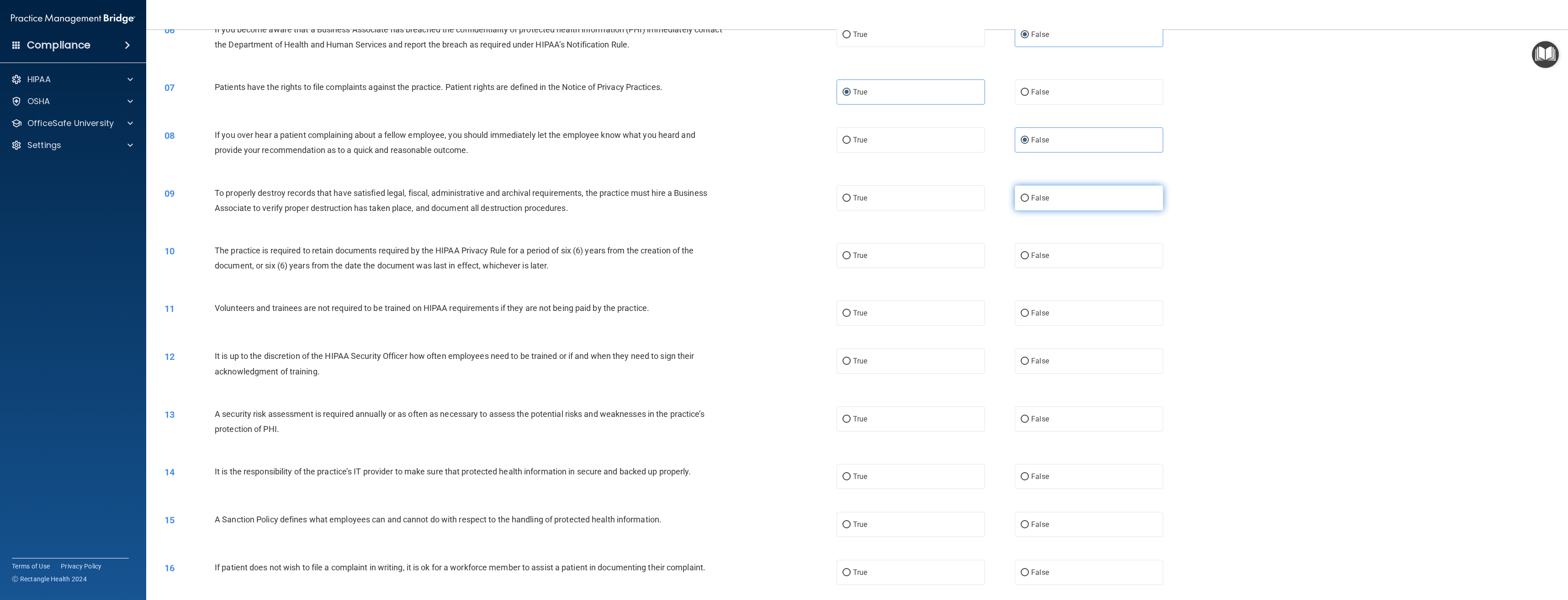
click at [1030, 206] on label "False" at bounding box center [1089, 198] width 149 height 25
click at [1029, 202] on input "False" at bounding box center [1025, 198] width 9 height 7
radio input "true"
click at [939, 265] on label "True" at bounding box center [911, 255] width 149 height 25
click at [851, 259] on input "True" at bounding box center [847, 256] width 9 height 7
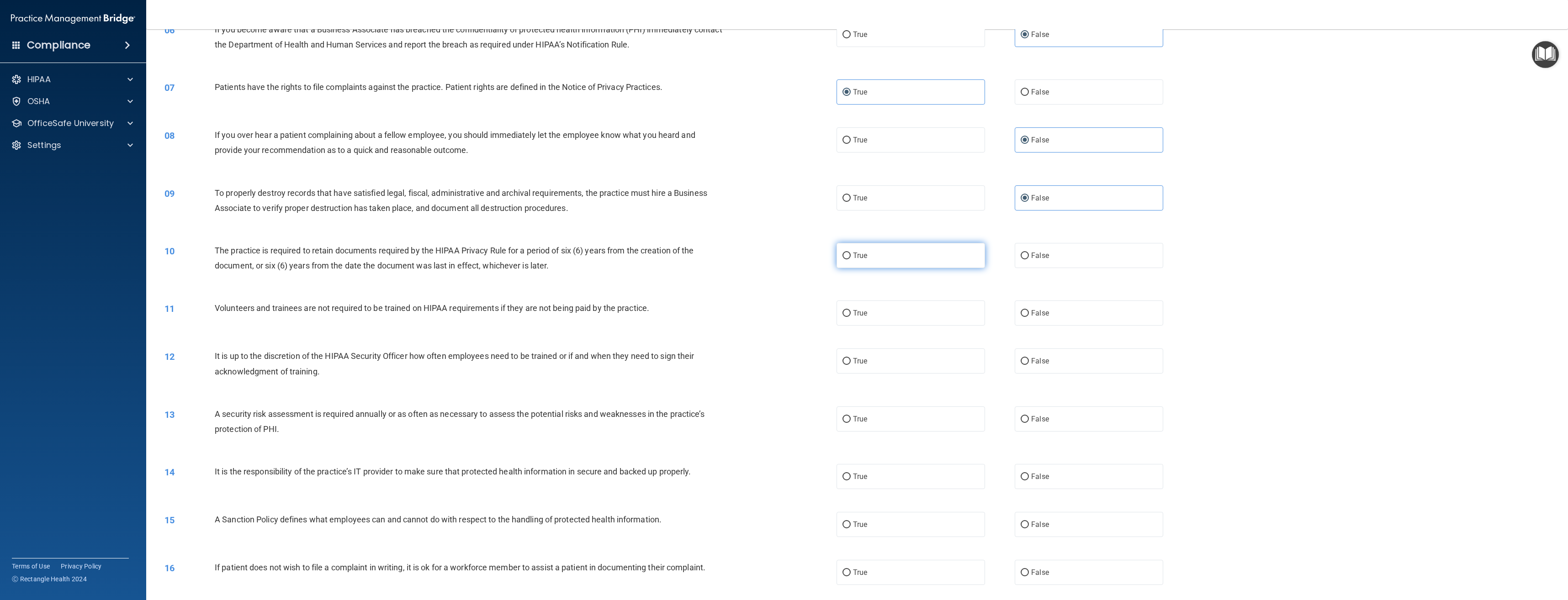
radio input "true"
click at [1027, 318] on label "False" at bounding box center [1089, 313] width 149 height 25
click at [1027, 317] on input "False" at bounding box center [1025, 313] width 9 height 7
radio input "true"
click at [1024, 357] on label "False" at bounding box center [1089, 361] width 149 height 25
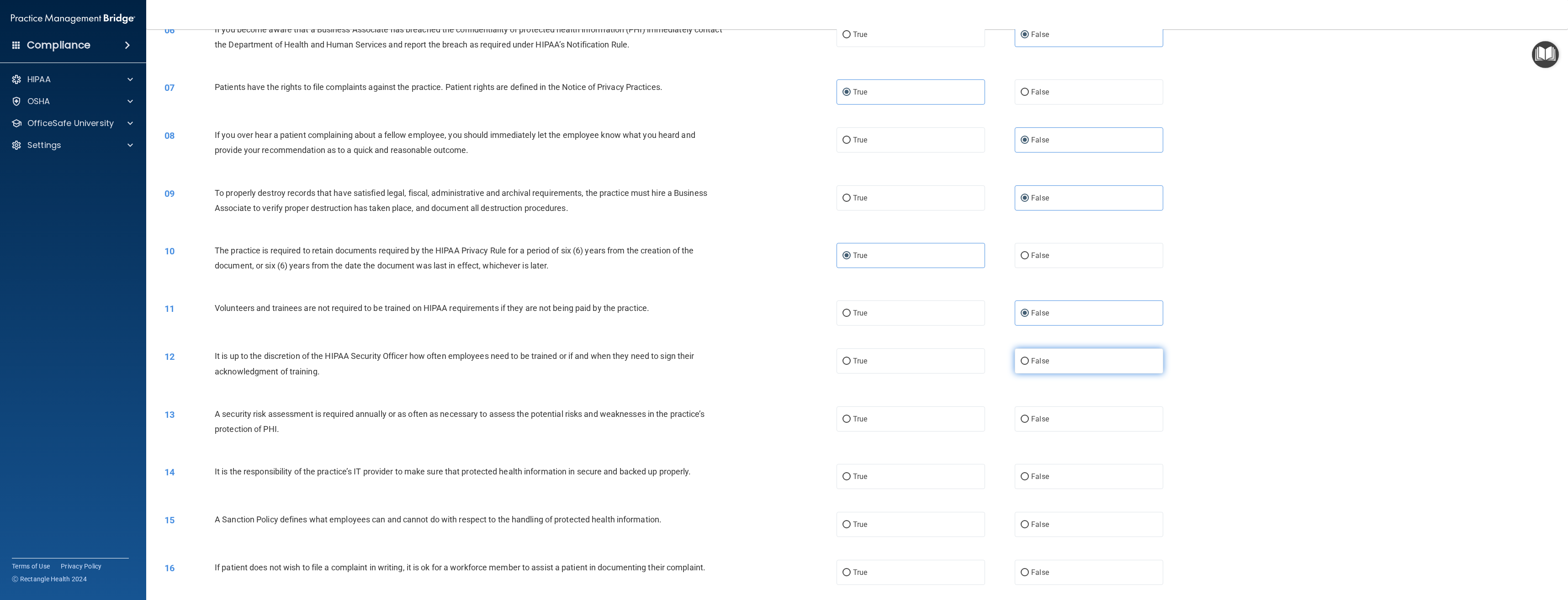
click at [1024, 358] on input "False" at bounding box center [1025, 361] width 9 height 7
radio input "true"
click at [922, 411] on label "True" at bounding box center [911, 419] width 149 height 25
click at [851, 416] on input "True" at bounding box center [847, 419] width 9 height 7
radio input "true"
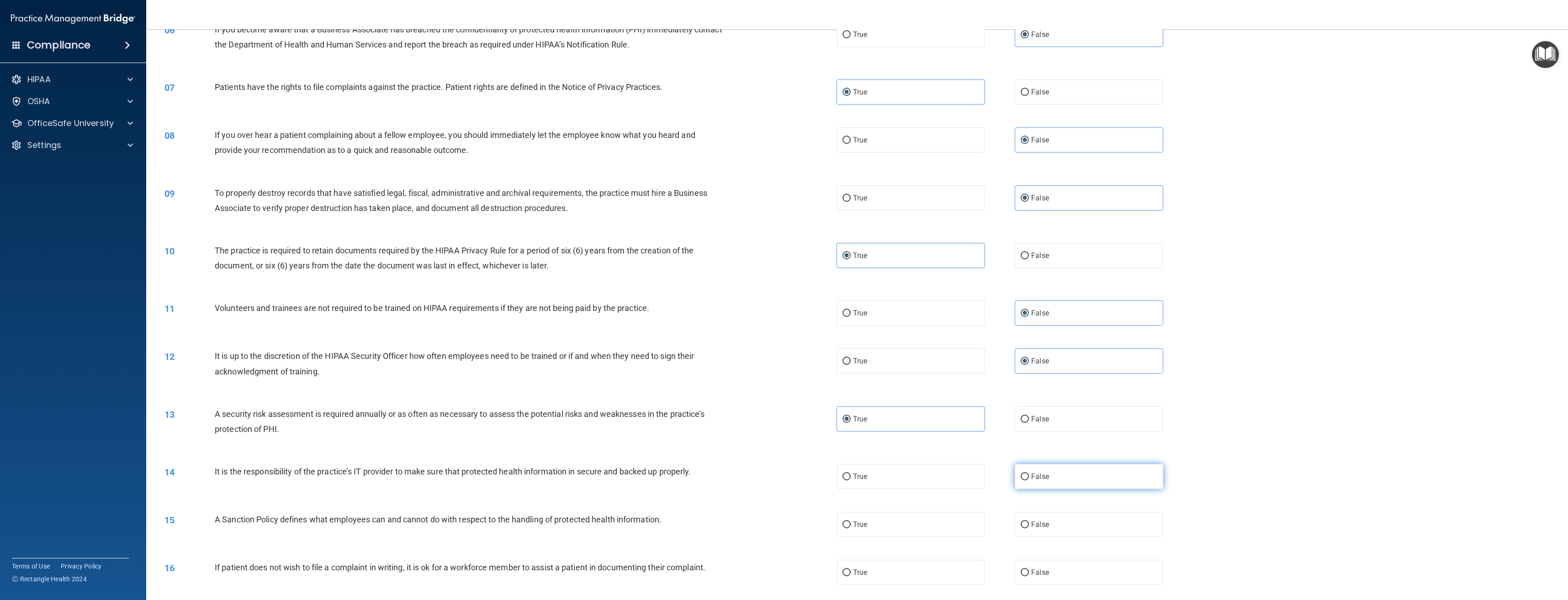
click at [1055, 483] on label "False" at bounding box center [1089, 476] width 149 height 25
click at [1029, 481] on input "False" at bounding box center [1025, 476] width 9 height 7
radio input "true"
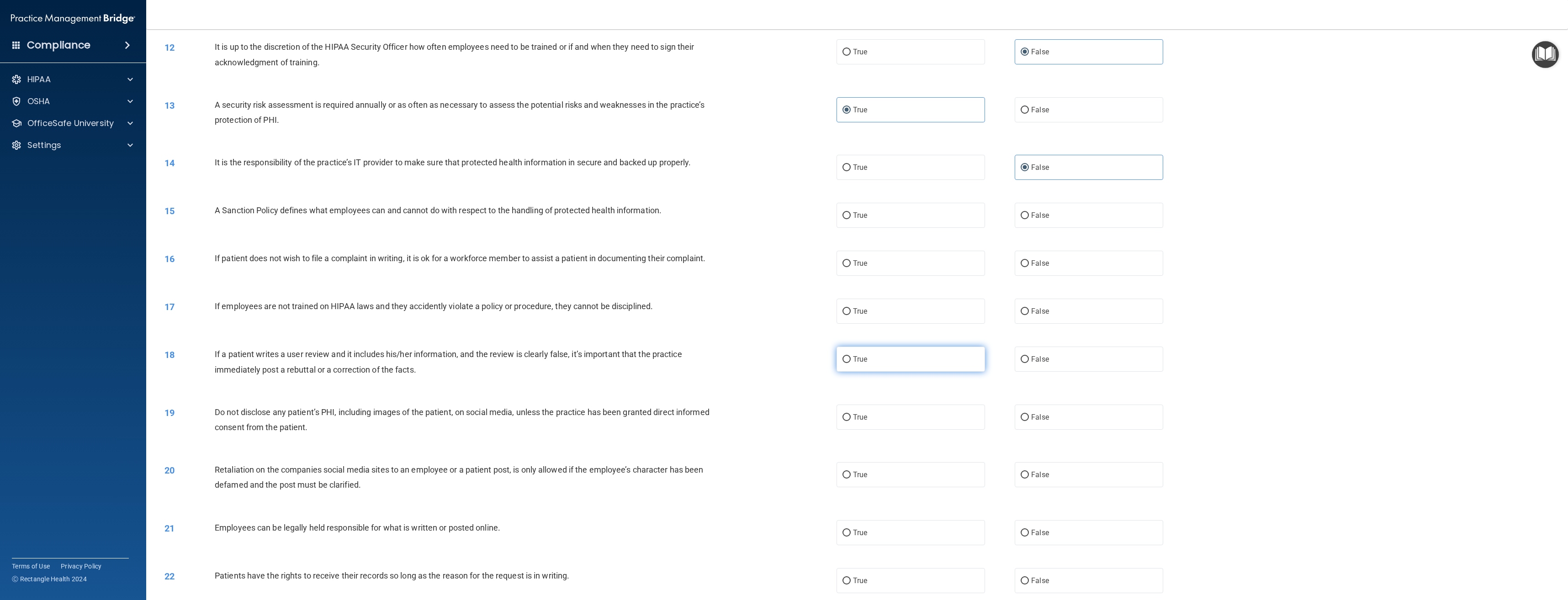
scroll to position [640, 0]
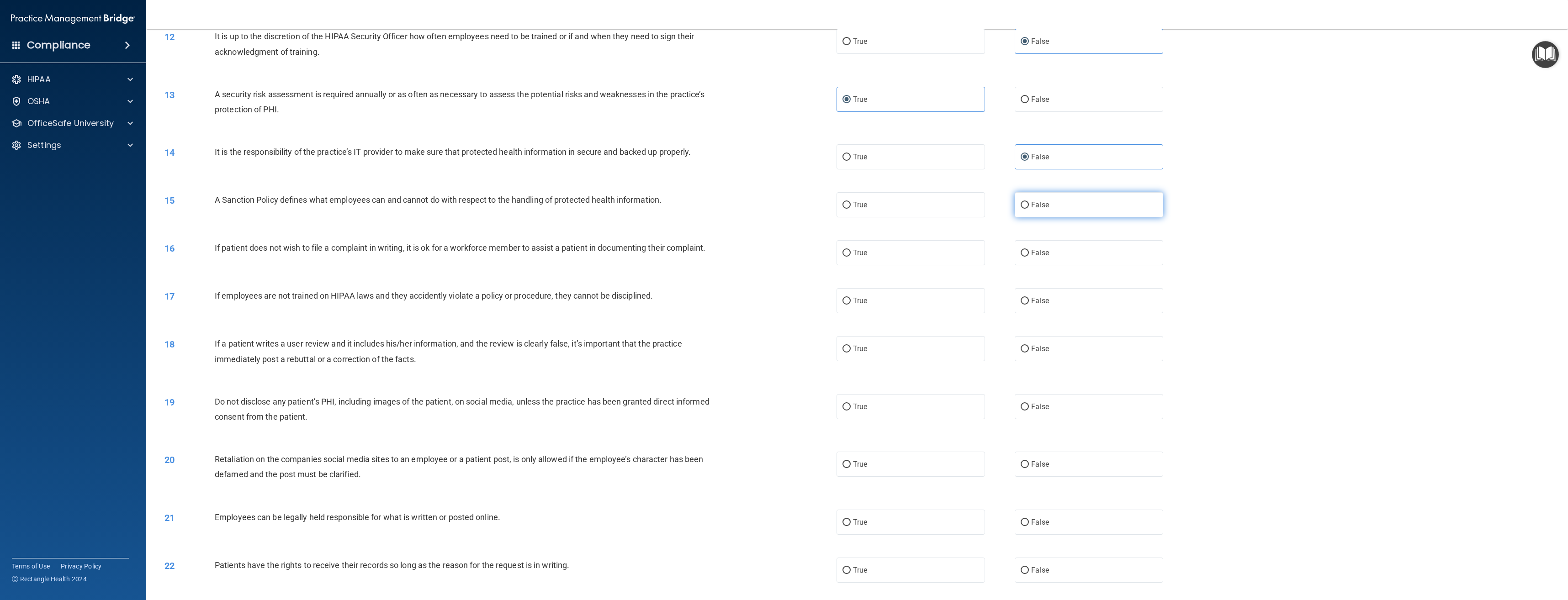
click at [1031, 208] on span "False" at bounding box center [1040, 205] width 18 height 9
click at [1029, 208] on input "False" at bounding box center [1025, 205] width 9 height 7
radio input "true"
click at [903, 261] on label "True" at bounding box center [911, 253] width 149 height 25
click at [851, 257] on input "True" at bounding box center [847, 253] width 9 height 7
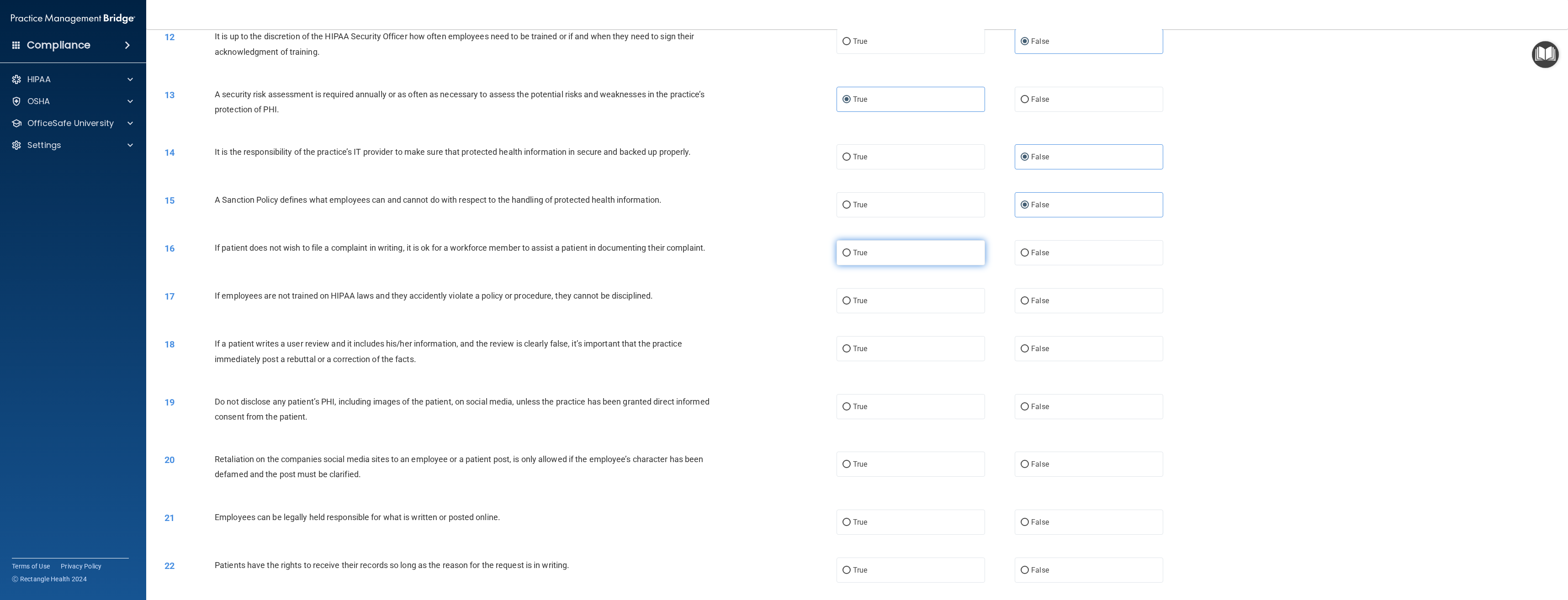
radio input "true"
click at [1021, 307] on label "False" at bounding box center [1089, 301] width 149 height 25
click at [1021, 305] on input "False" at bounding box center [1025, 301] width 9 height 7
radio input "true"
click at [1030, 360] on label "False" at bounding box center [1089, 348] width 149 height 25
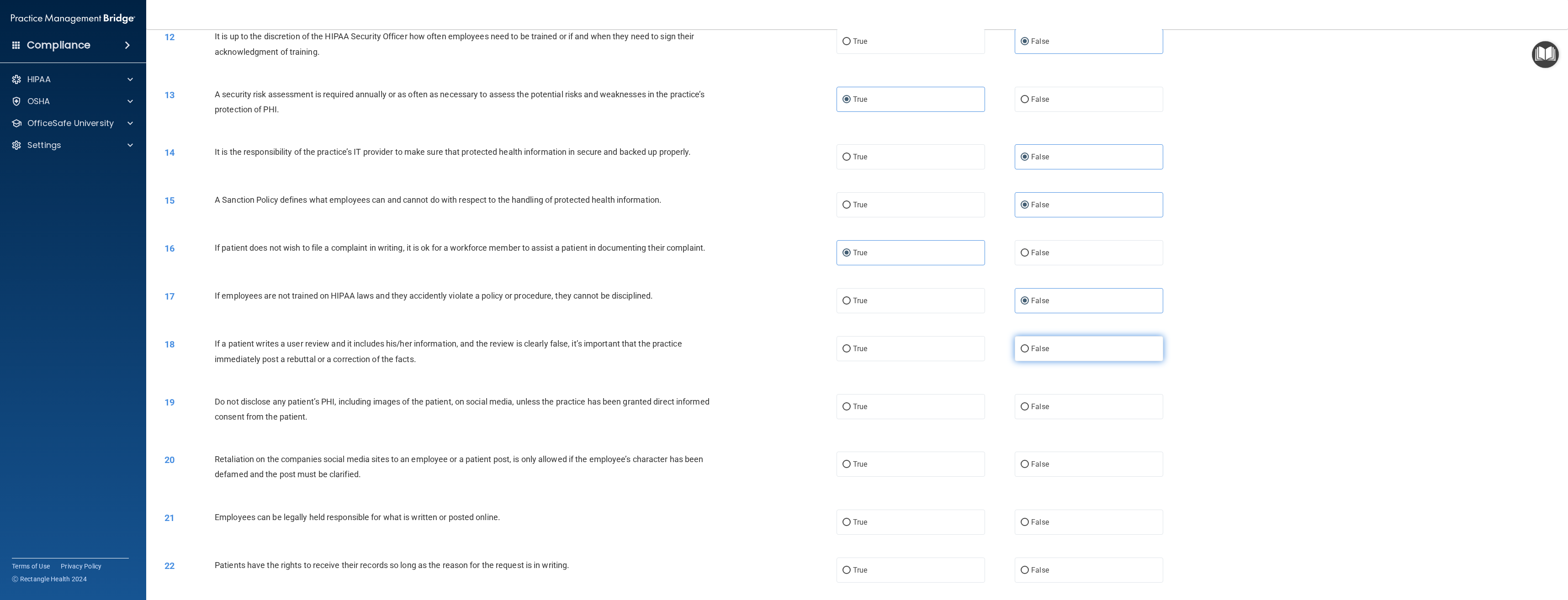
click at [1029, 352] on input "False" at bounding box center [1025, 349] width 9 height 7
radio input "true"
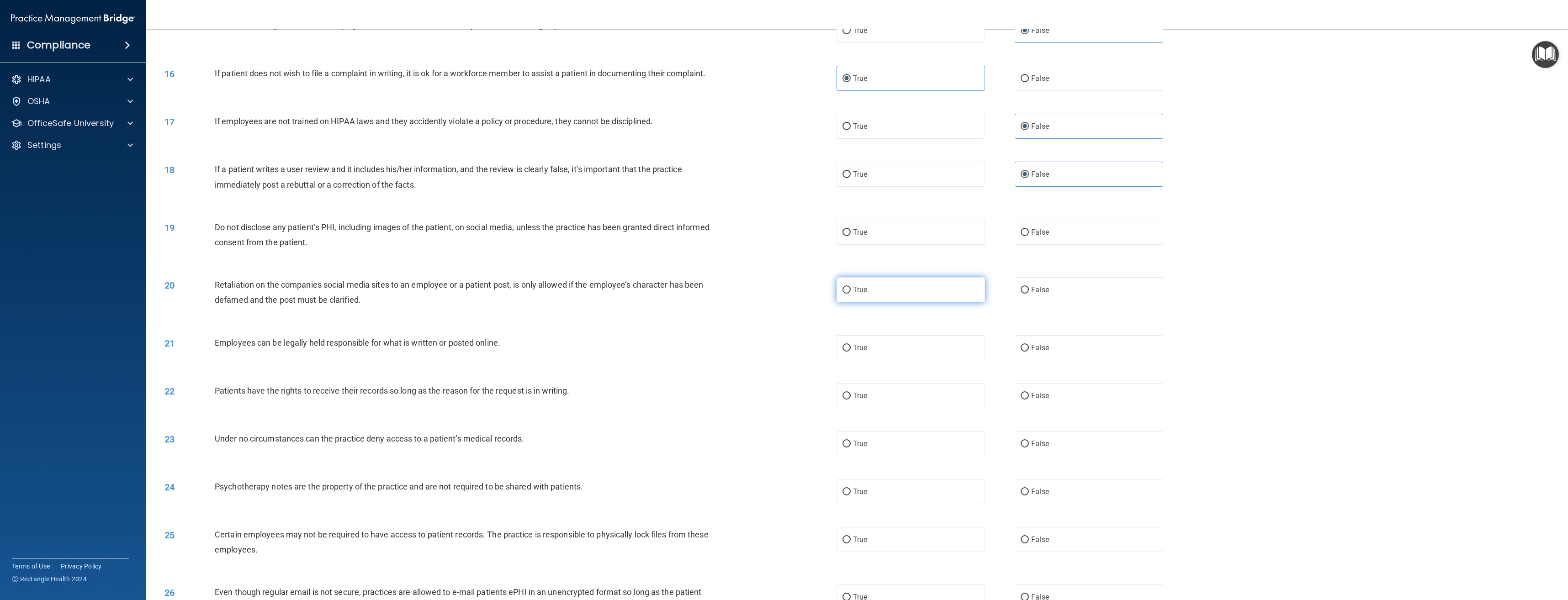
scroll to position [822, 0]
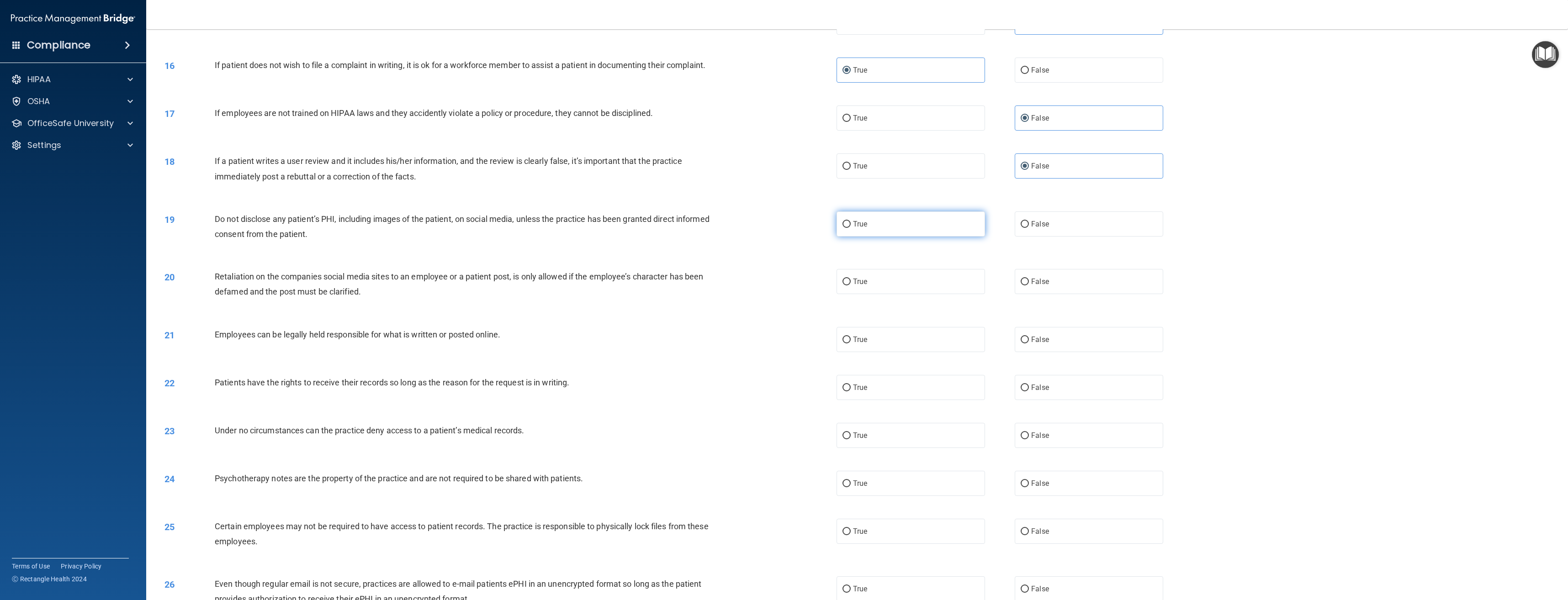
click at [895, 234] on label "True" at bounding box center [911, 224] width 149 height 25
click at [851, 228] on input "True" at bounding box center [847, 224] width 9 height 7
radio input "true"
drag, startPoint x: 1066, startPoint y: 288, endPoint x: 1055, endPoint y: 296, distance: 13.6
click at [1065, 288] on label "False" at bounding box center [1089, 281] width 149 height 25
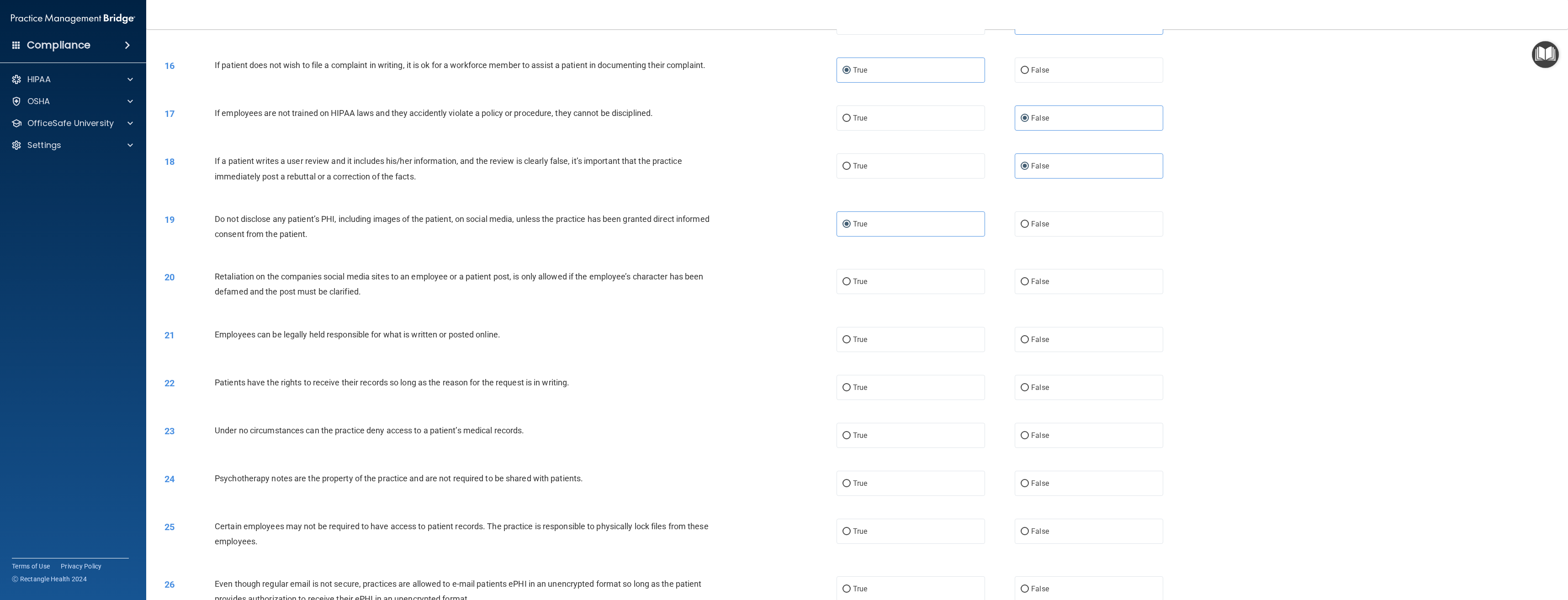
click at [1029, 285] on input "False" at bounding box center [1025, 282] width 9 height 7
radio input "true"
click at [900, 342] on label "True" at bounding box center [911, 339] width 149 height 25
click at [851, 342] on input "True" at bounding box center [847, 340] width 9 height 7
radio input "true"
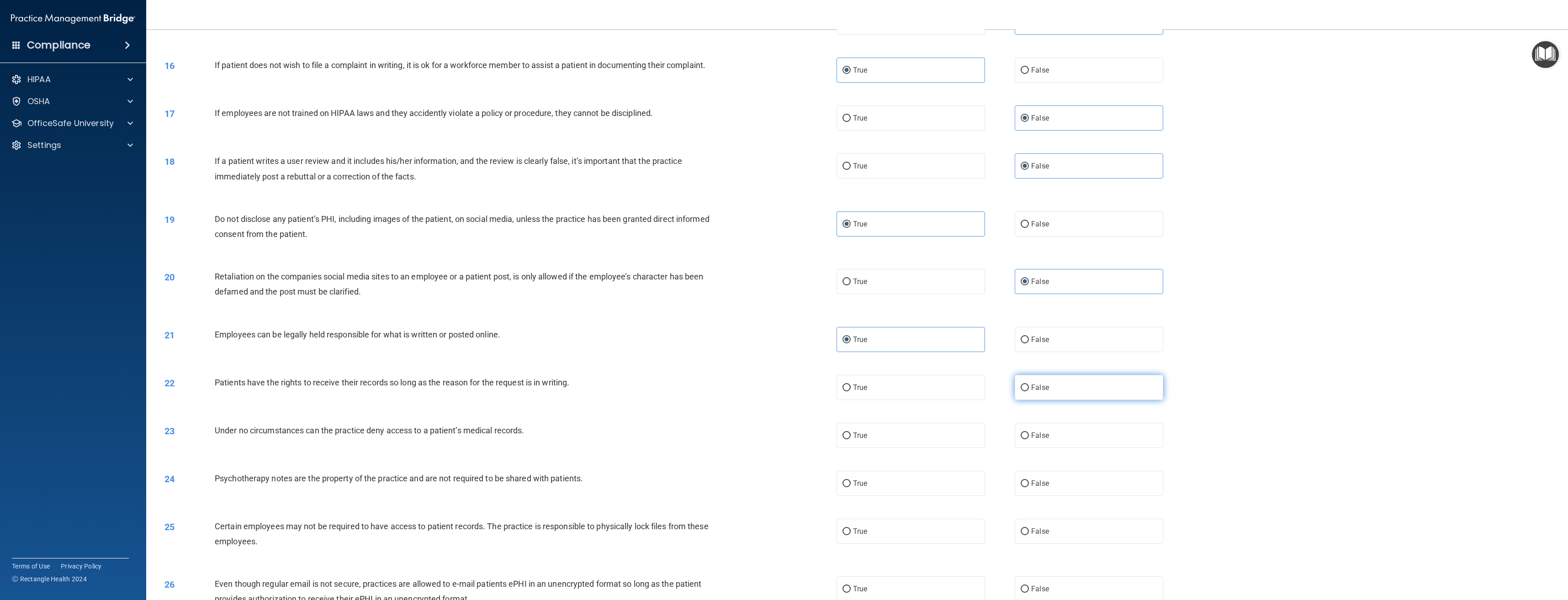
click at [1047, 383] on label "False" at bounding box center [1089, 387] width 149 height 25
click at [1029, 385] on input "False" at bounding box center [1025, 388] width 9 height 7
radio input "true"
click at [1049, 430] on label "False" at bounding box center [1089, 435] width 149 height 25
click at [1029, 433] on input "False" at bounding box center [1025, 436] width 9 height 7
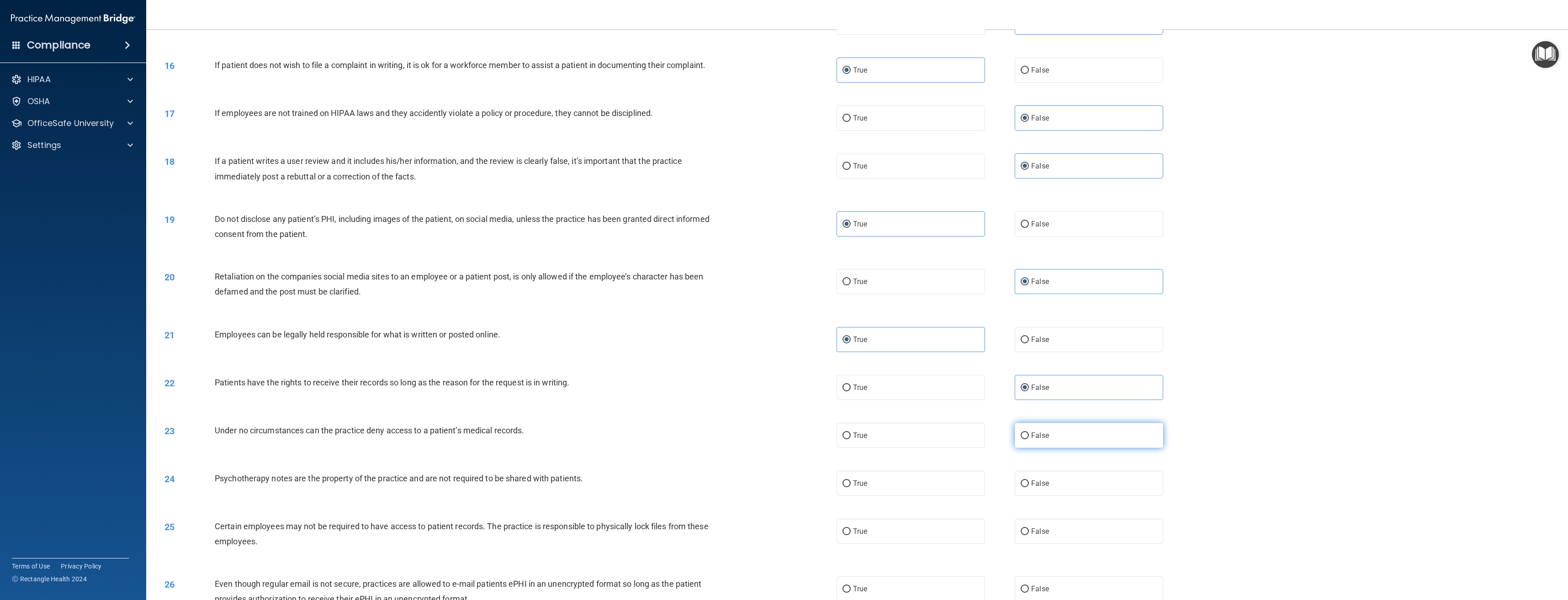
radio input "true"
drag, startPoint x: 920, startPoint y: 484, endPoint x: 933, endPoint y: 489, distance: 13.9
click at [920, 485] on label "True" at bounding box center [911, 483] width 149 height 25
click at [851, 485] on input "True" at bounding box center [847, 484] width 9 height 7
radio input "true"
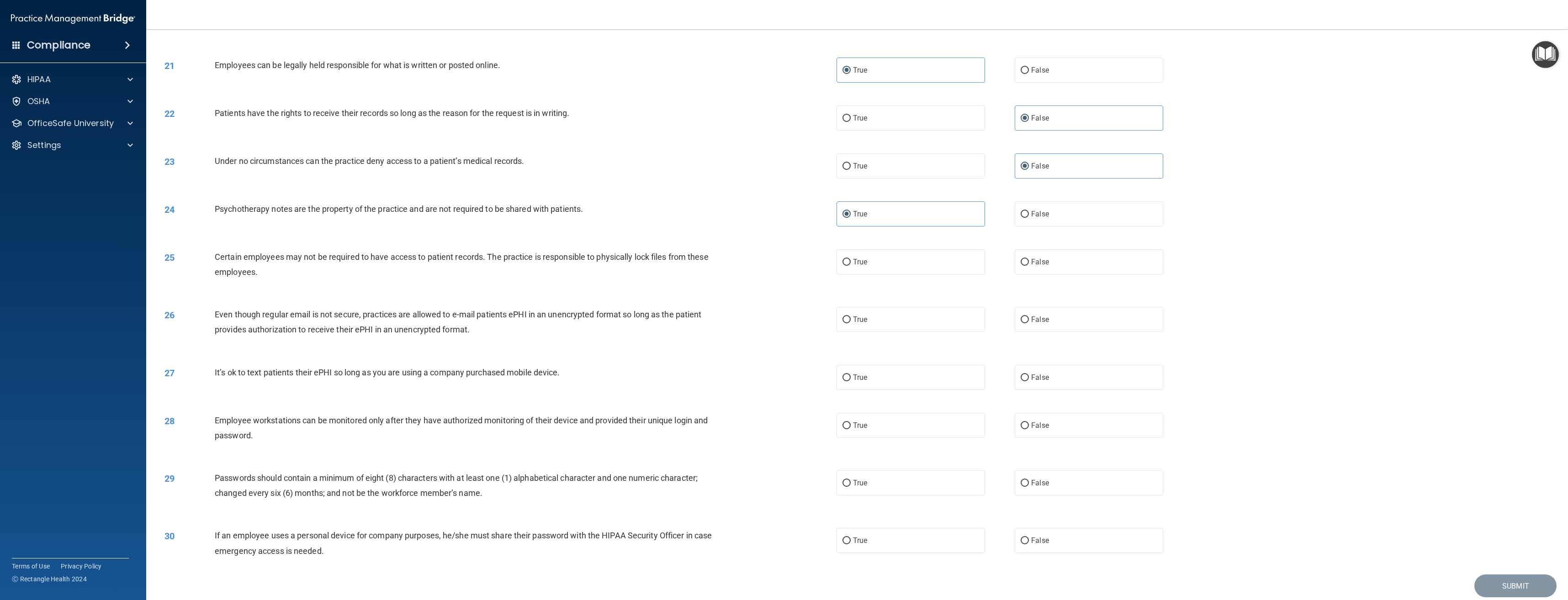
scroll to position [1096, 0]
click at [1026, 263] on label "False" at bounding box center [1089, 257] width 149 height 25
click at [1026, 261] on input "False" at bounding box center [1025, 257] width 9 height 7
radio input "true"
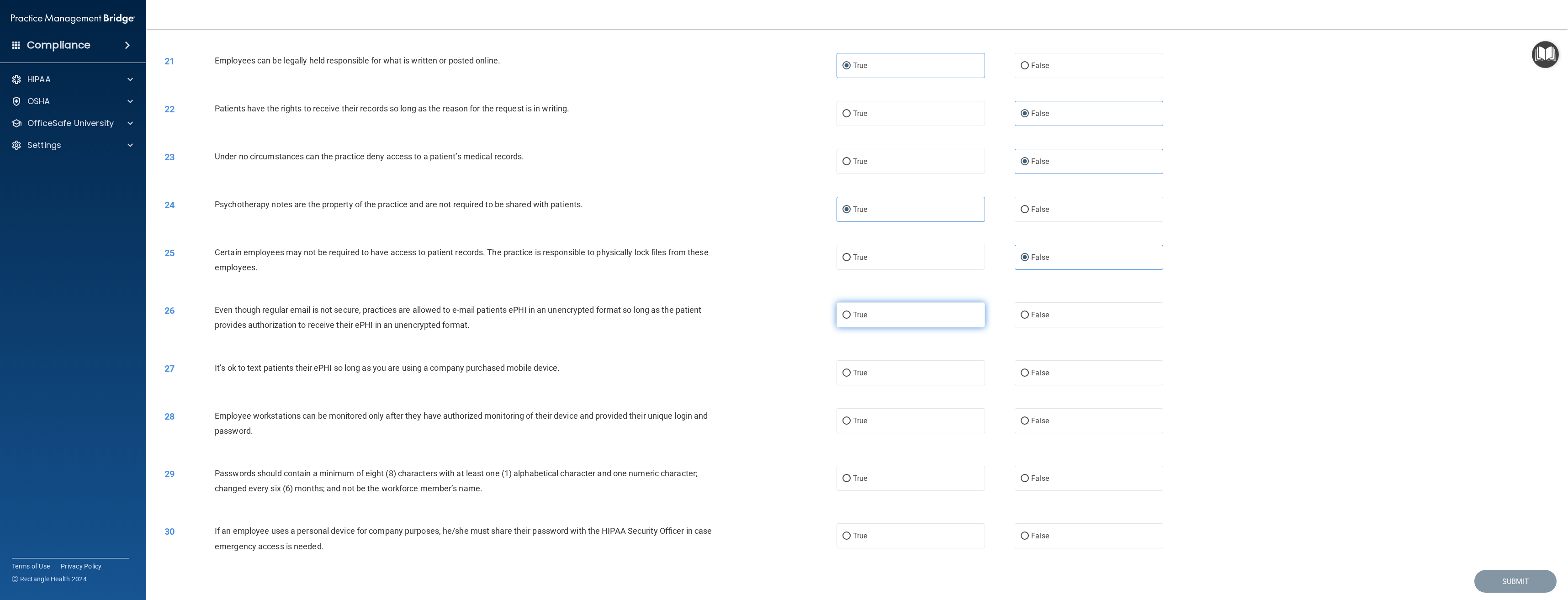
click at [967, 319] on label "True" at bounding box center [911, 315] width 149 height 25
click at [851, 319] on input "True" at bounding box center [847, 315] width 9 height 7
radio input "true"
click at [940, 268] on label "True" at bounding box center [911, 257] width 149 height 25
click at [851, 261] on input "True" at bounding box center [847, 257] width 9 height 7
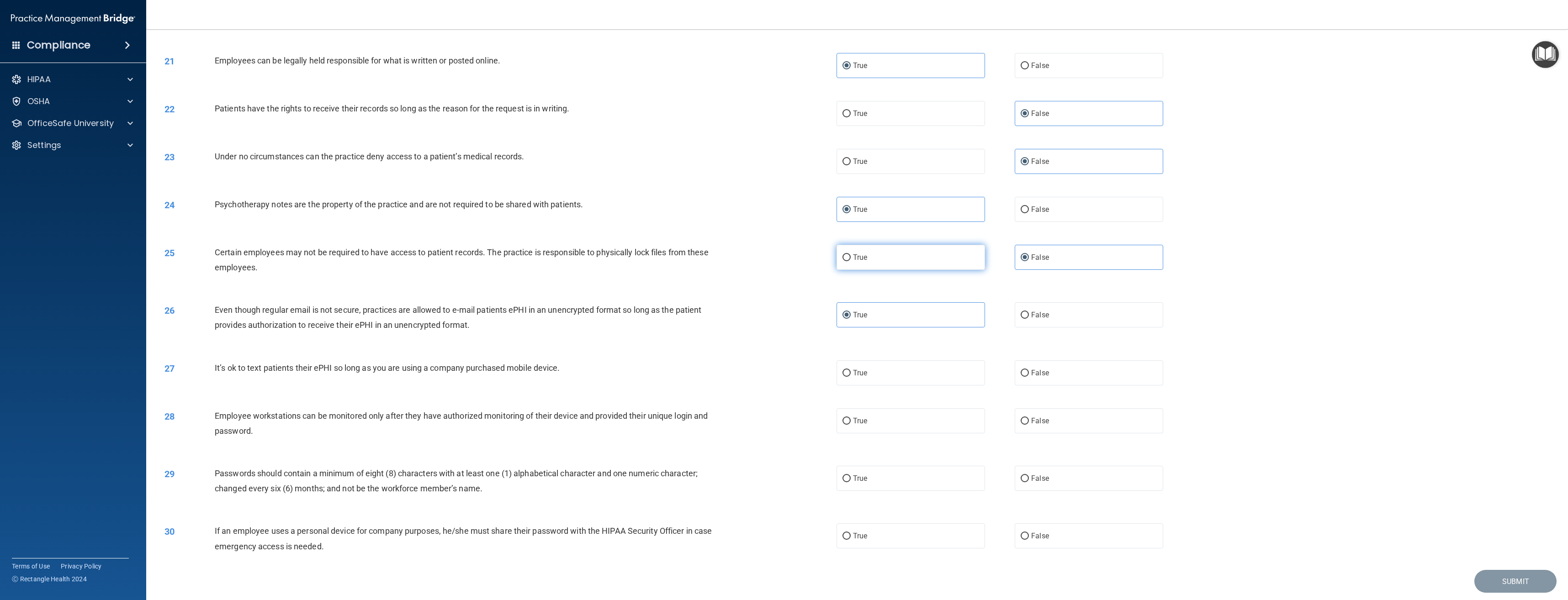
radio input "true"
radio input "false"
click at [1016, 372] on label "False" at bounding box center [1089, 372] width 149 height 25
click at [1021, 372] on input "False" at bounding box center [1025, 373] width 9 height 7
radio input "true"
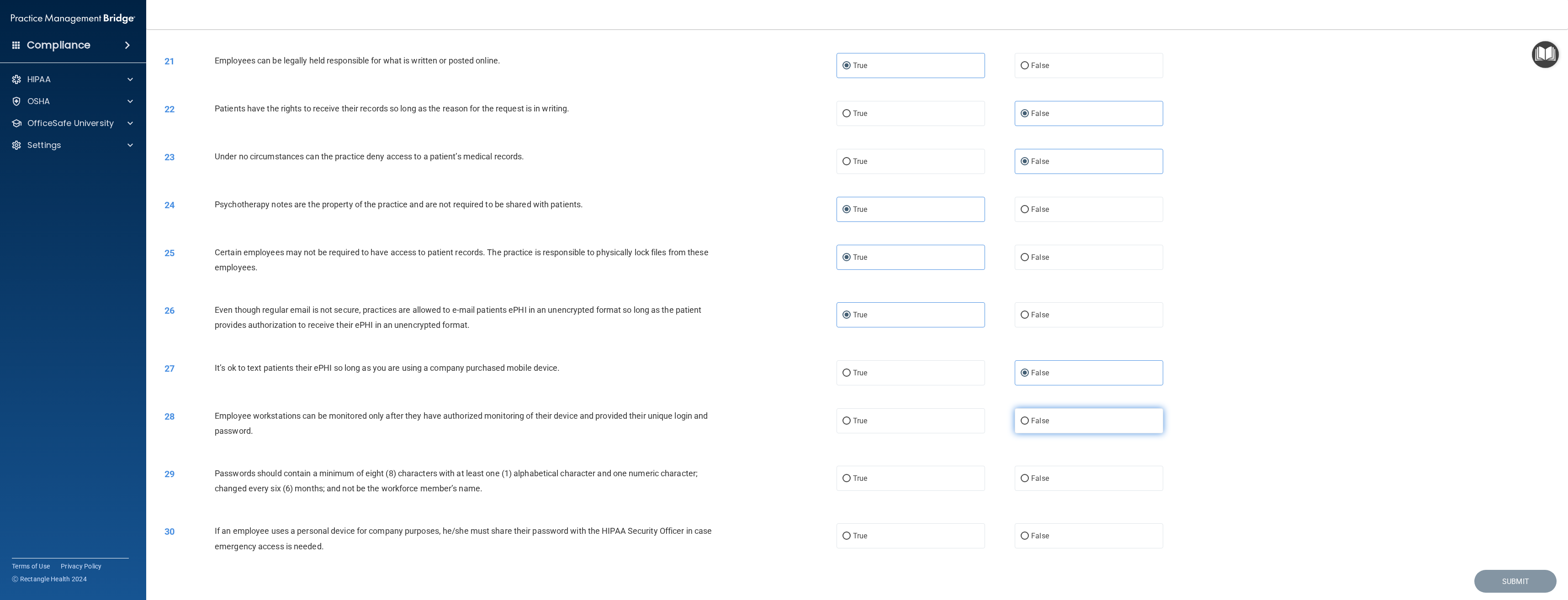
click at [1031, 427] on label "False" at bounding box center [1089, 420] width 149 height 25
click at [1029, 425] on input "False" at bounding box center [1025, 421] width 9 height 7
radio input "true"
click at [961, 470] on label "True" at bounding box center [911, 478] width 149 height 25
click at [851, 475] on input "True" at bounding box center [847, 478] width 9 height 7
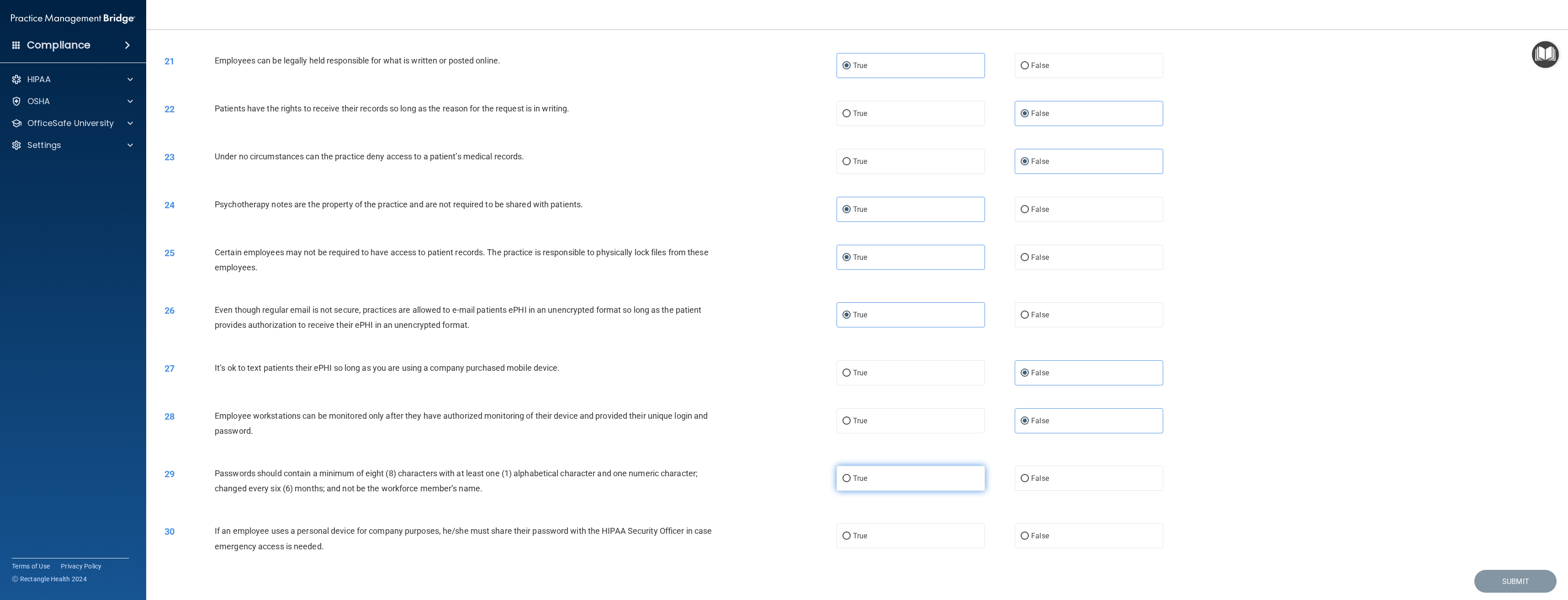
radio input "true"
click at [1076, 536] on label "False" at bounding box center [1089, 535] width 149 height 25
click at [1029, 536] on input "False" at bounding box center [1025, 536] width 9 height 7
radio input "true"
click at [1514, 579] on button "Submit" at bounding box center [1515, 582] width 82 height 23
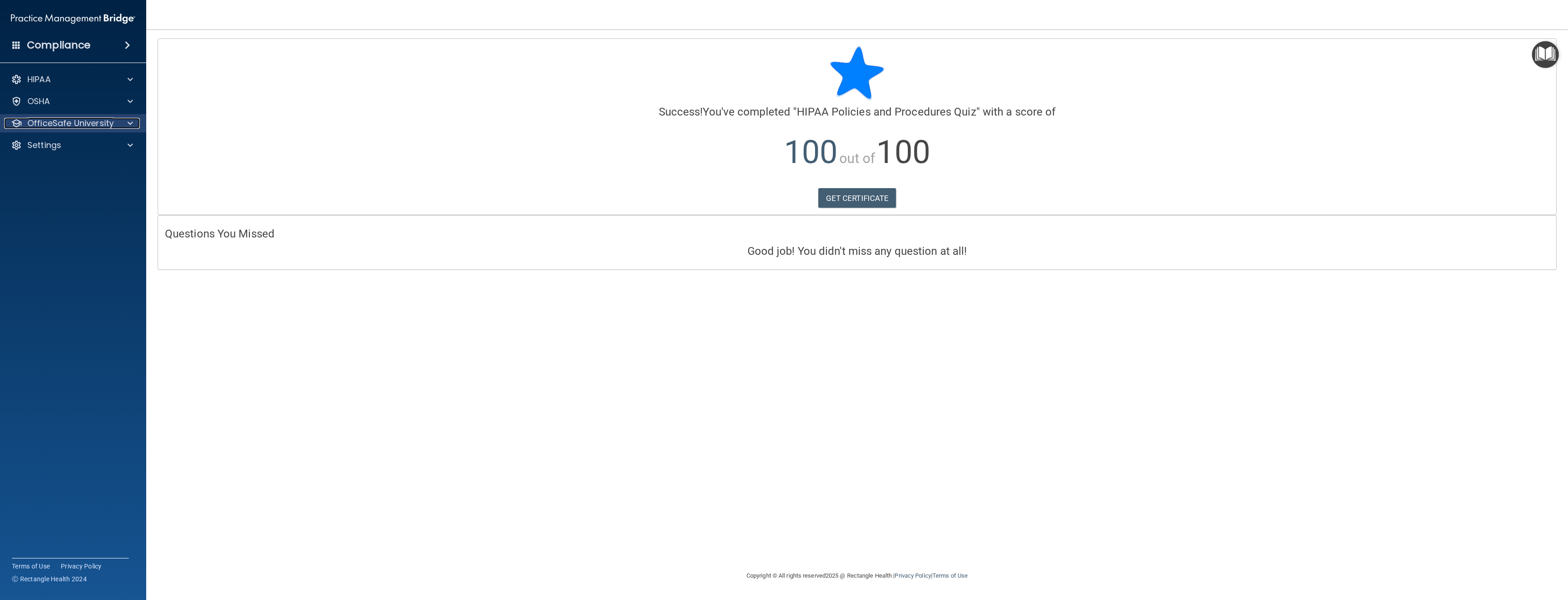
click at [118, 125] on div at bounding box center [129, 124] width 23 height 11
click at [107, 166] on img at bounding box center [111, 167] width 12 height 12
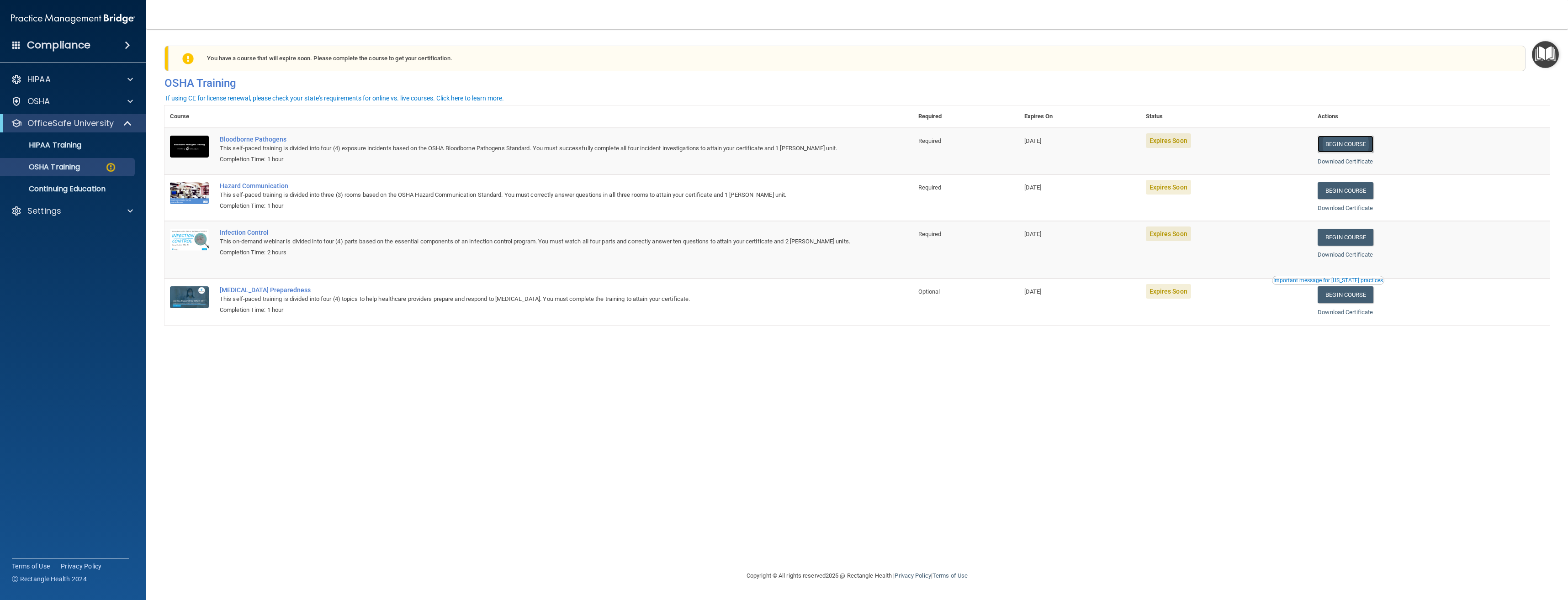
click at [1347, 146] on link "Begin Course" at bounding box center [1346, 144] width 56 height 17
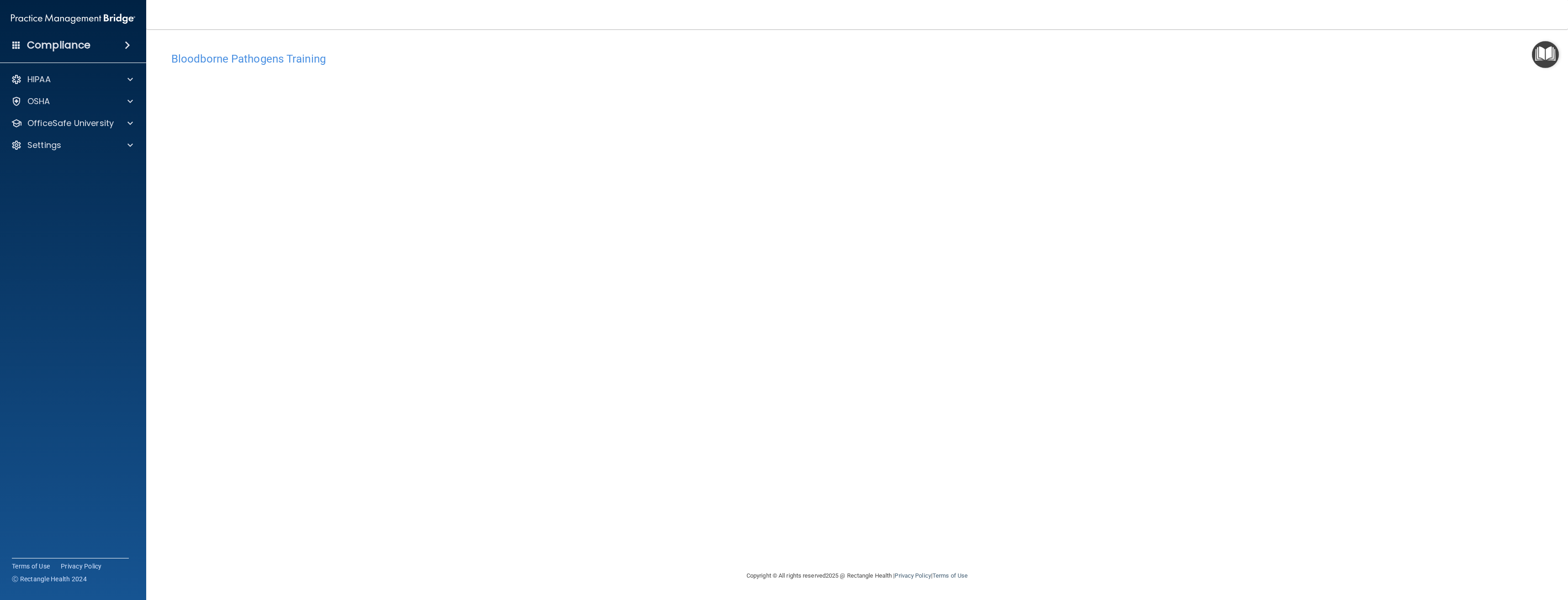
drag, startPoint x: 258, startPoint y: 54, endPoint x: 326, endPoint y: 68, distance: 69.4
click at [259, 54] on h4 "Bloodborne Pathogens Training" at bounding box center [856, 59] width 1371 height 12
click at [78, 120] on p "OfficeSafe University" at bounding box center [71, 124] width 86 height 11
click at [83, 170] on div "OSHA Training" at bounding box center [68, 167] width 125 height 9
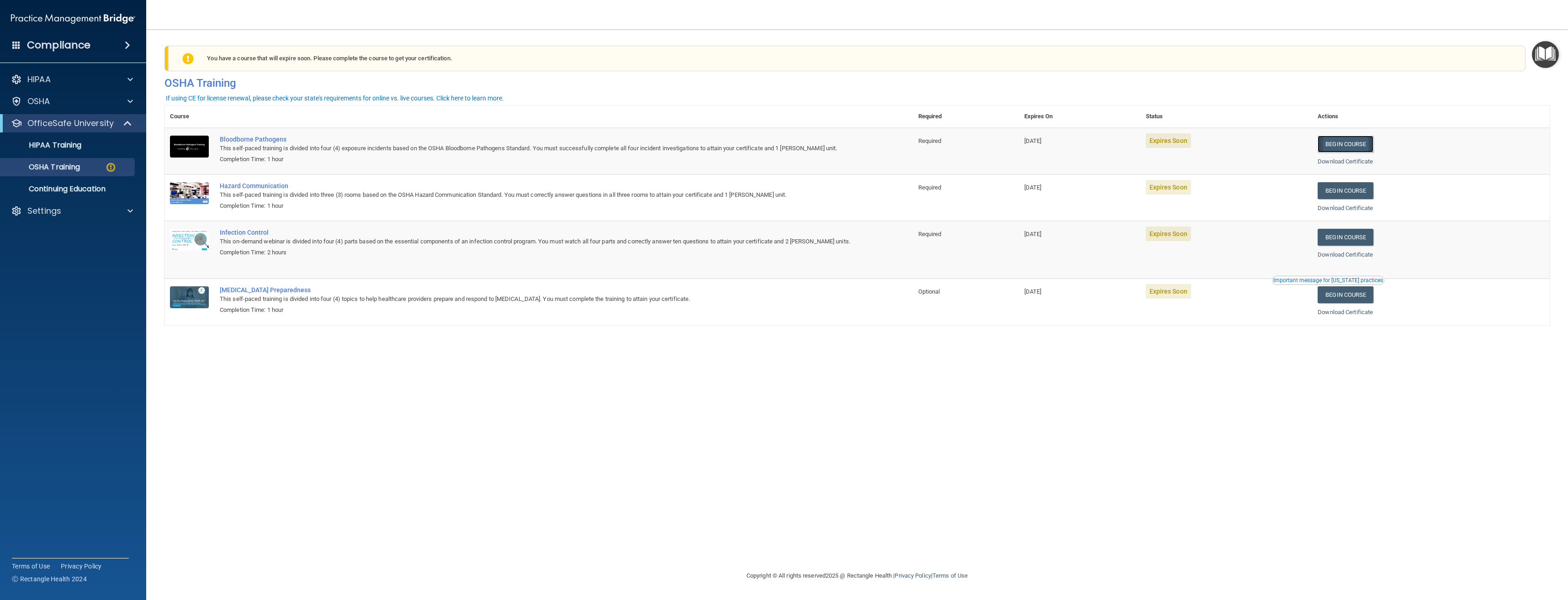
click at [1359, 144] on link "Begin Course" at bounding box center [1346, 144] width 56 height 17
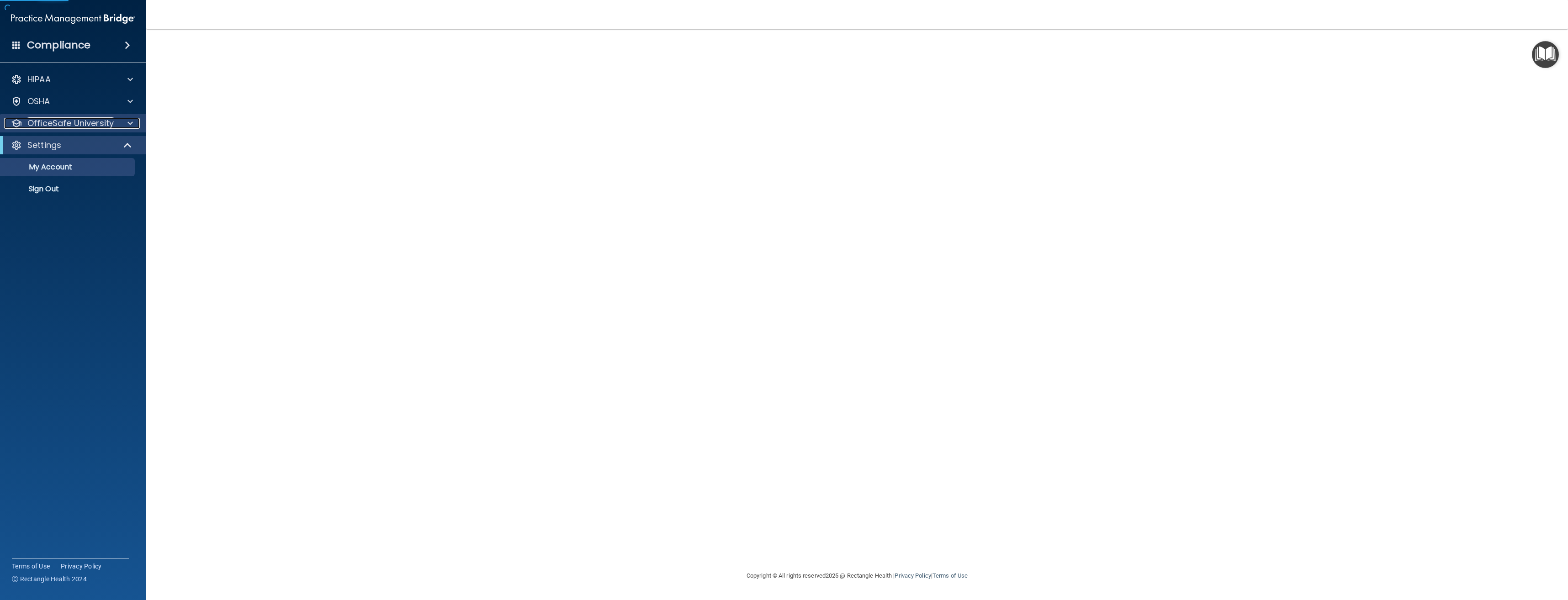
click at [109, 125] on p "OfficeSafe University" at bounding box center [71, 124] width 86 height 11
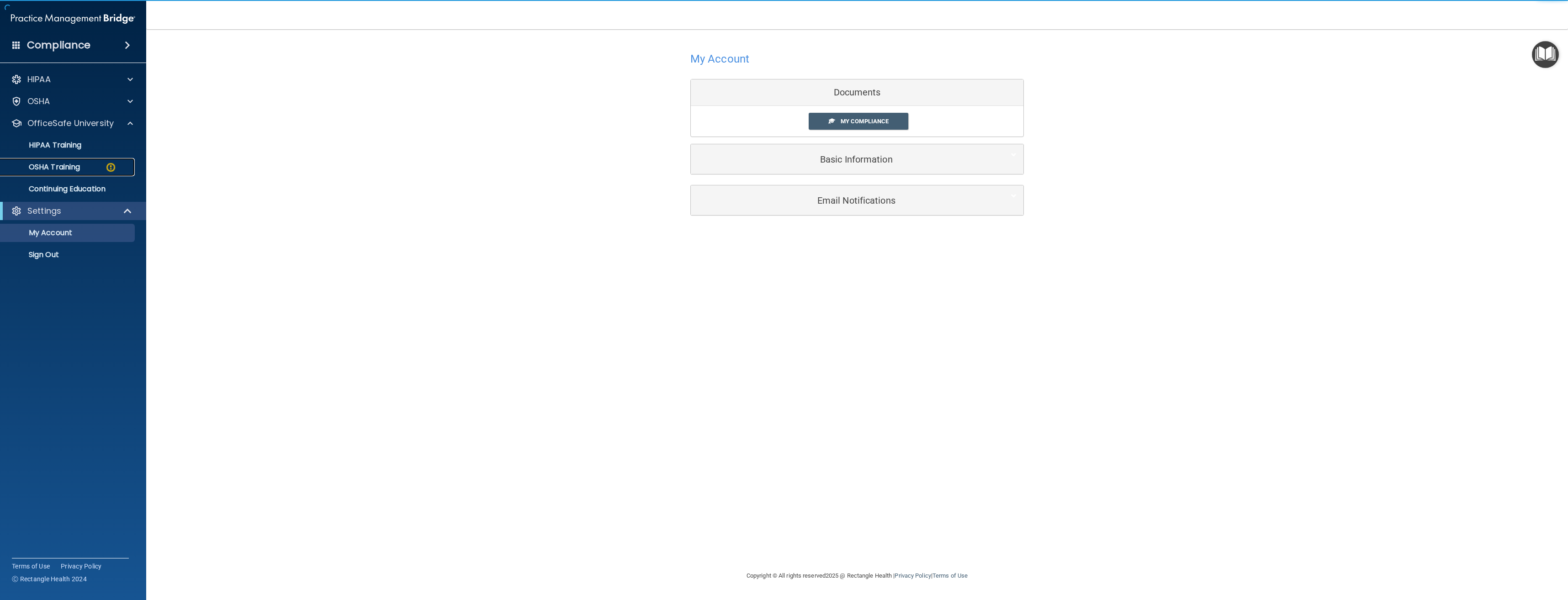
click at [93, 166] on div "OSHA Training" at bounding box center [68, 167] width 125 height 9
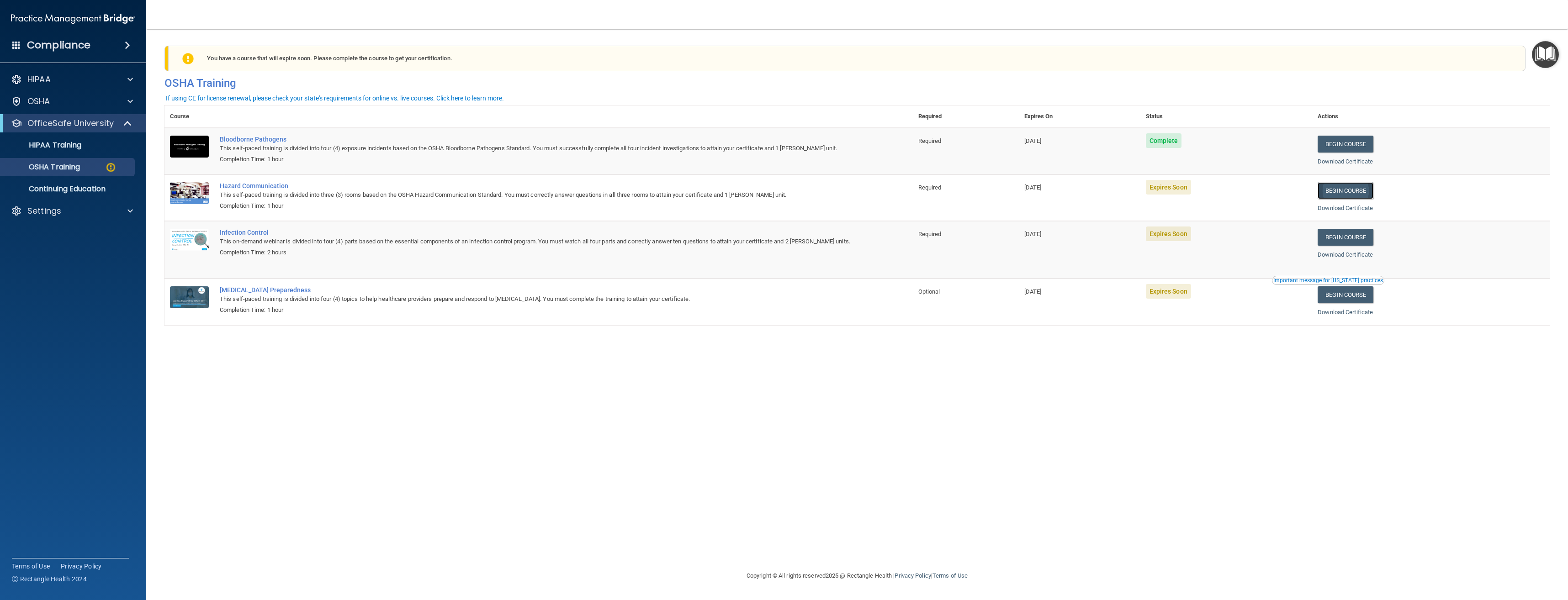
click at [1352, 191] on link "Begin Course" at bounding box center [1346, 190] width 56 height 17
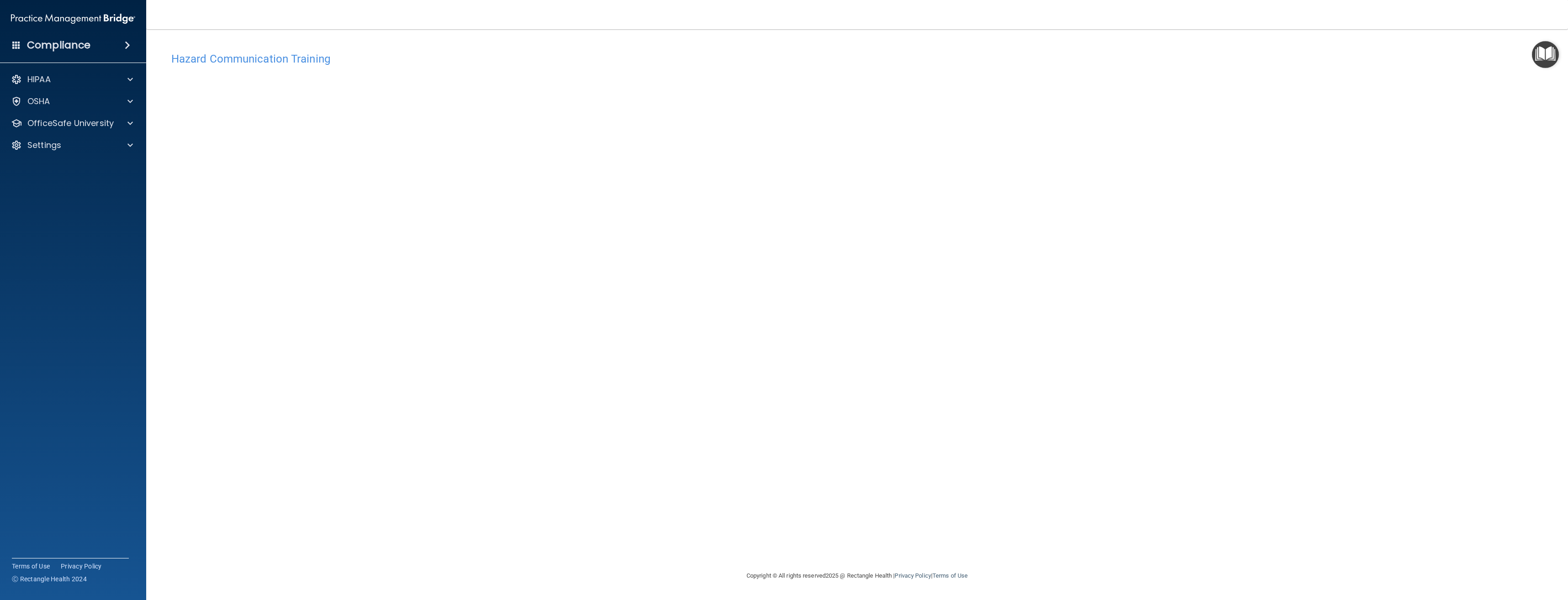
click at [789, 343] on div "Hazard Communication Training This course doesn’t expire until [DATE]. Are you …" at bounding box center [857, 309] width 1385 height 523
click at [166, 291] on div "Hazard Communication Training This course doesn’t expire until [DATE]. Are you …" at bounding box center [857, 309] width 1385 height 523
click at [123, 124] on div at bounding box center [129, 124] width 23 height 11
click at [89, 170] on div "OSHA Training" at bounding box center [68, 167] width 125 height 9
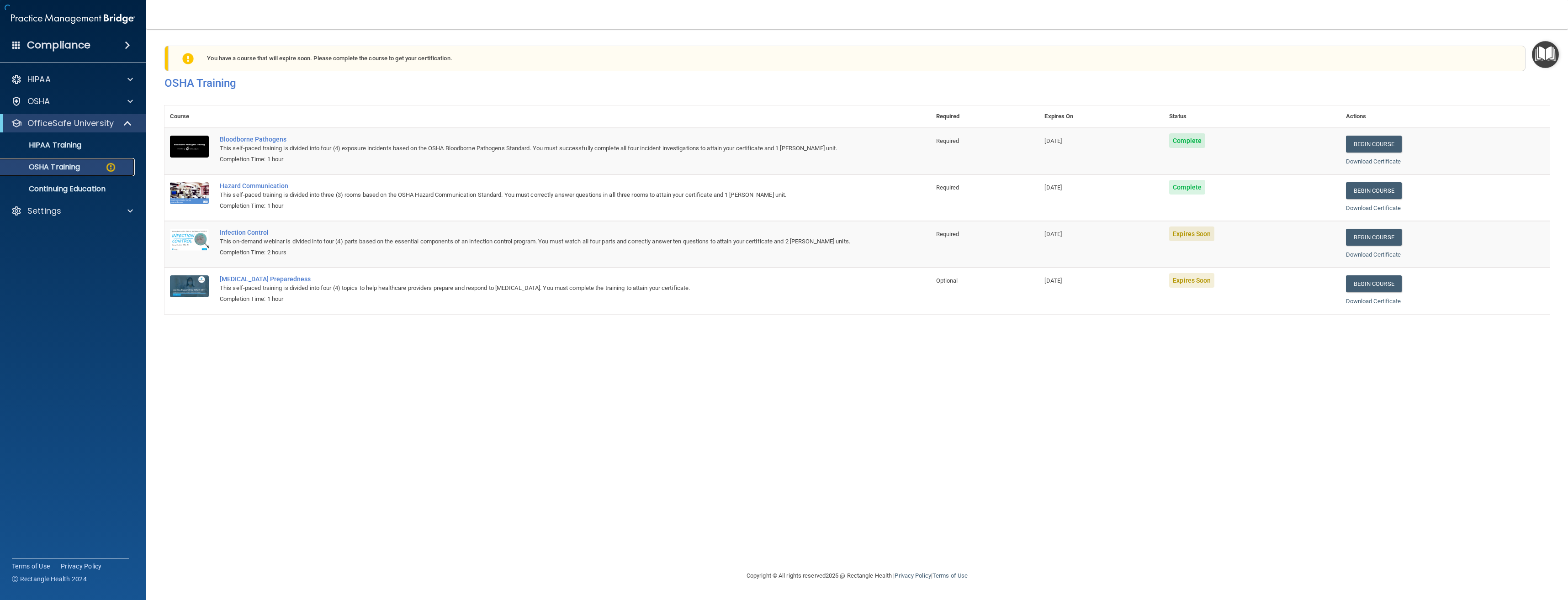
click at [113, 170] on img at bounding box center [111, 167] width 12 height 12
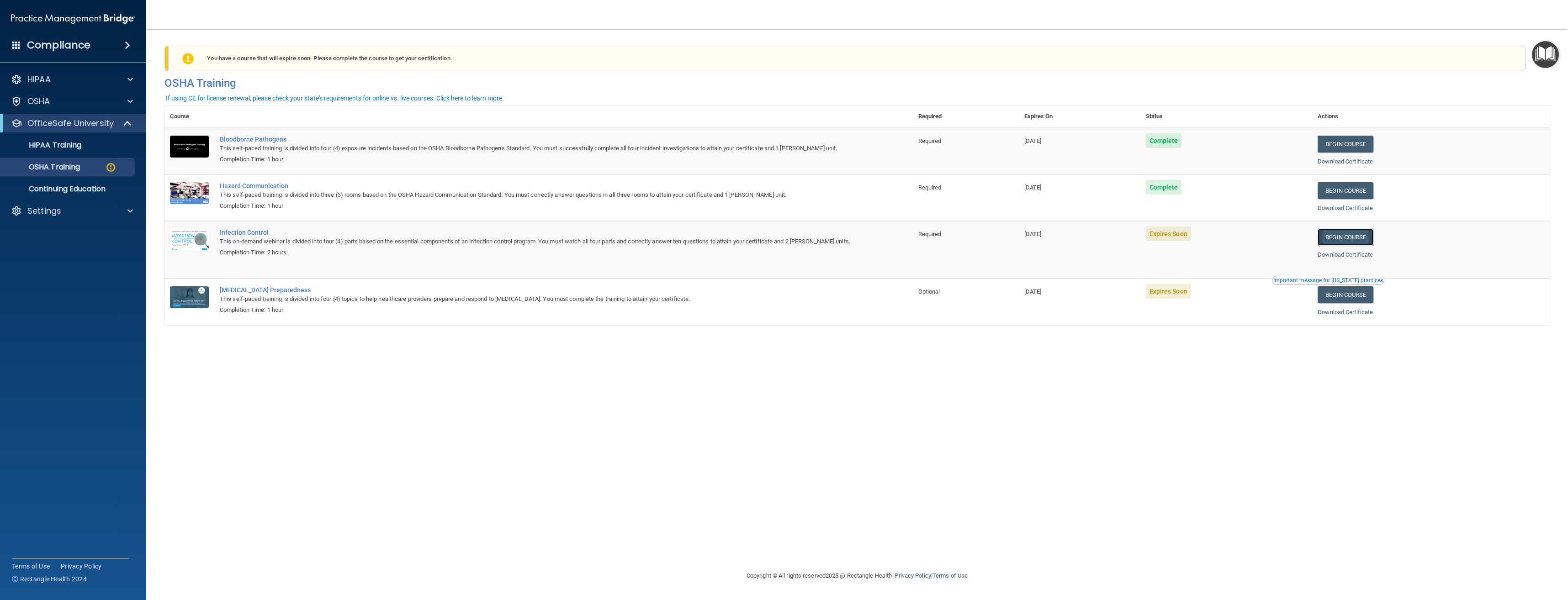
click at [1373, 238] on link "Begin Course" at bounding box center [1346, 237] width 56 height 17
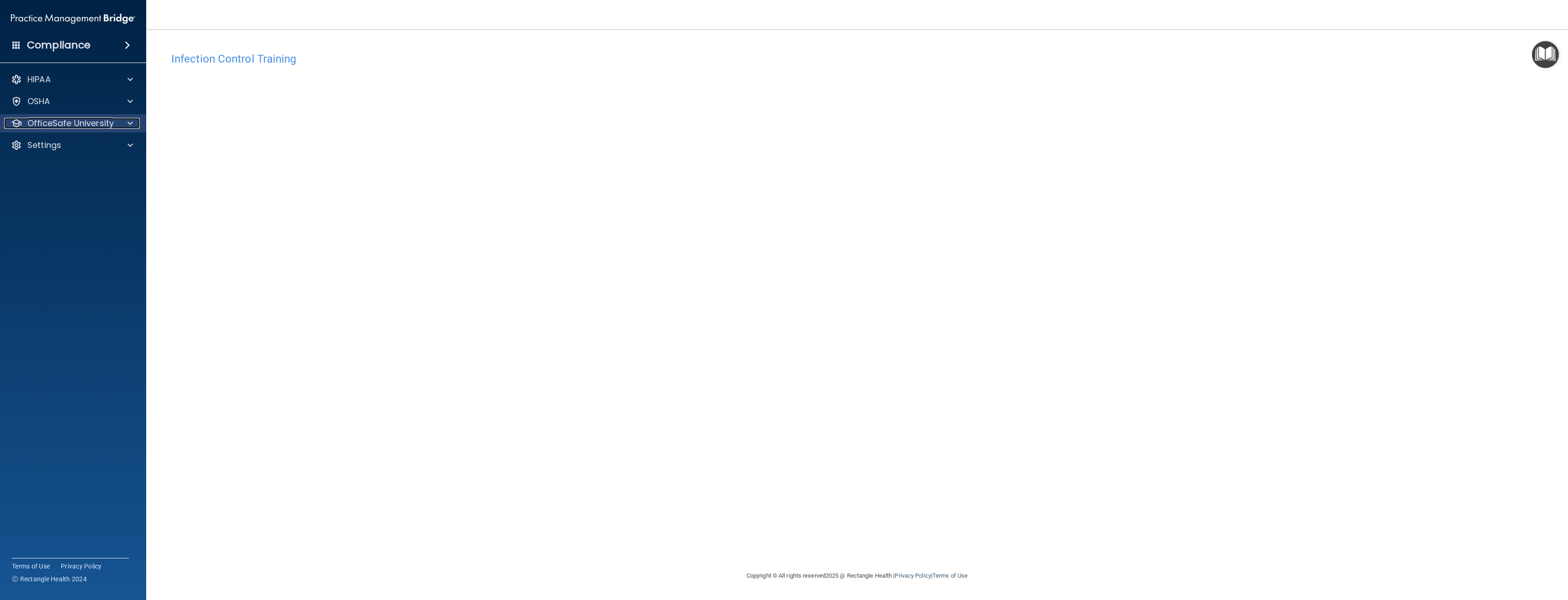
click at [67, 127] on p "OfficeSafe University" at bounding box center [71, 124] width 86 height 11
click at [93, 167] on div "OSHA Training" at bounding box center [68, 167] width 125 height 9
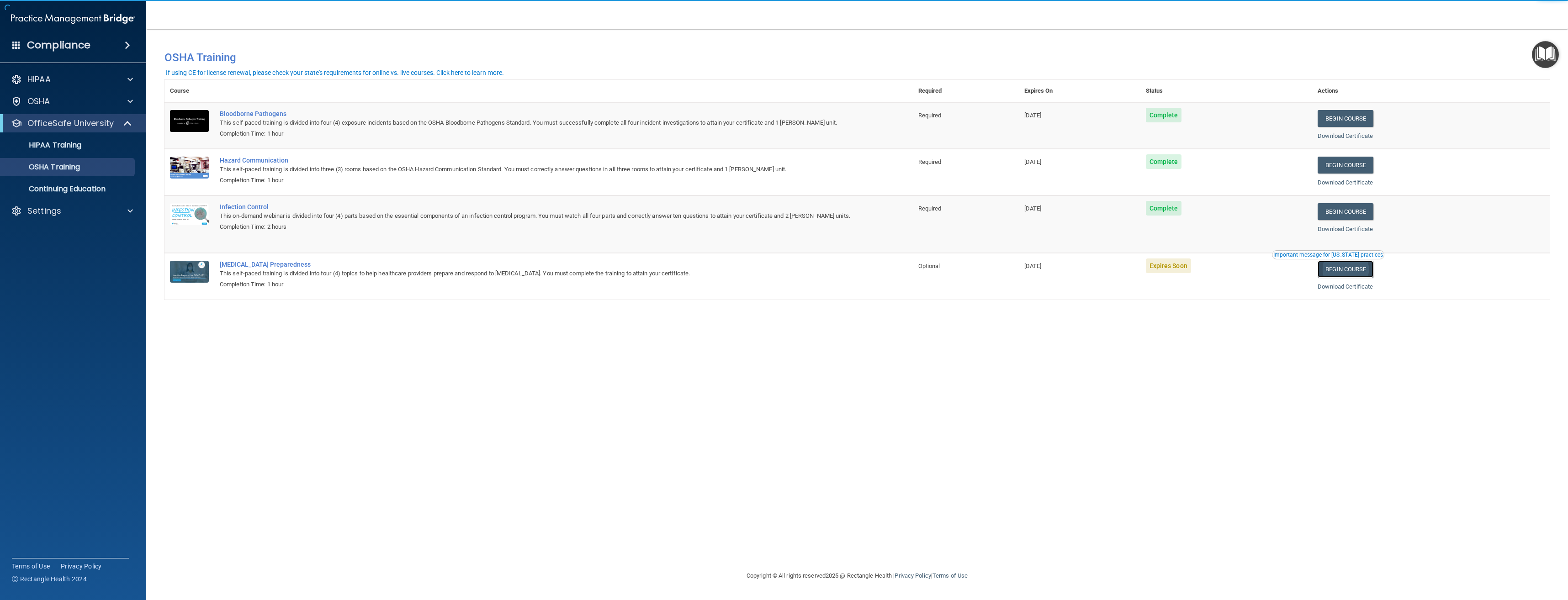
click at [1371, 272] on link "Begin Course" at bounding box center [1346, 270] width 56 height 17
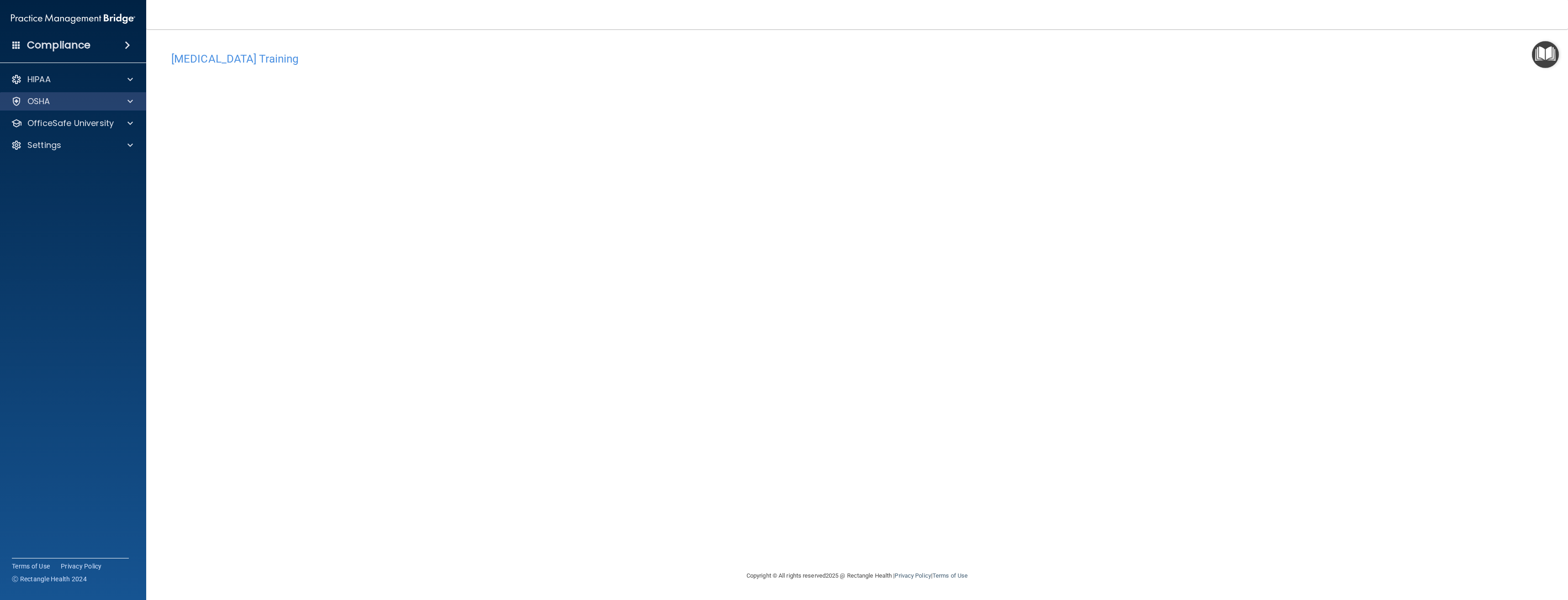
click at [72, 109] on div "OSHA" at bounding box center [73, 102] width 147 height 18
click at [109, 125] on p "OfficeSafe University" at bounding box center [71, 124] width 86 height 11
click at [96, 173] on link "OSHA Training" at bounding box center [63, 167] width 144 height 18
